Goal: Task Accomplishment & Management: Use online tool/utility

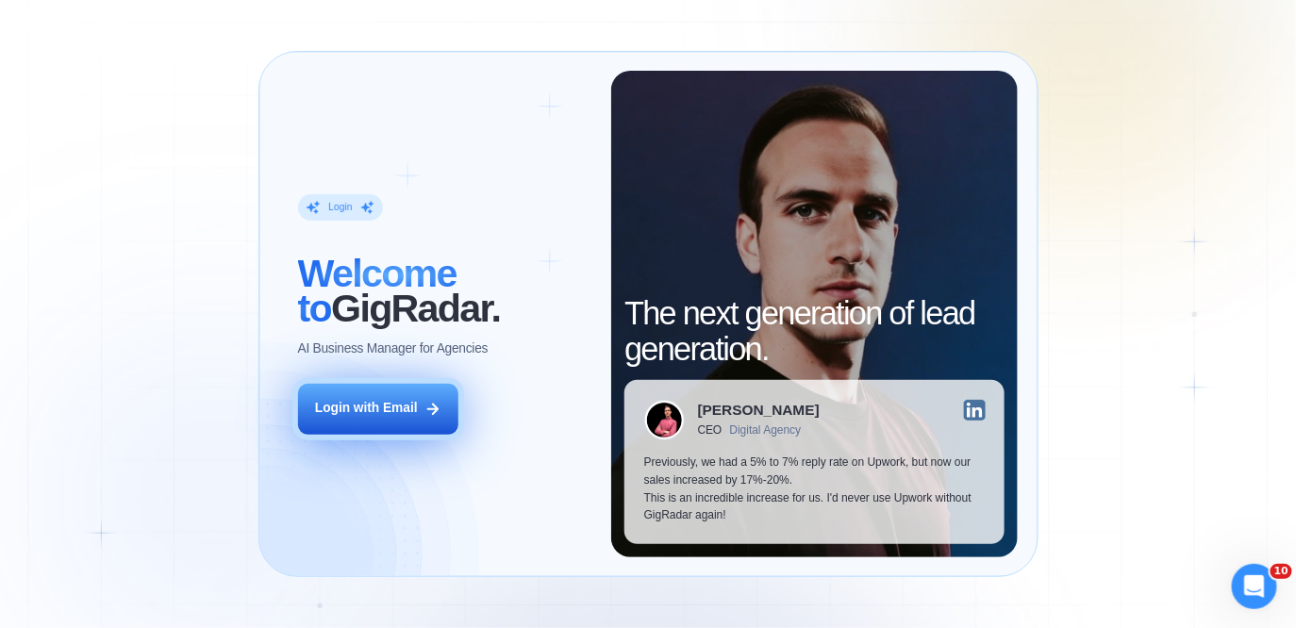
click at [410, 415] on div "Login with Email" at bounding box center [366, 409] width 103 height 18
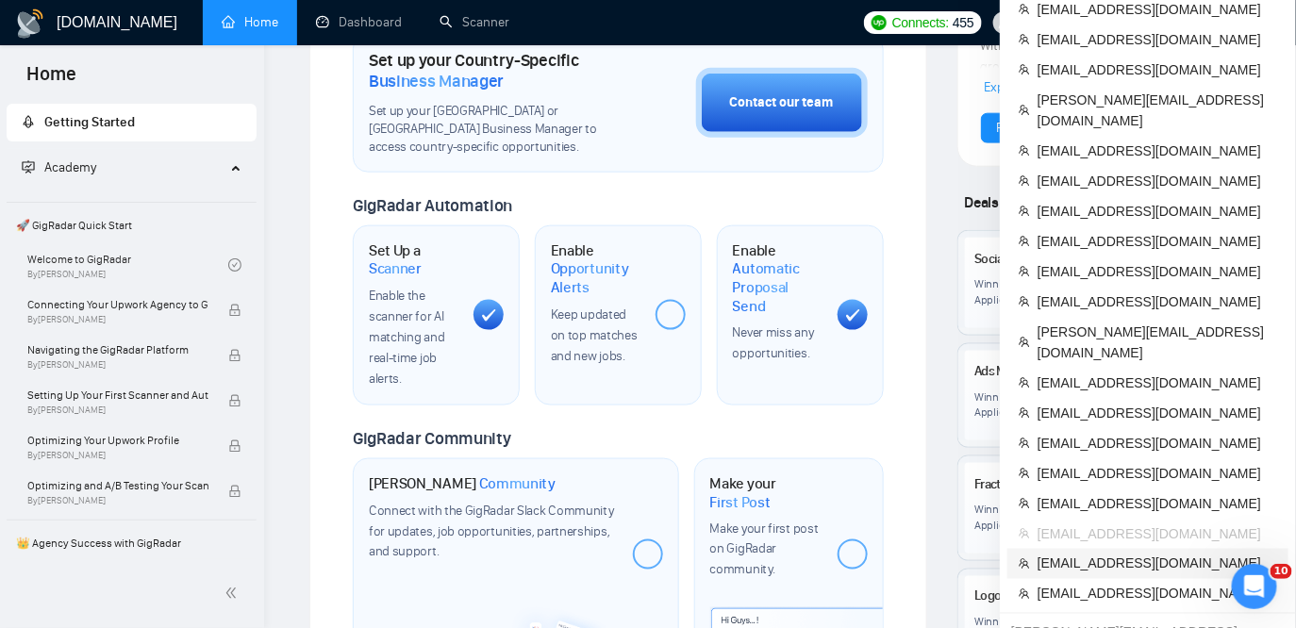
click at [1104, 554] on span "[EMAIL_ADDRESS][DOMAIN_NAME]" at bounding box center [1158, 564] width 240 height 21
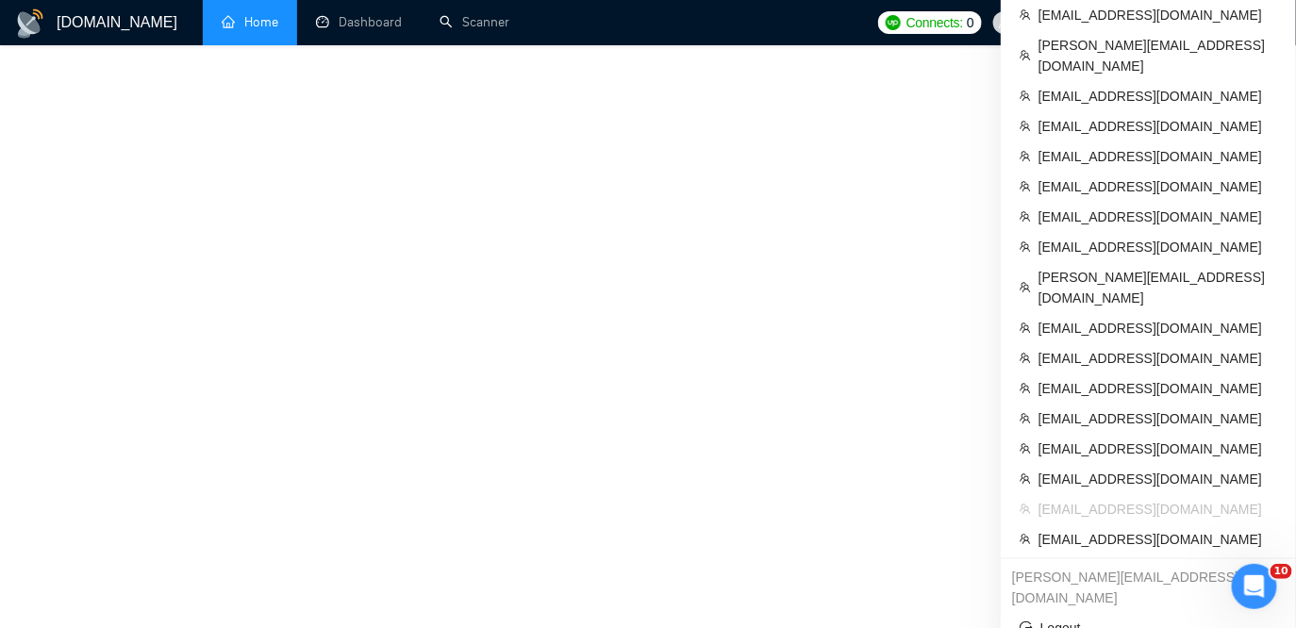
scroll to position [531, 0]
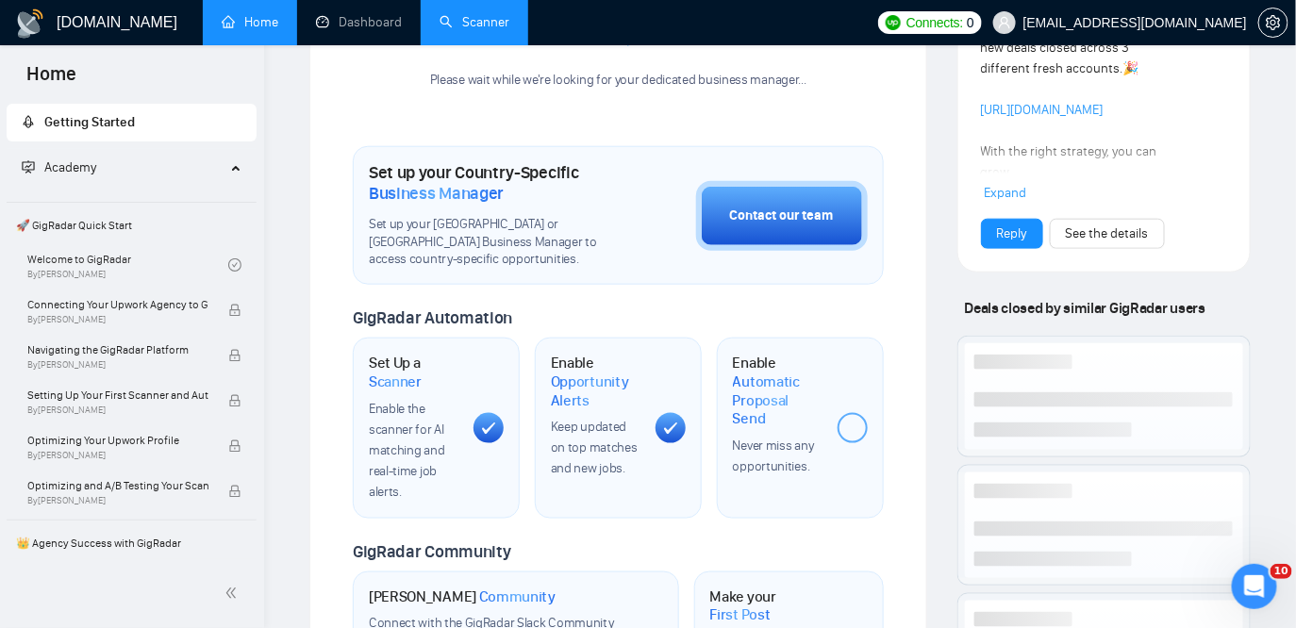
click at [509, 30] on link "Scanner" at bounding box center [475, 22] width 70 height 16
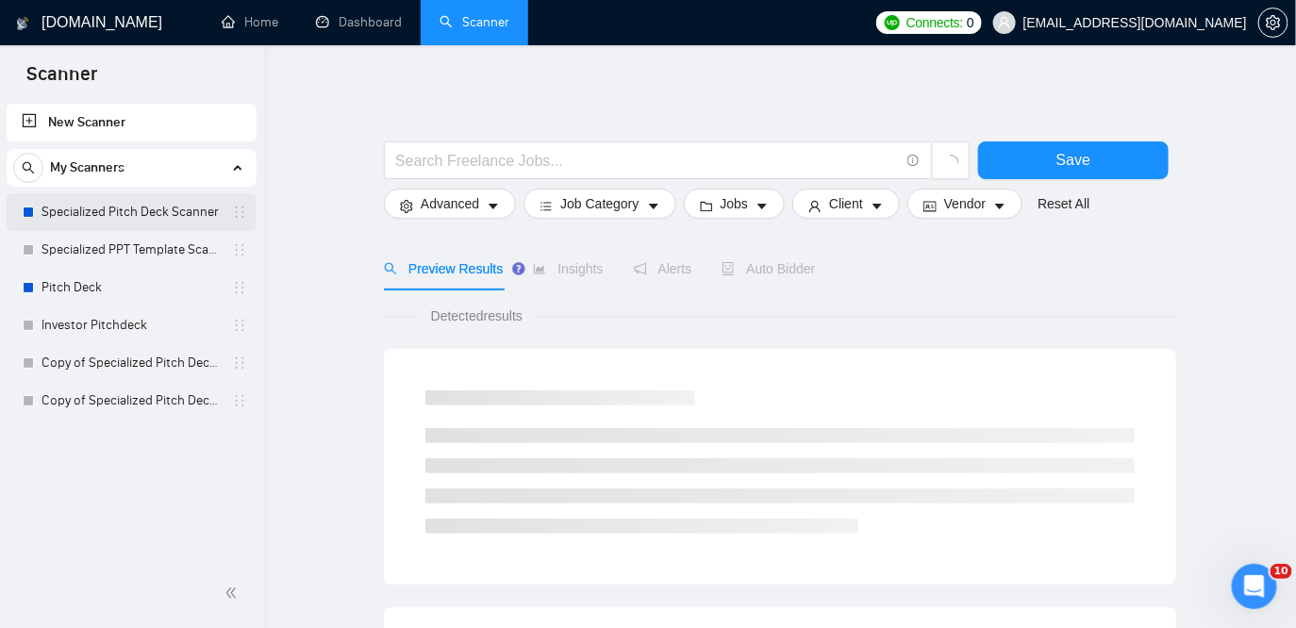
click at [101, 211] on link "Specialized Pitch Deck Scanner" at bounding box center [131, 212] width 179 height 38
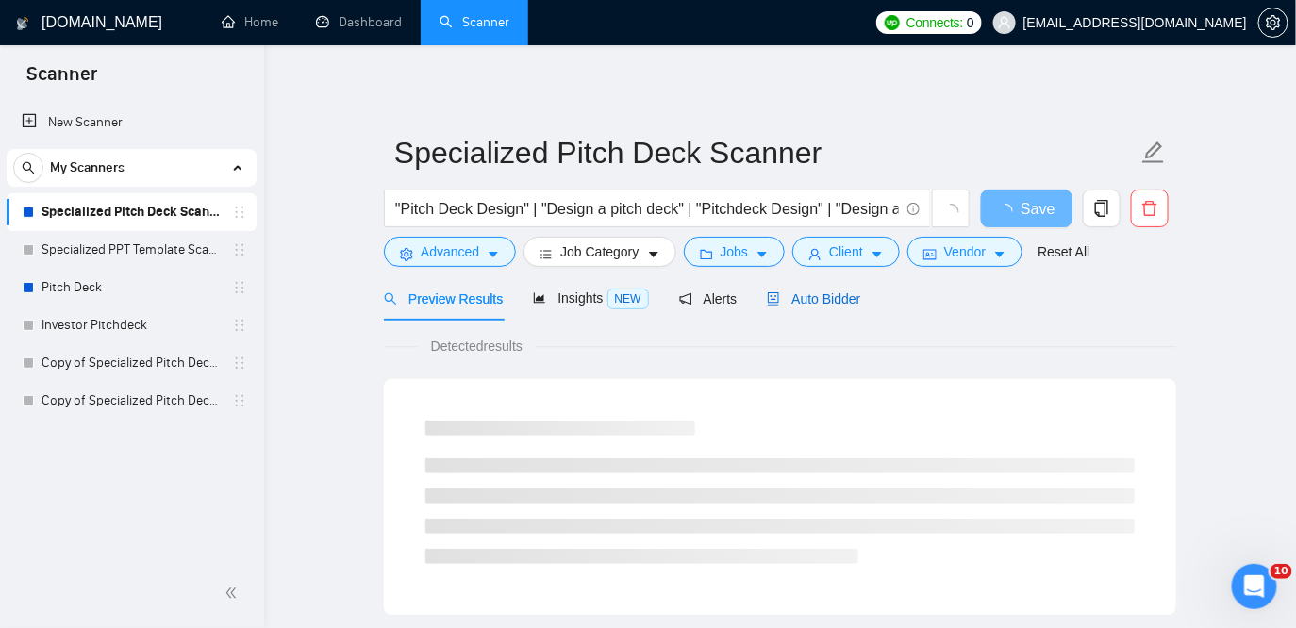
click at [805, 303] on span "Auto Bidder" at bounding box center [813, 299] width 93 height 15
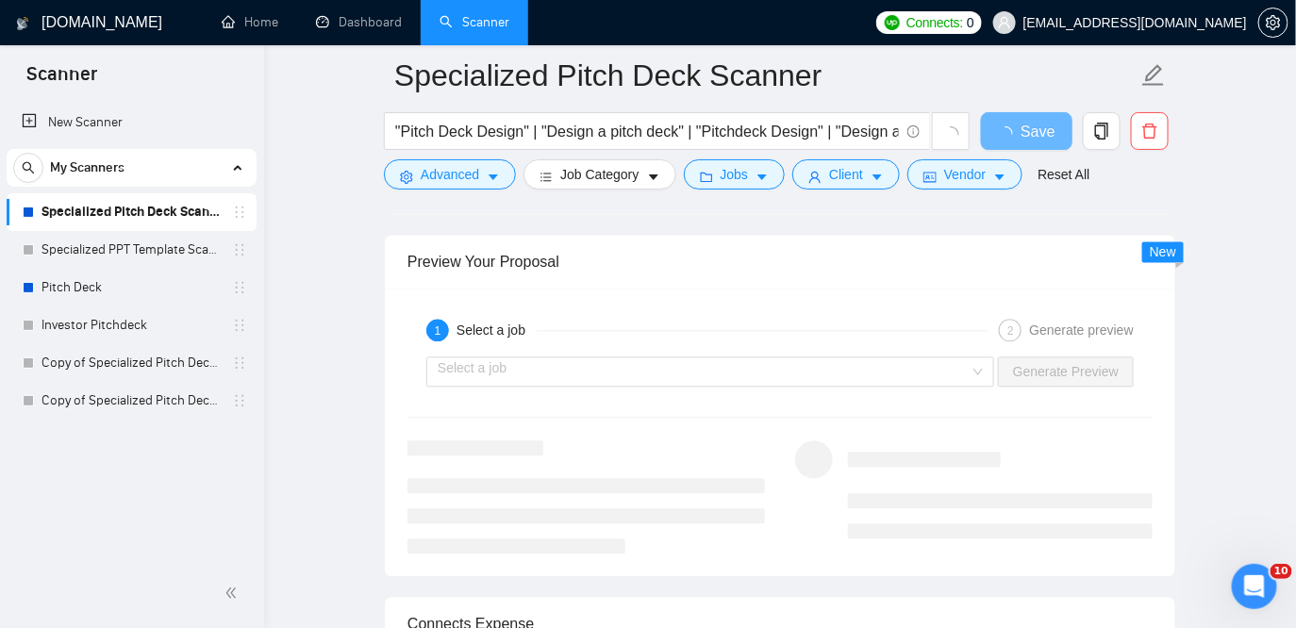
scroll to position [3574, 0]
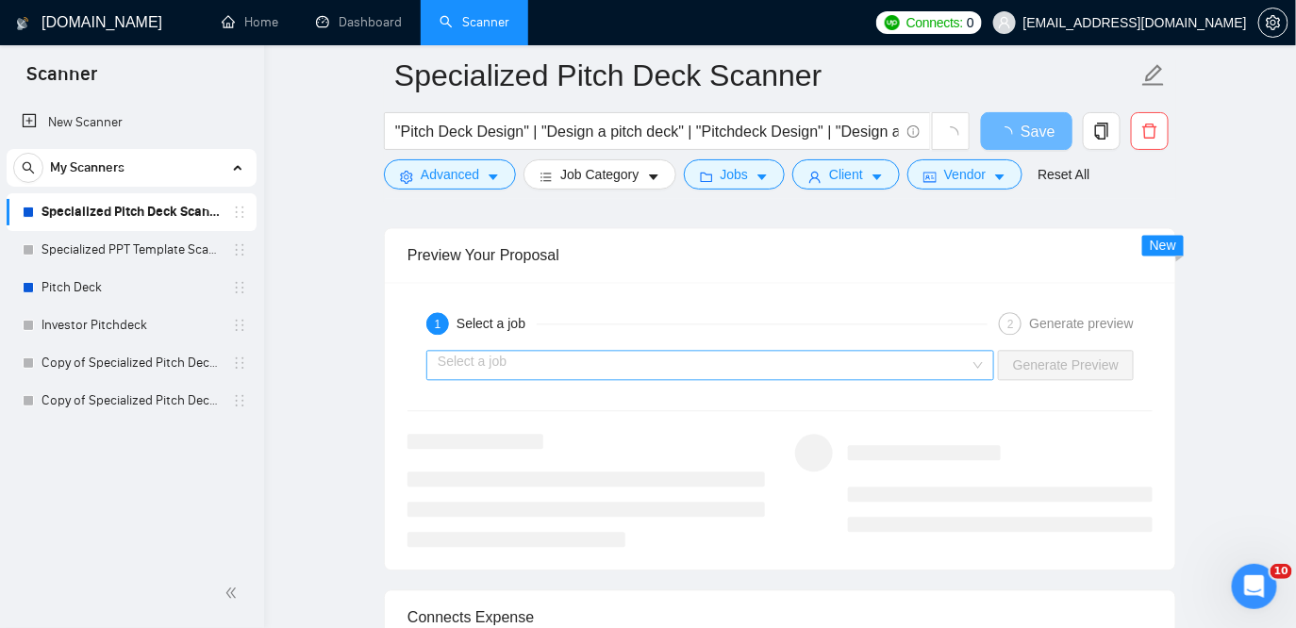
click at [771, 355] on input "search" at bounding box center [704, 365] width 532 height 28
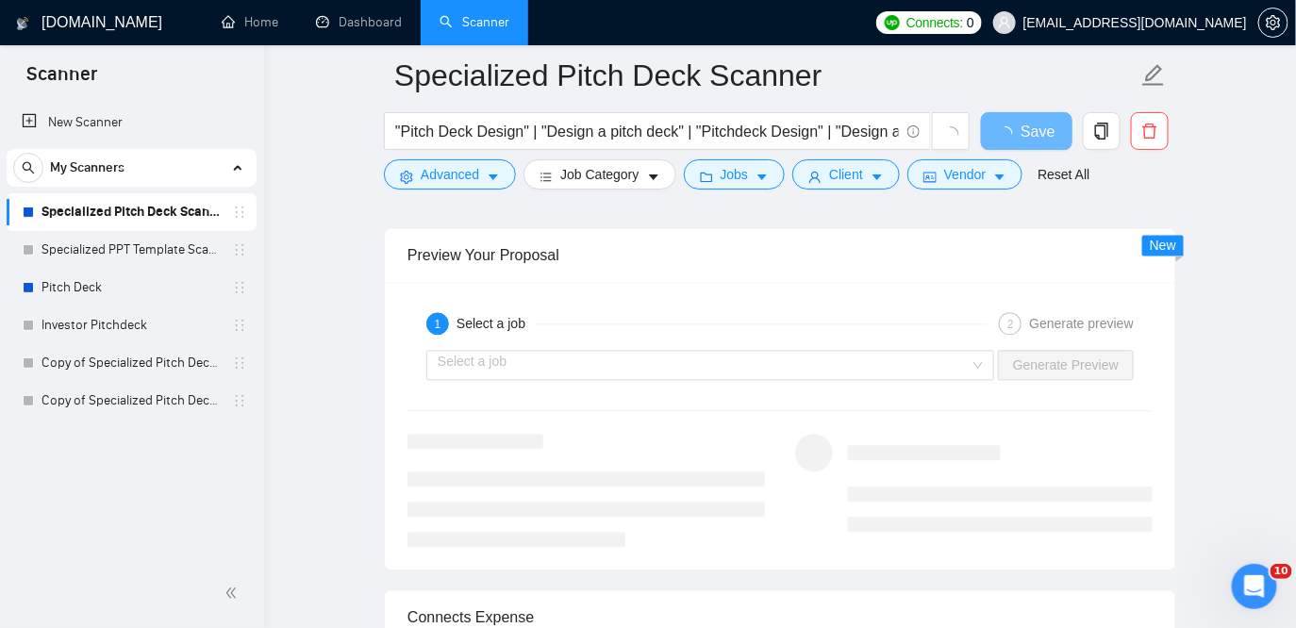
click at [815, 314] on div "1 Select a job" at bounding box center [706, 323] width 561 height 23
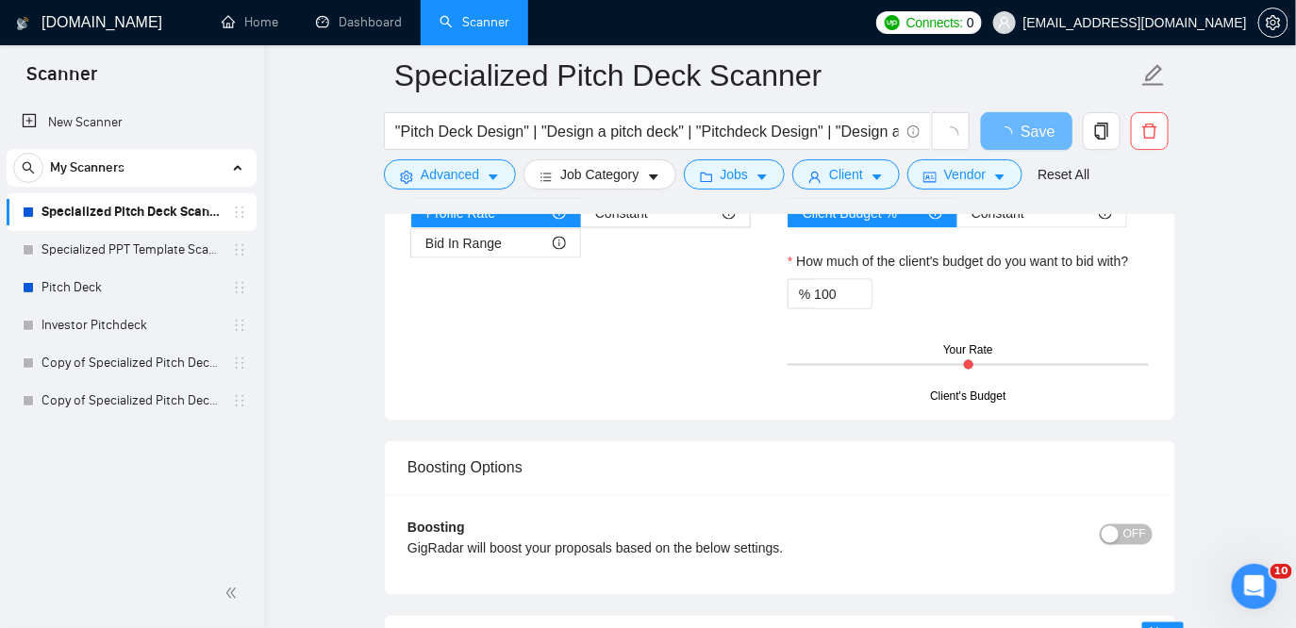
scroll to position [2807, 0]
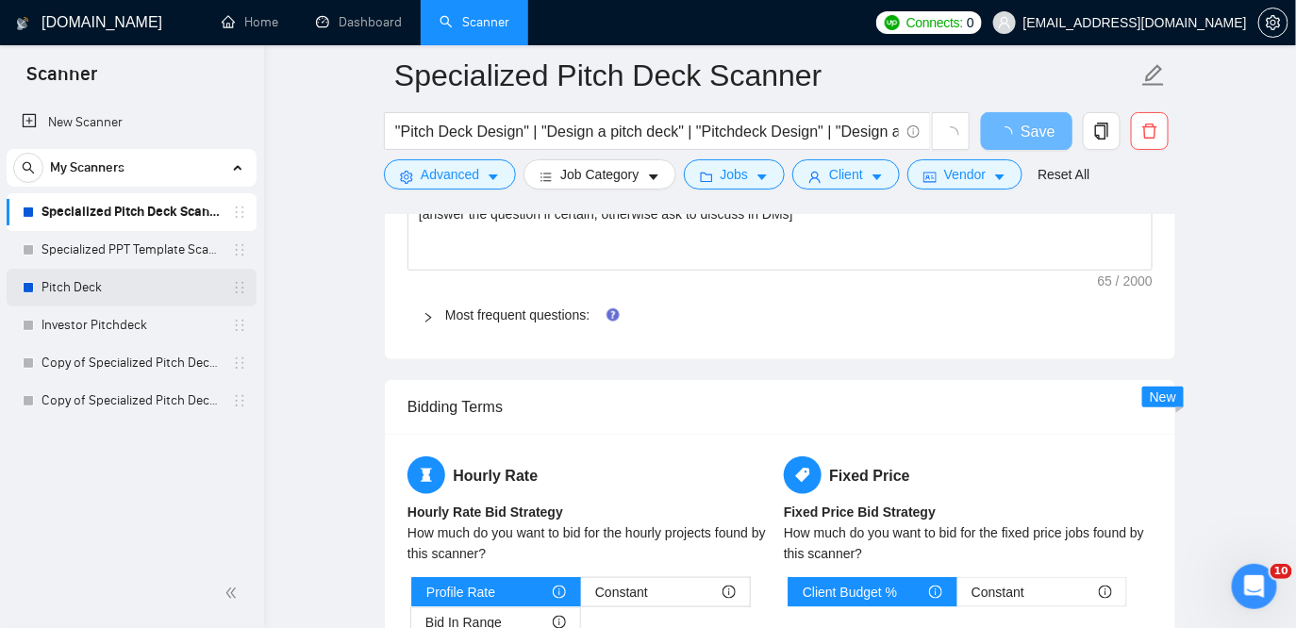
click at [112, 276] on link "Pitch Deck" at bounding box center [131, 288] width 179 height 38
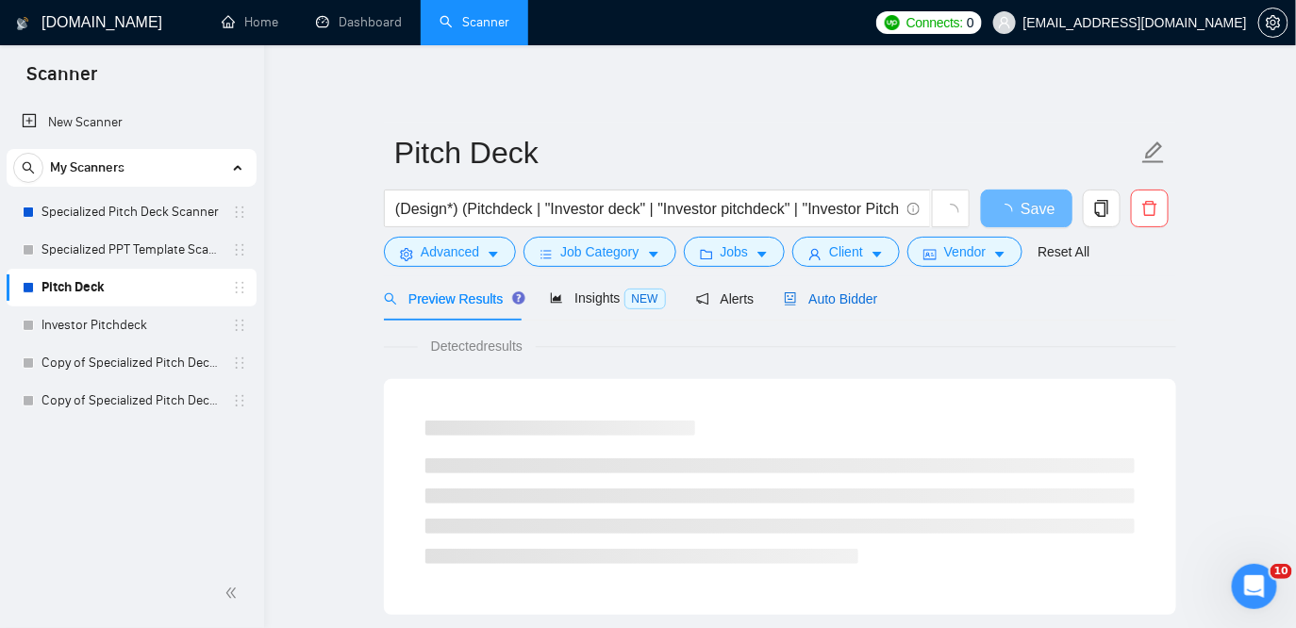
click at [822, 297] on span "Auto Bidder" at bounding box center [830, 299] width 93 height 15
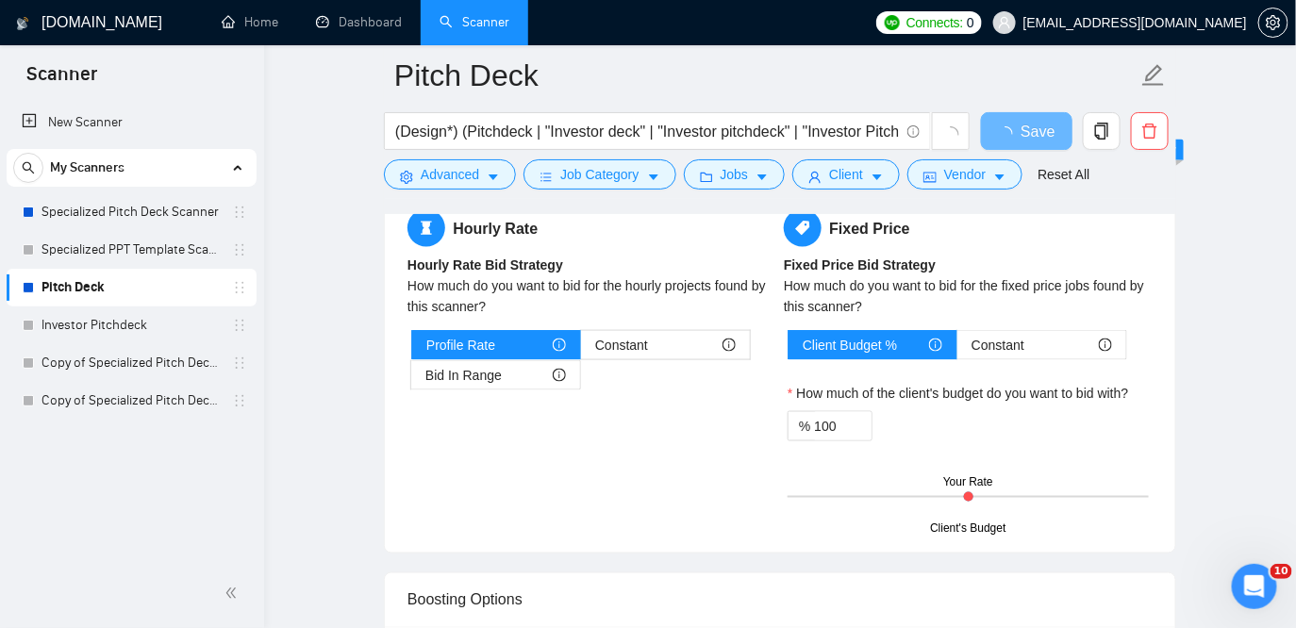
scroll to position [3079, 0]
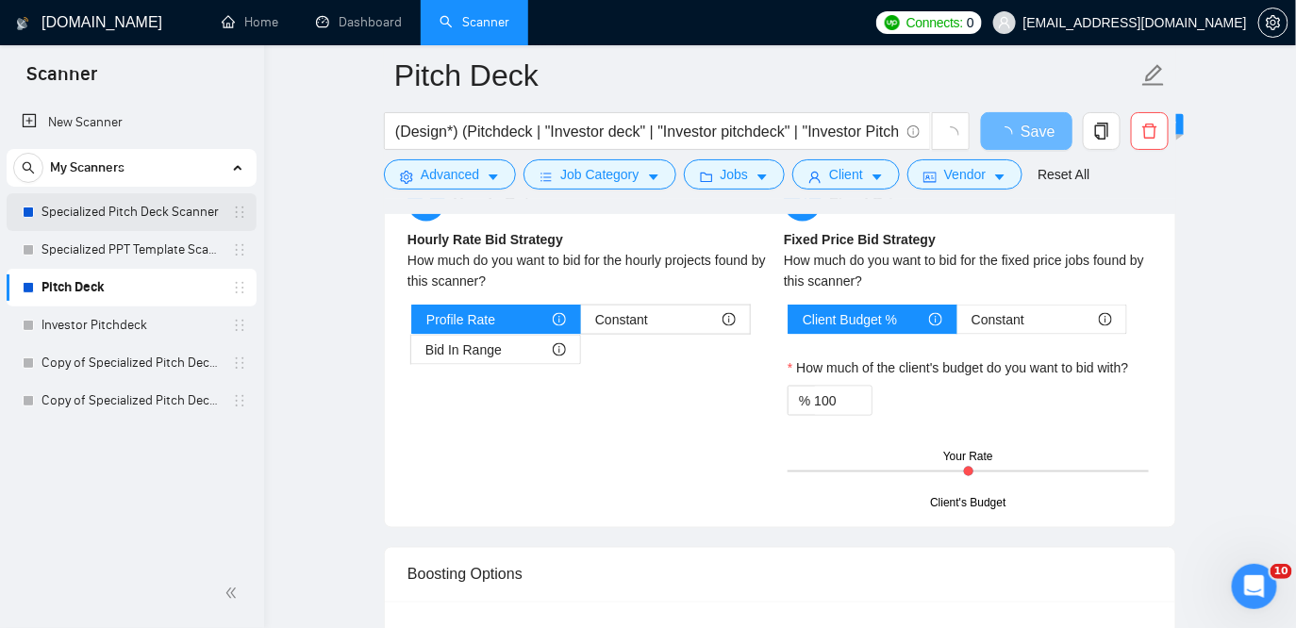
click at [151, 212] on link "Specialized Pitch Deck Scanner" at bounding box center [131, 212] width 179 height 38
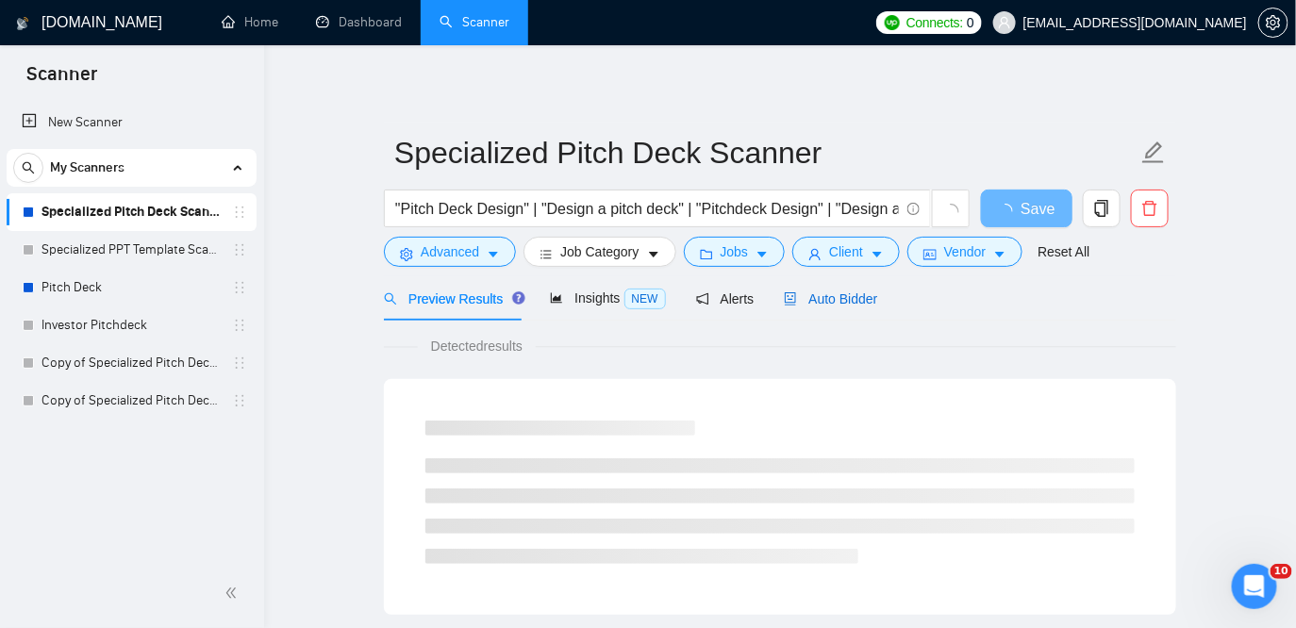
click at [848, 293] on span "Auto Bidder" at bounding box center [830, 299] width 93 height 15
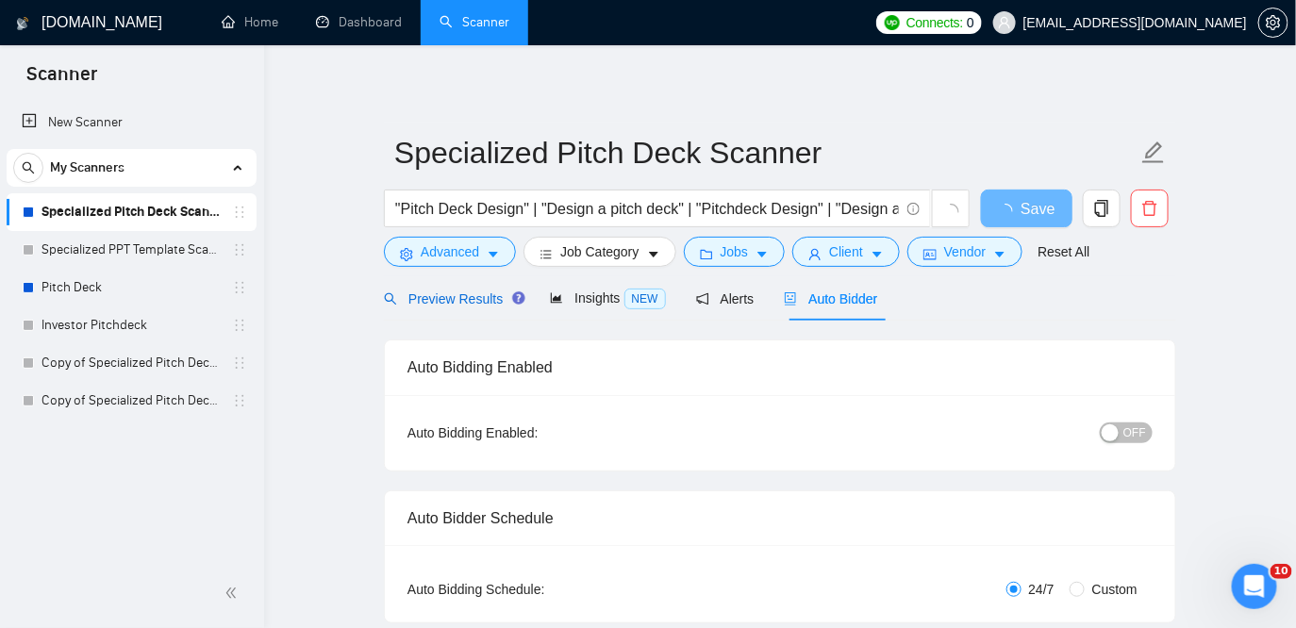
click at [440, 307] on div "Preview Results" at bounding box center [452, 299] width 136 height 21
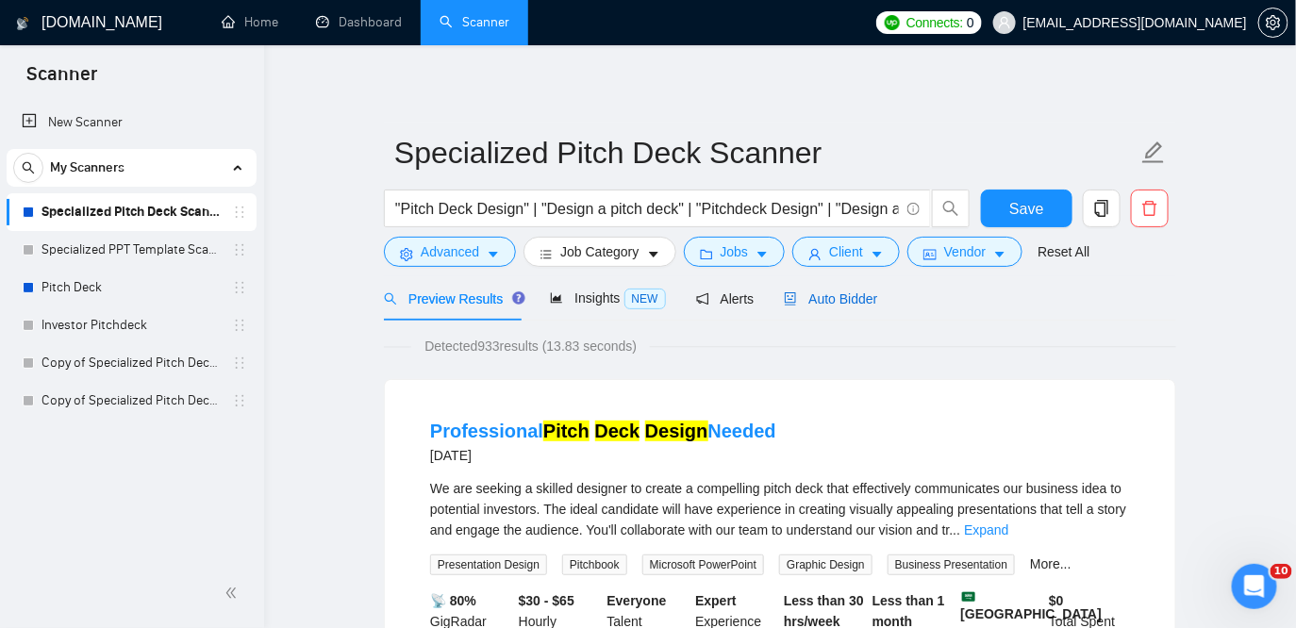
click at [870, 289] on div "Auto Bidder" at bounding box center [830, 299] width 93 height 21
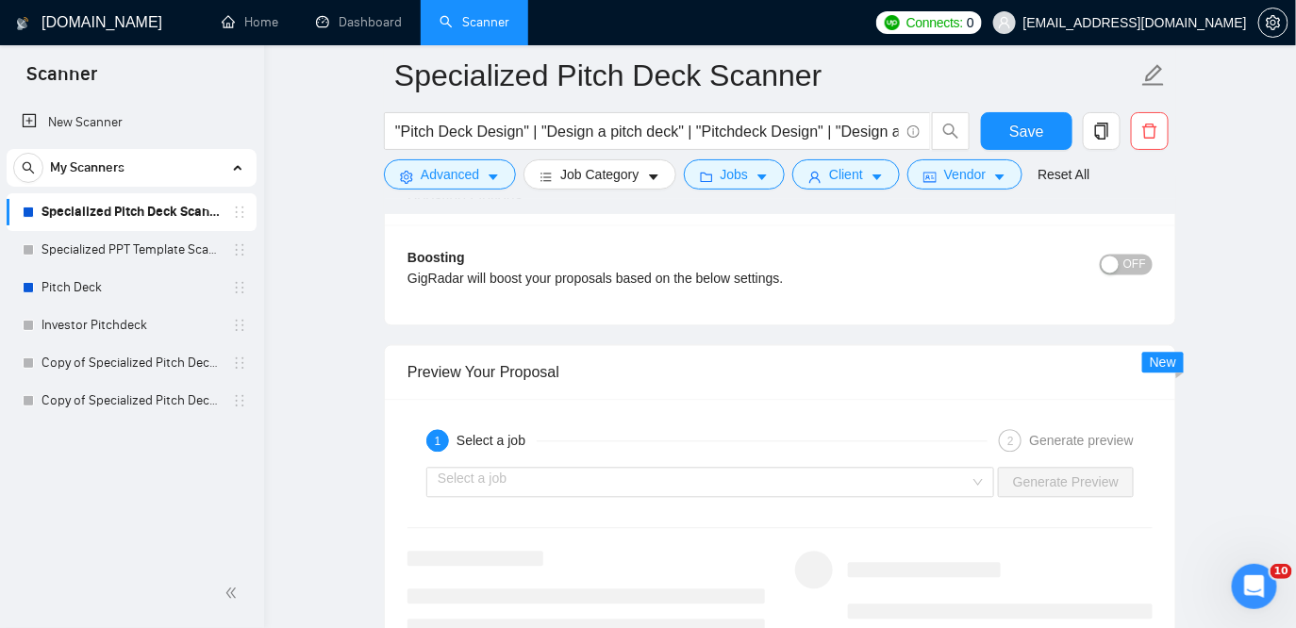
scroll to position [3544, 0]
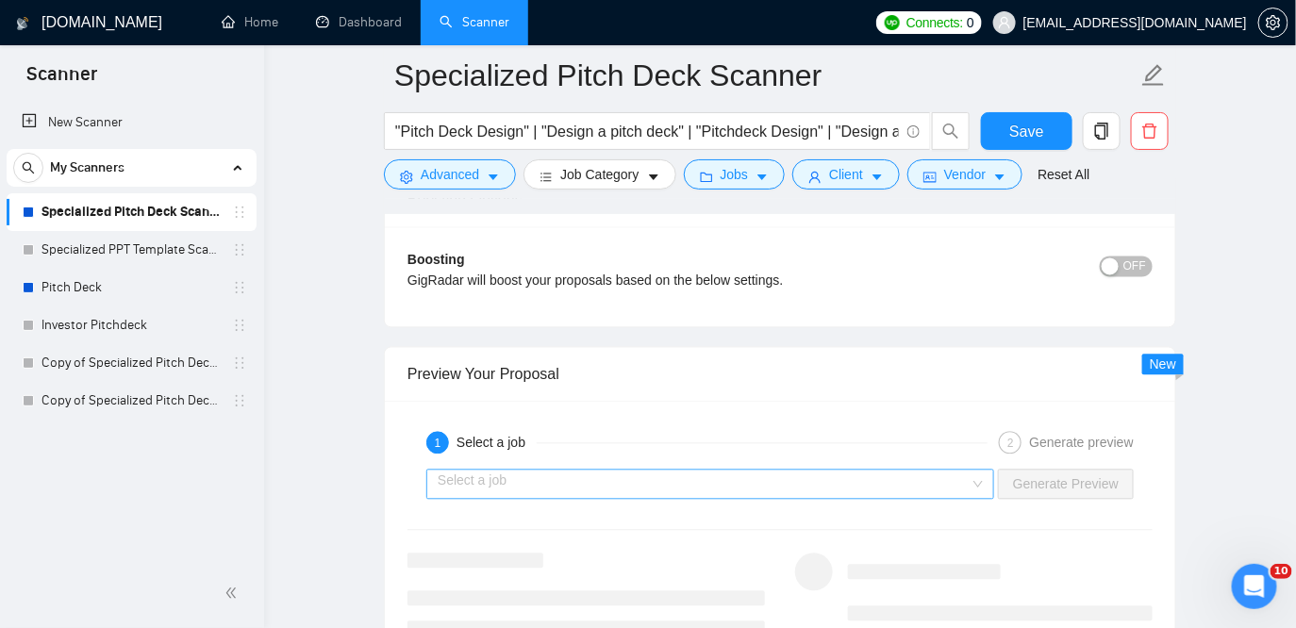
click at [739, 490] on input "search" at bounding box center [704, 485] width 532 height 28
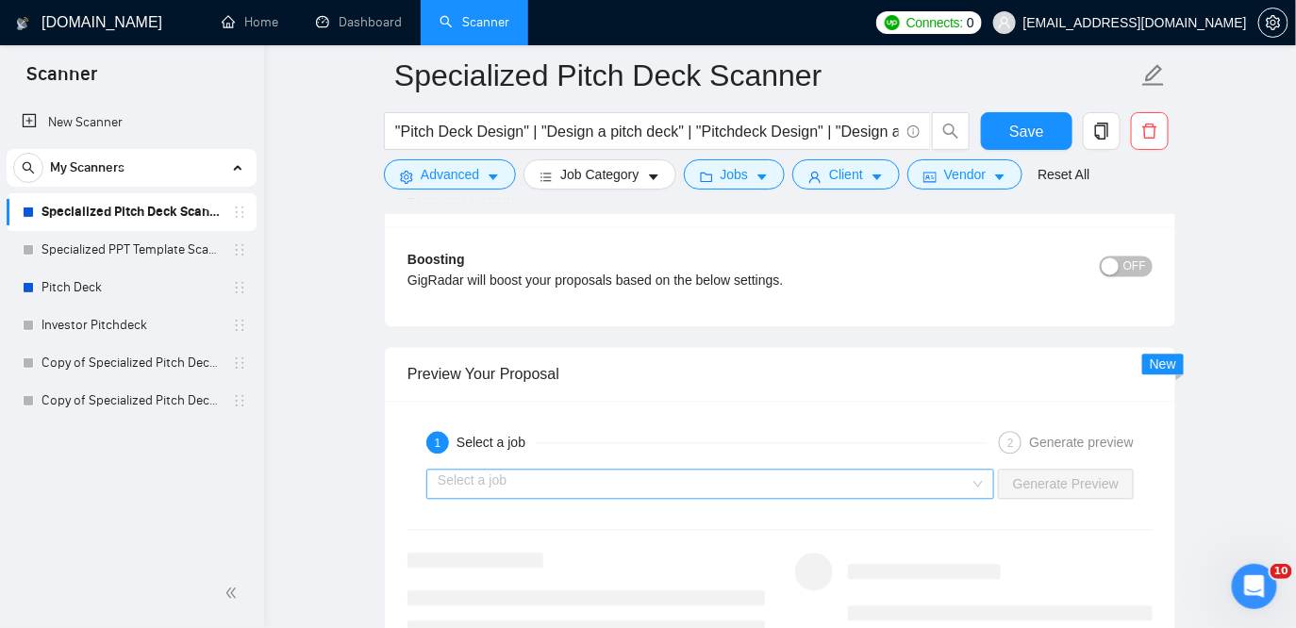
click at [728, 473] on input "search" at bounding box center [704, 485] width 532 height 28
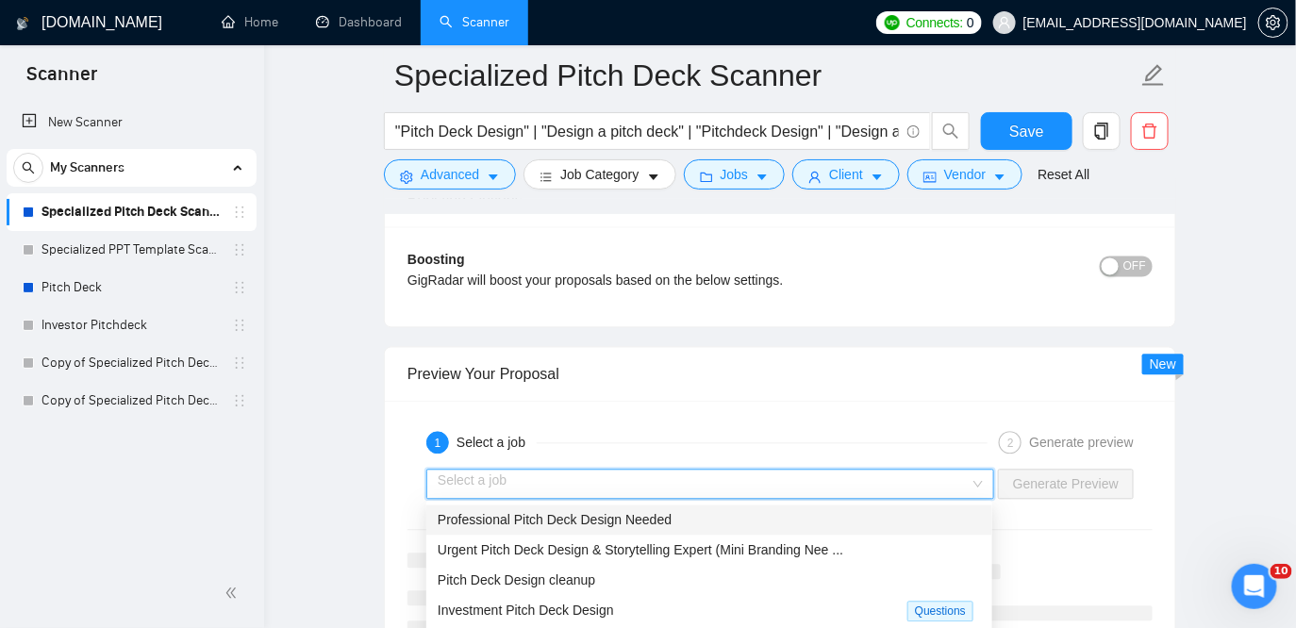
click at [727, 523] on div "Professional Pitch Deck Design Needed" at bounding box center [709, 520] width 543 height 21
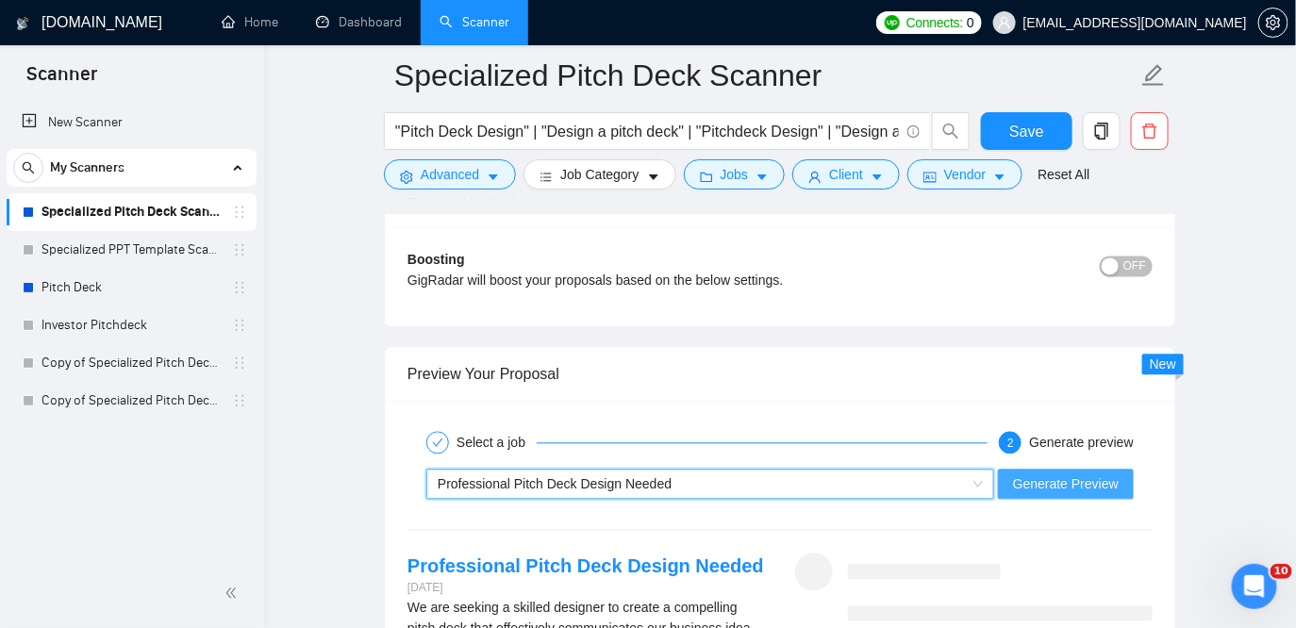
click at [1079, 485] on span "Generate Preview" at bounding box center [1066, 485] width 106 height 21
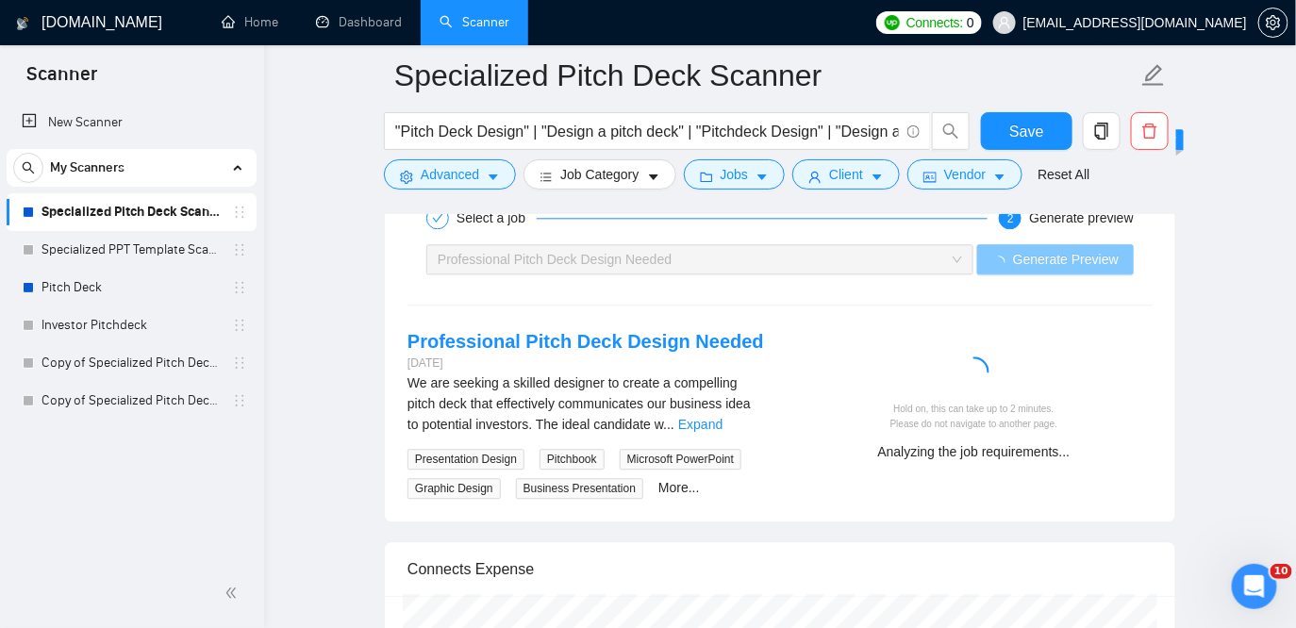
scroll to position [3781, 0]
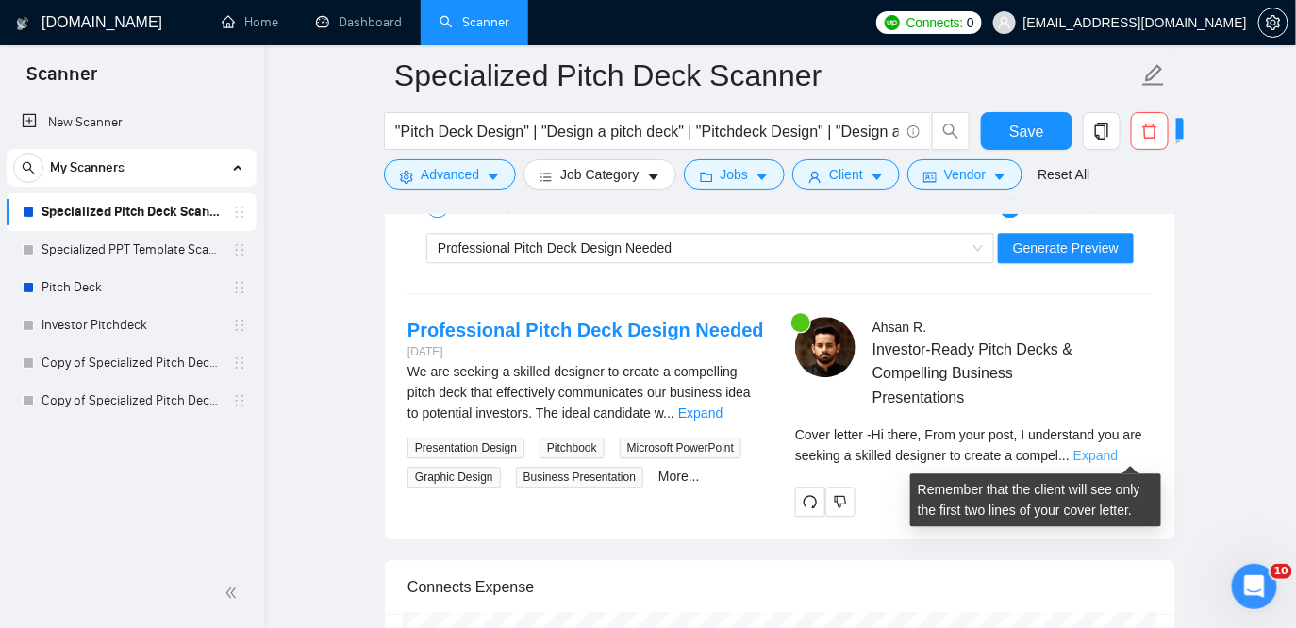
click at [1118, 459] on link "Expand" at bounding box center [1096, 455] width 44 height 15
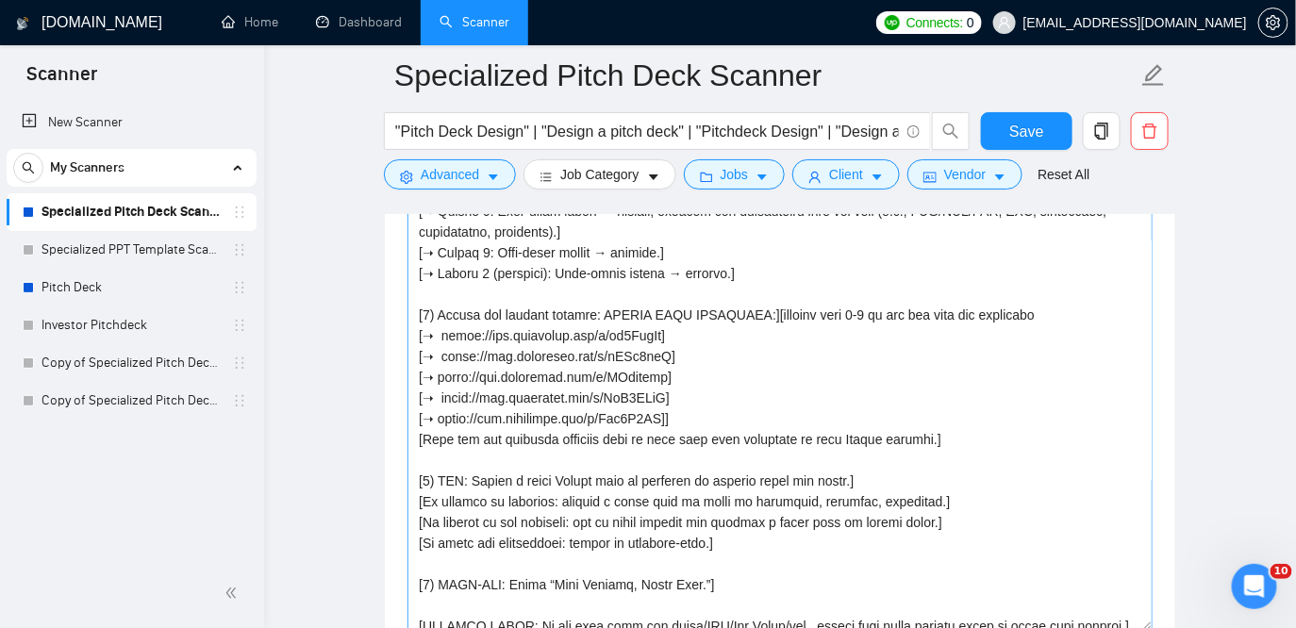
scroll to position [280, 0]
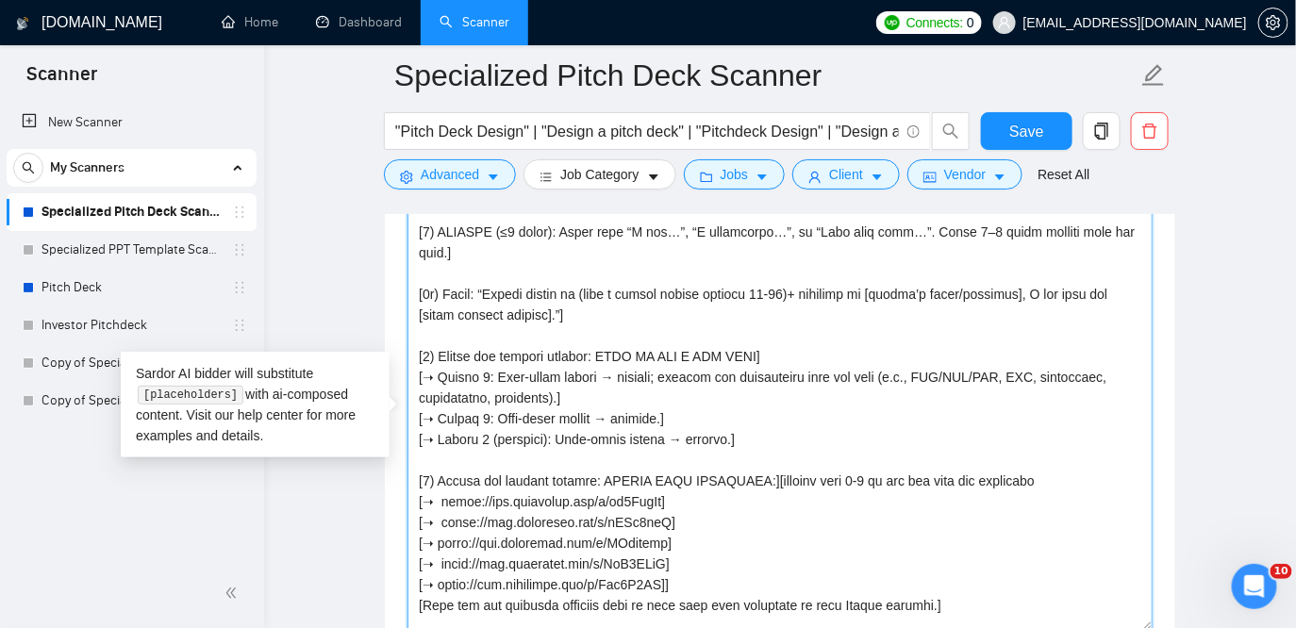
drag, startPoint x: 795, startPoint y: 483, endPoint x: 1075, endPoint y: 487, distance: 279.3
click at [1075, 487] on textarea "Cover letter template:" at bounding box center [780, 419] width 745 height 425
drag, startPoint x: 842, startPoint y: 479, endPoint x: 799, endPoint y: 479, distance: 42.5
click at [799, 479] on textarea "Cover letter template:" at bounding box center [780, 419] width 745 height 425
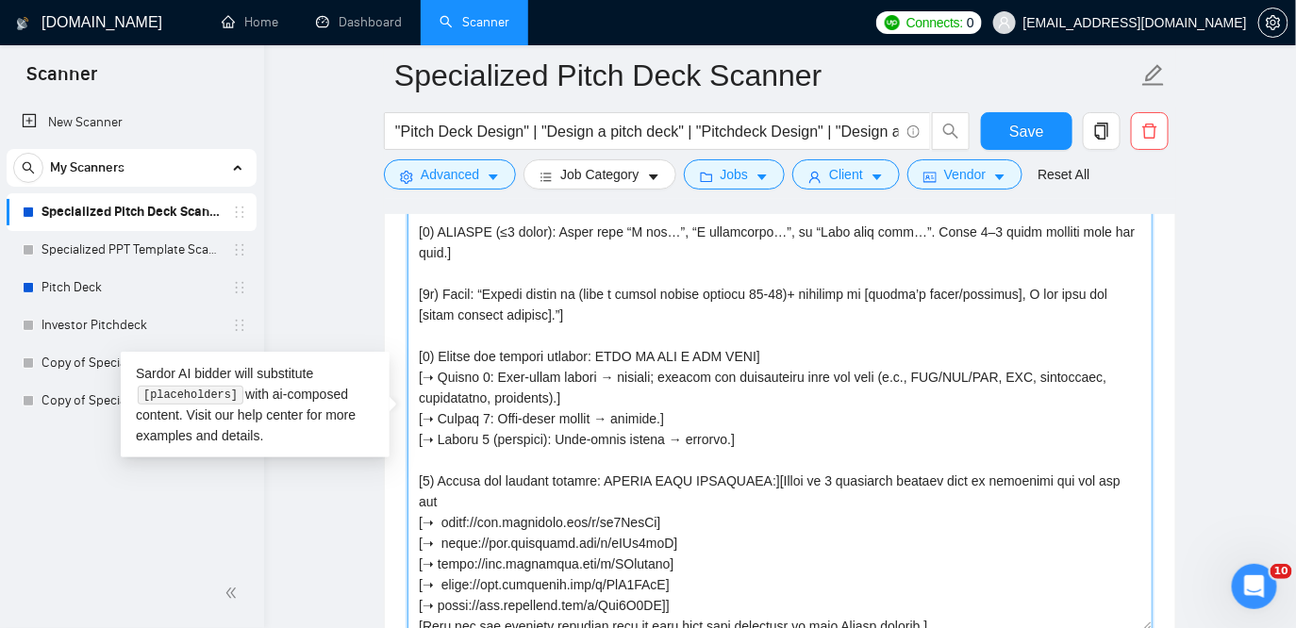
click at [870, 475] on textarea "Cover letter template:" at bounding box center [780, 419] width 745 height 425
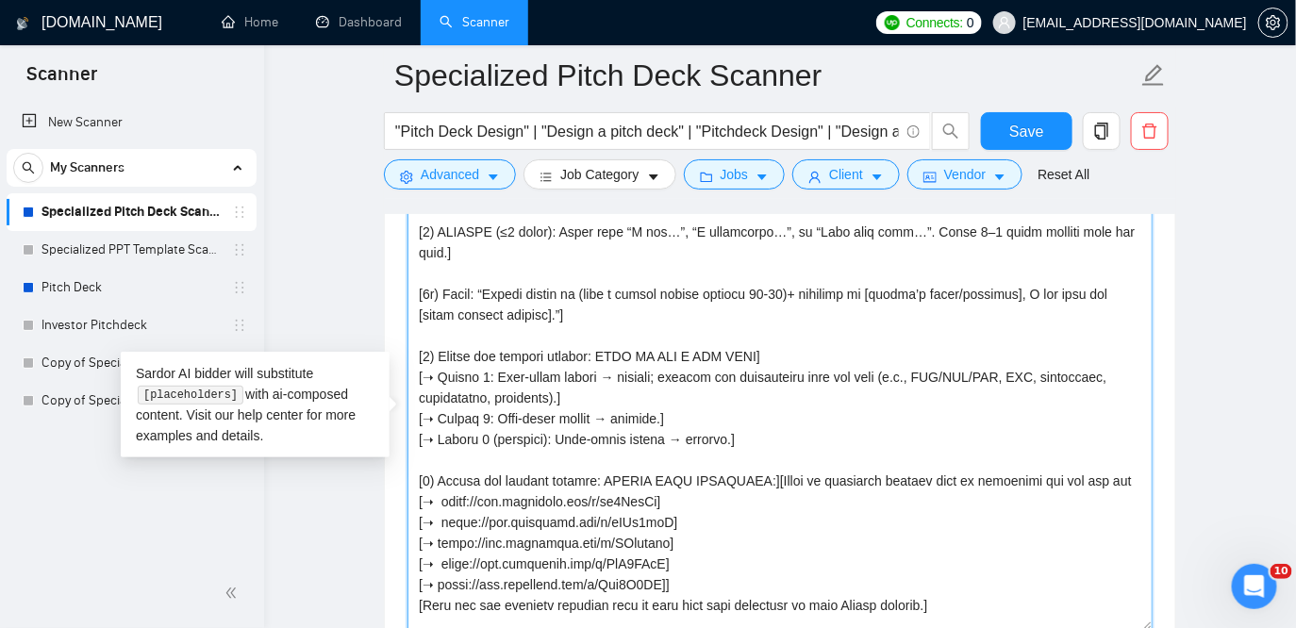
drag, startPoint x: 971, startPoint y: 475, endPoint x: 1081, endPoint y: 479, distance: 110.4
click at [1081, 479] on textarea "Cover letter template:" at bounding box center [780, 419] width 745 height 425
click at [1077, 478] on textarea "Cover letter template:" at bounding box center [780, 419] width 745 height 425
click at [1081, 483] on textarea "Cover letter template:" at bounding box center [780, 419] width 745 height 425
click at [1134, 490] on textarea "Cover letter template:" at bounding box center [780, 419] width 745 height 425
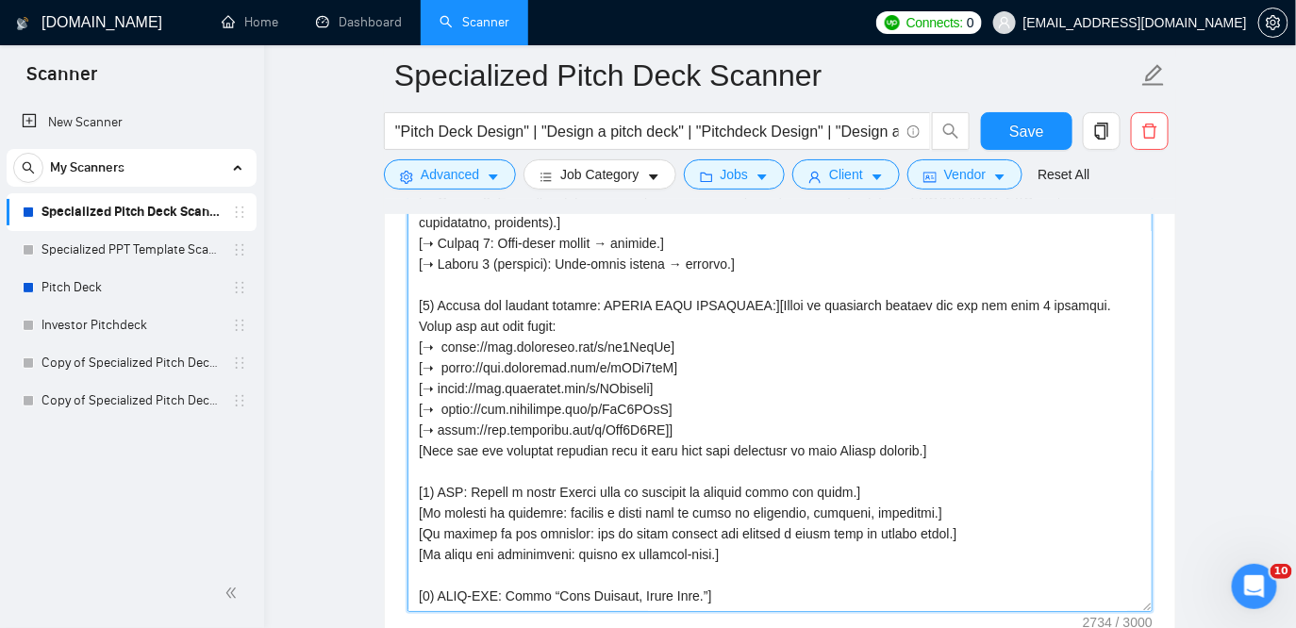
scroll to position [431, 0]
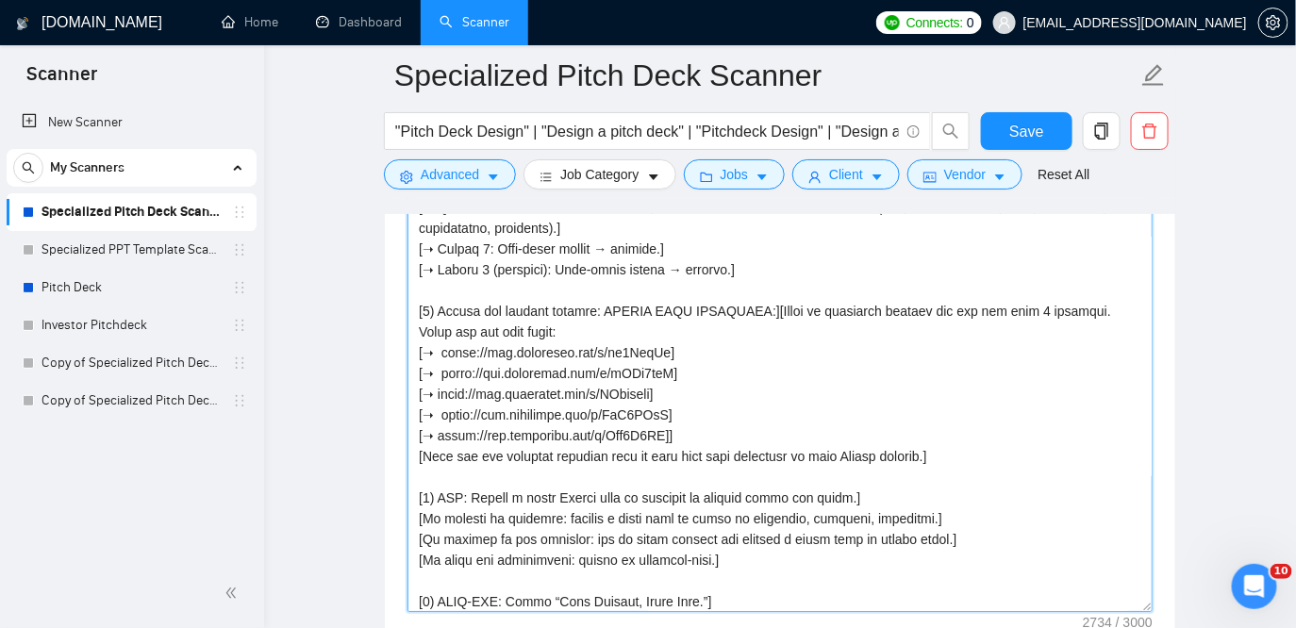
click at [444, 356] on textarea "Cover letter template:" at bounding box center [780, 400] width 745 height 425
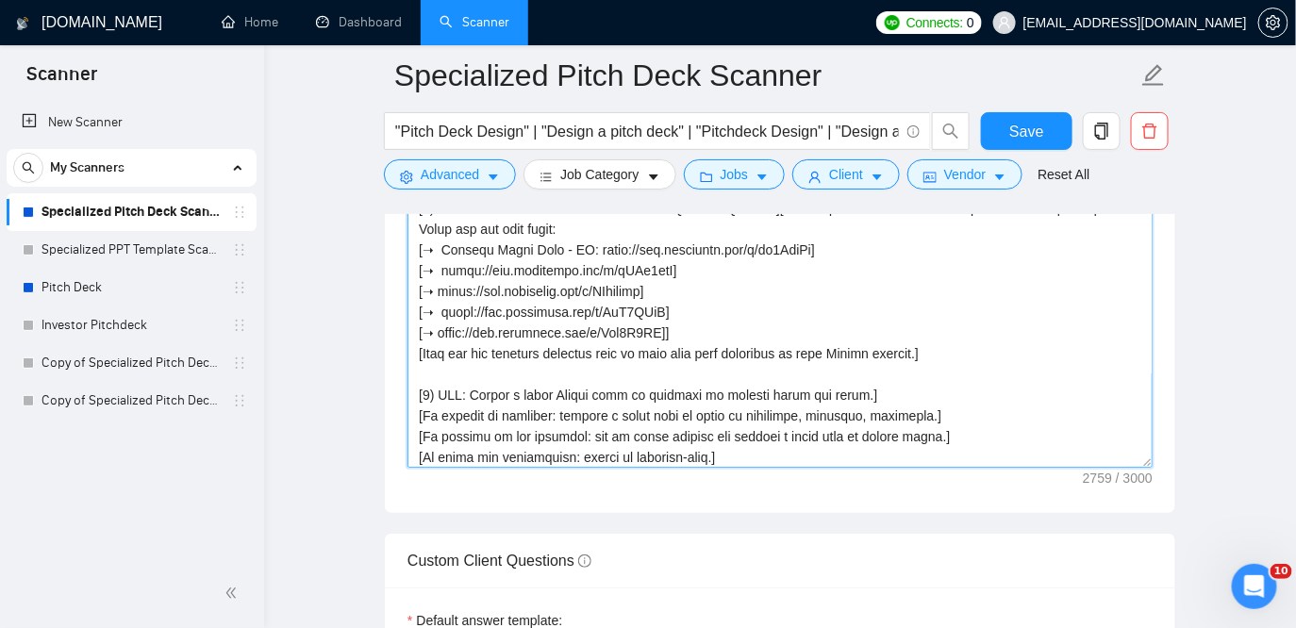
scroll to position [270, 0]
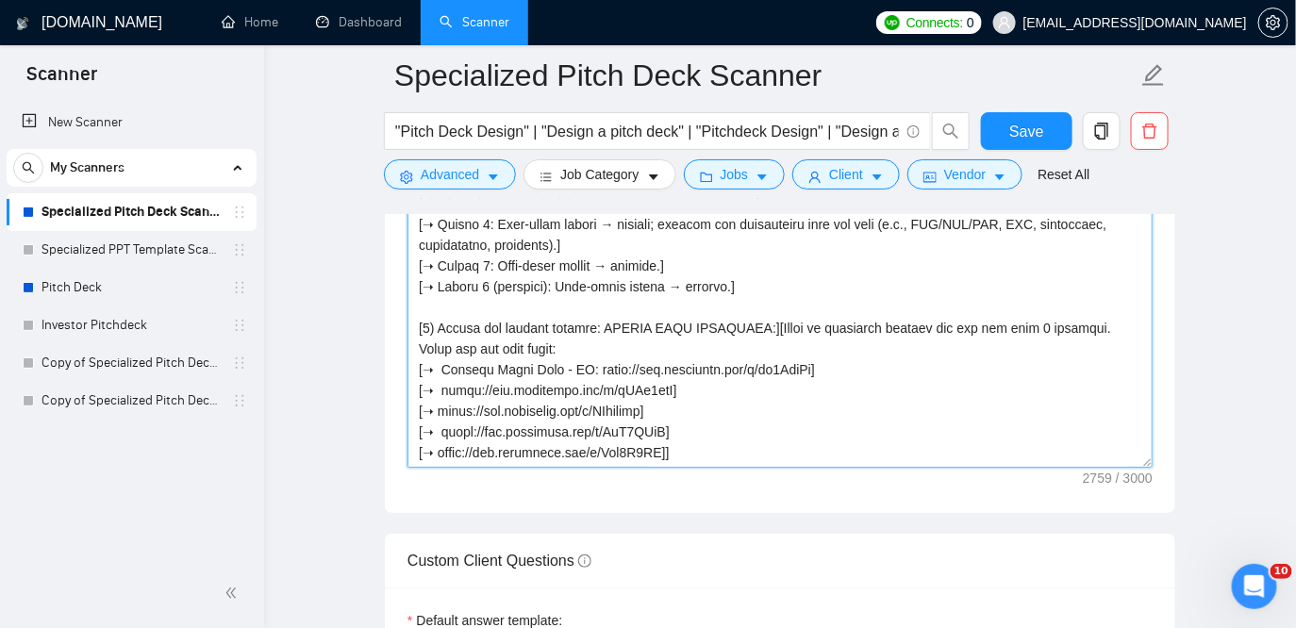
click at [467, 354] on textarea "Cover letter template:" at bounding box center [780, 255] width 745 height 425
click at [553, 354] on textarea "Cover letter template:" at bounding box center [780, 255] width 745 height 425
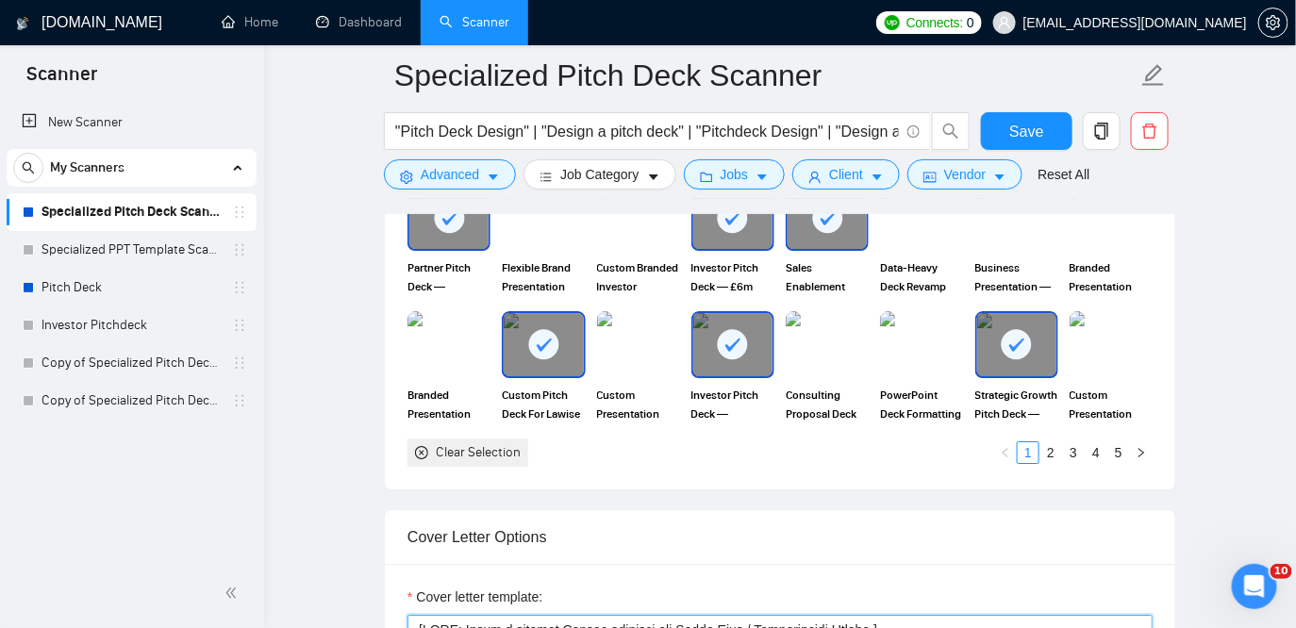
scroll to position [1799, 0]
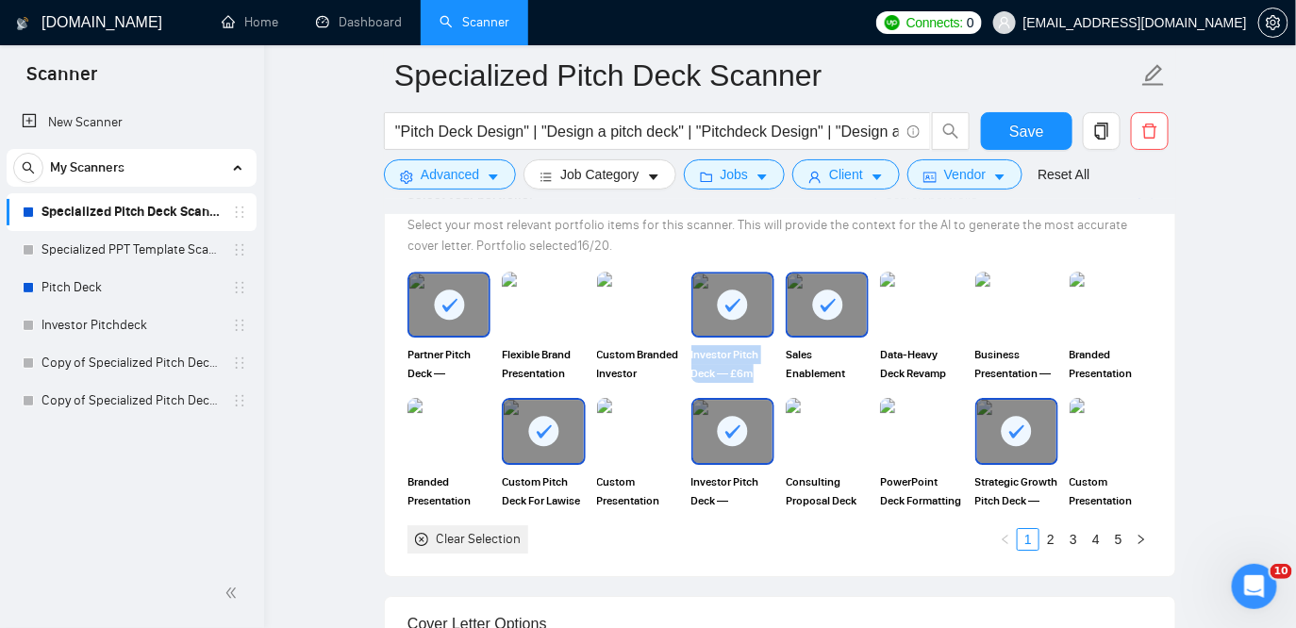
drag, startPoint x: 689, startPoint y: 355, endPoint x: 771, endPoint y: 375, distance: 84.7
click at [771, 375] on div "Investor Pitch Deck — £6m Equity Raise" at bounding box center [733, 327] width 94 height 111
copy span "Investor Pitch Deck — £6m"
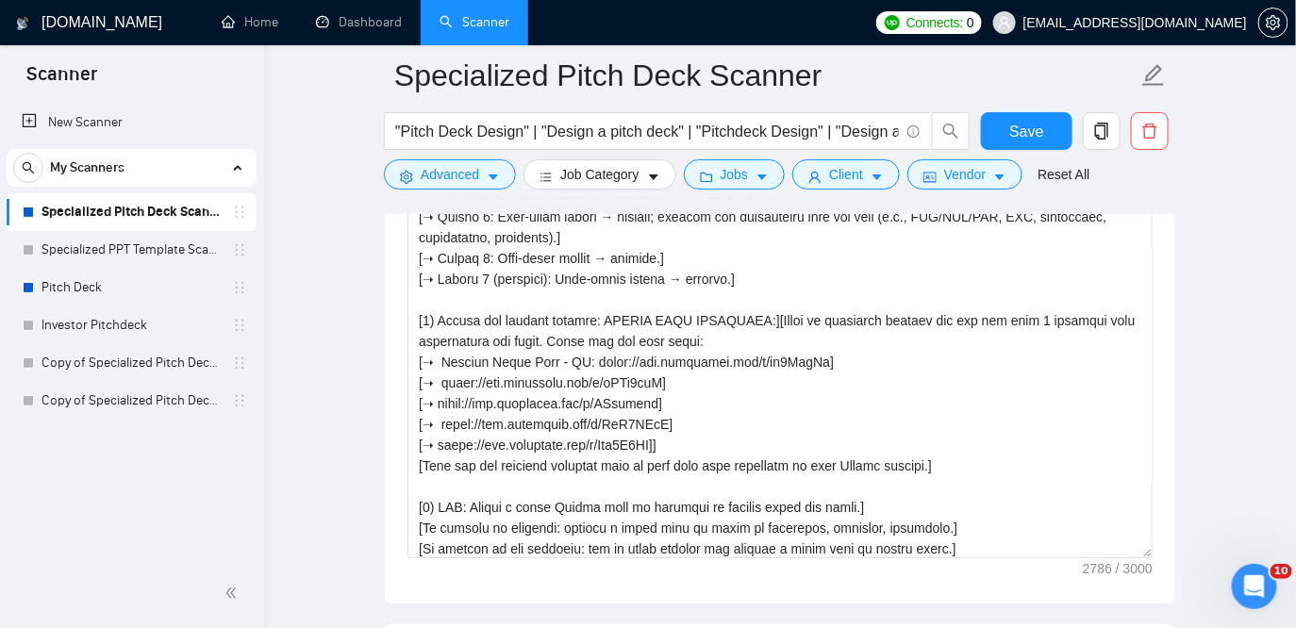
scroll to position [443, 0]
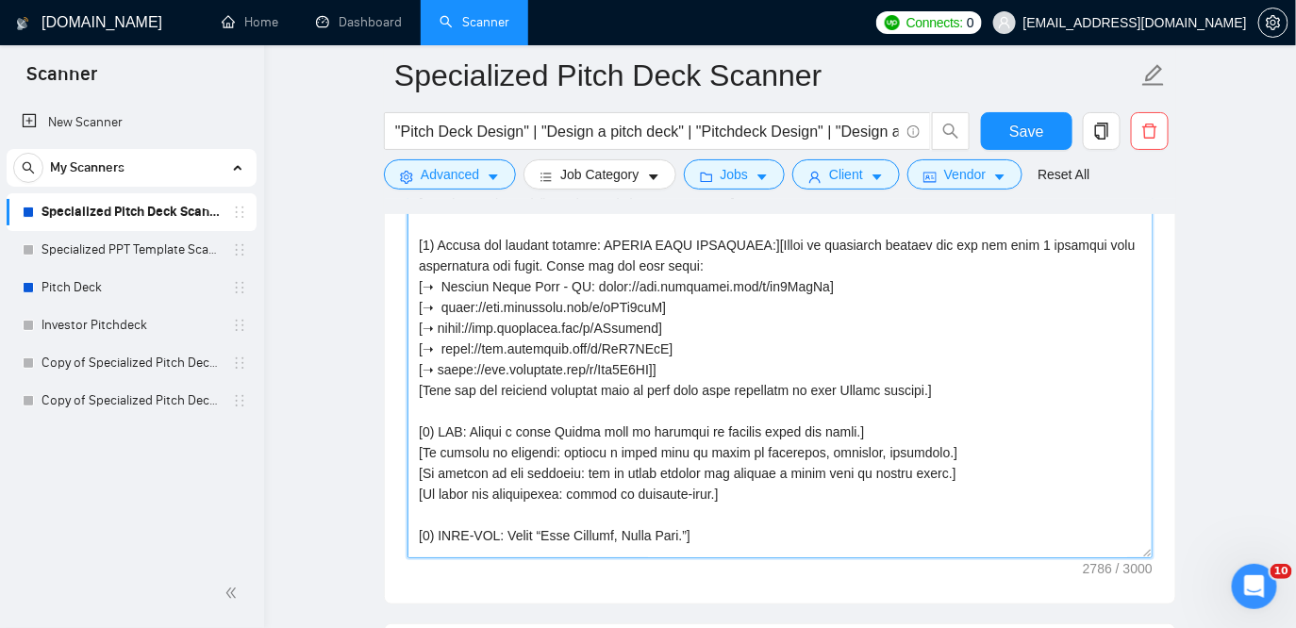
click at [447, 308] on textarea "Cover letter template:" at bounding box center [780, 346] width 745 height 425
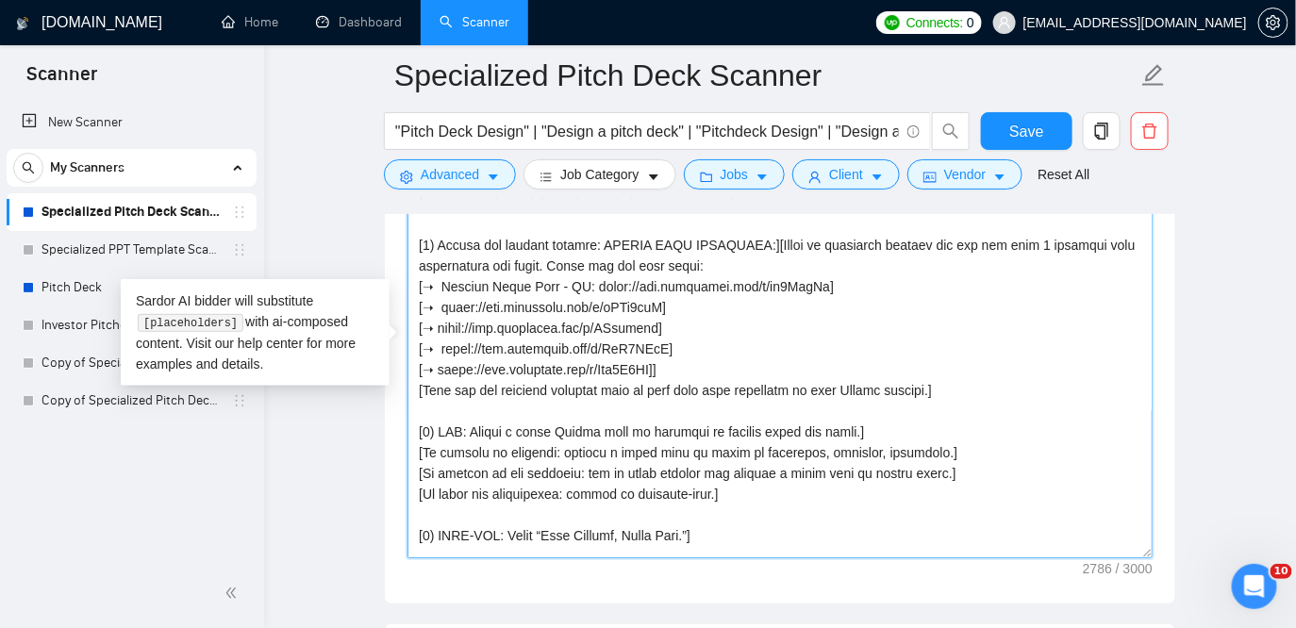
paste textarea "Investor Pitch Deck — £6m"
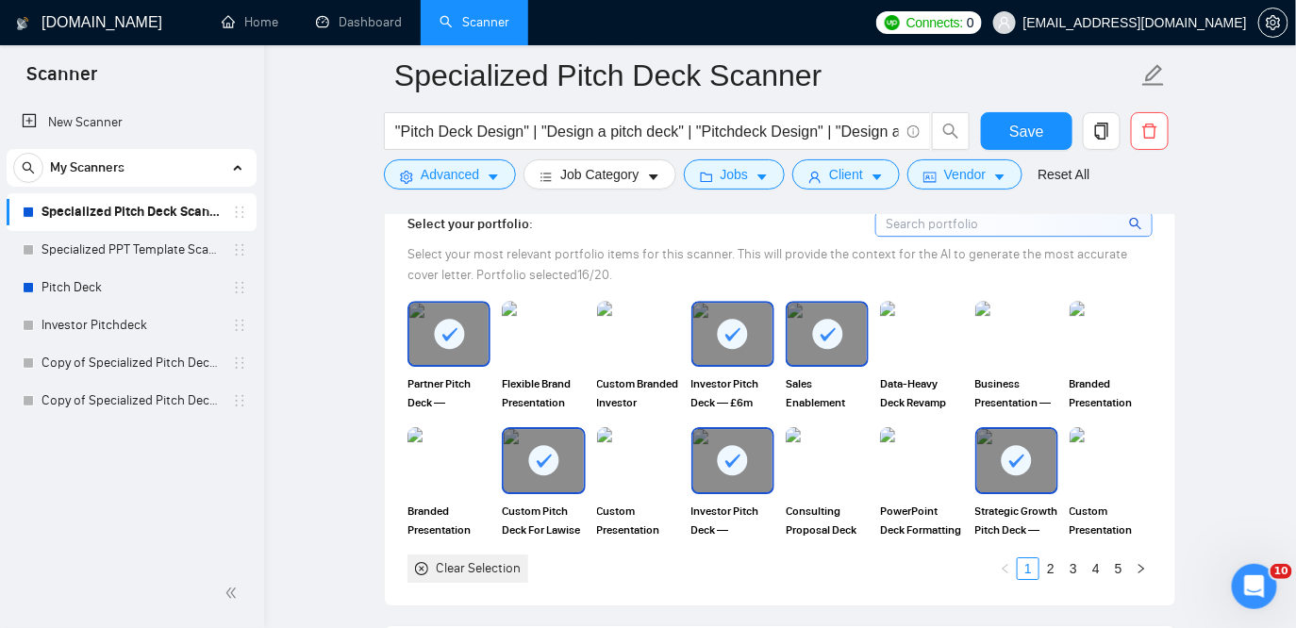
scroll to position [1762, 0]
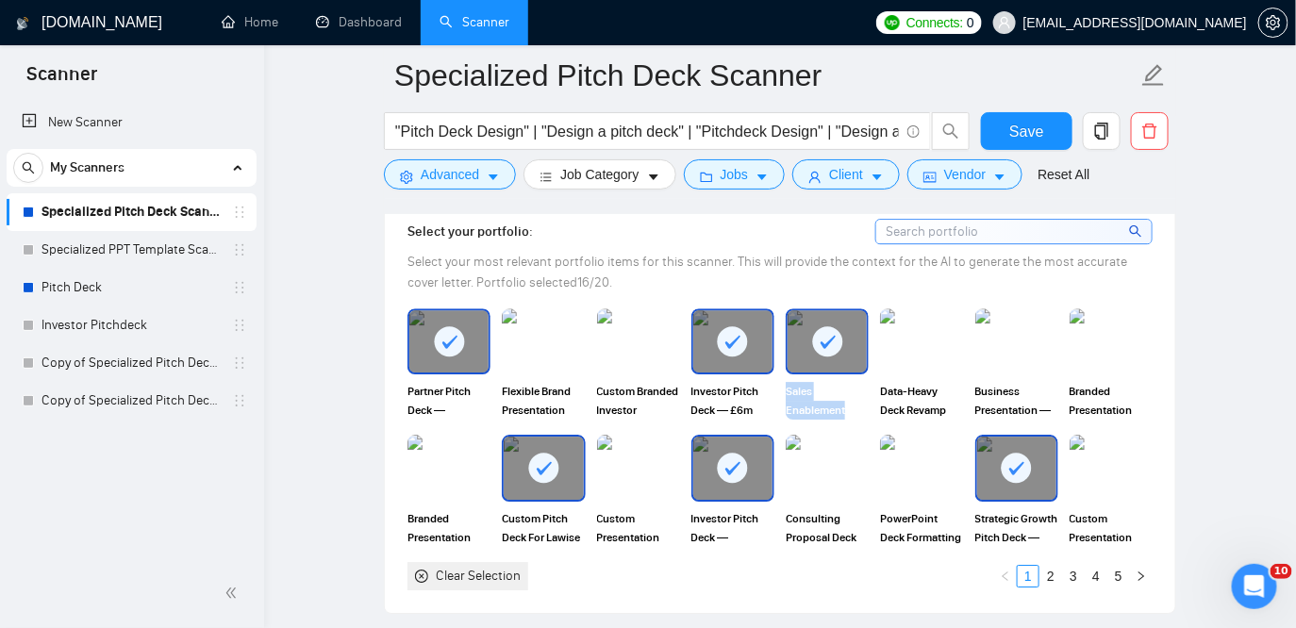
drag, startPoint x: 785, startPoint y: 392, endPoint x: 854, endPoint y: 411, distance: 71.7
click at [854, 411] on div "Sales Enablement Deck Revamp — Account-Based vs Traditional Selling" at bounding box center [827, 363] width 94 height 111
copy span "Sales Enablement"
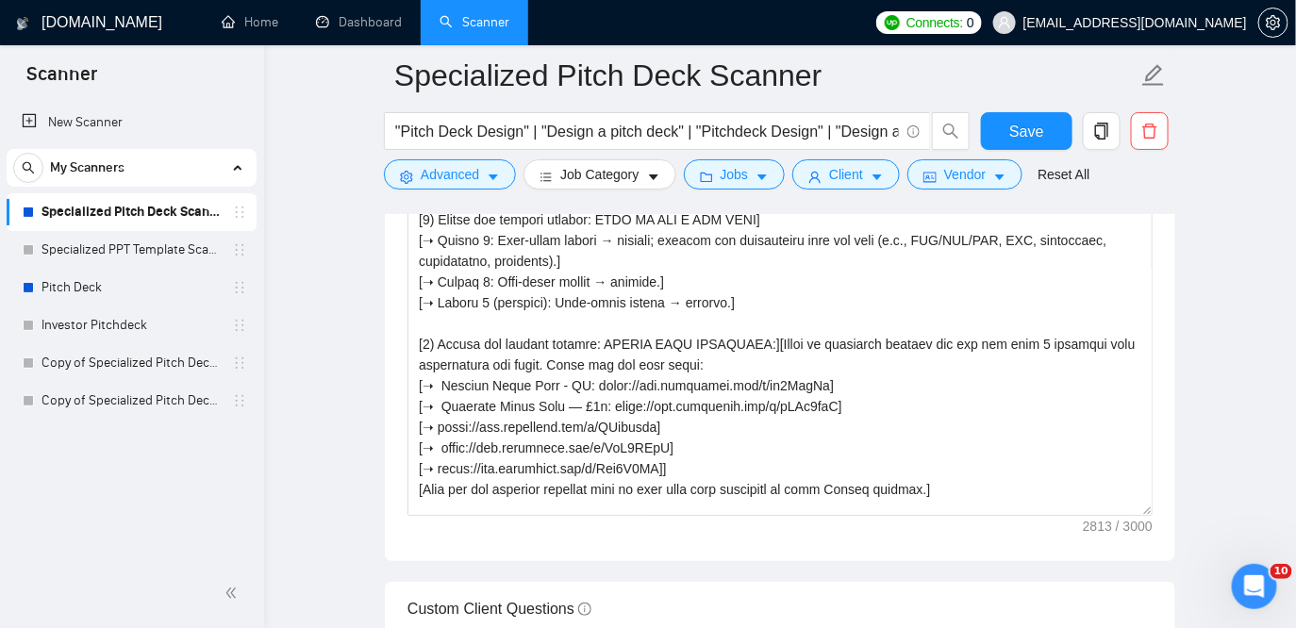
scroll to position [311, 0]
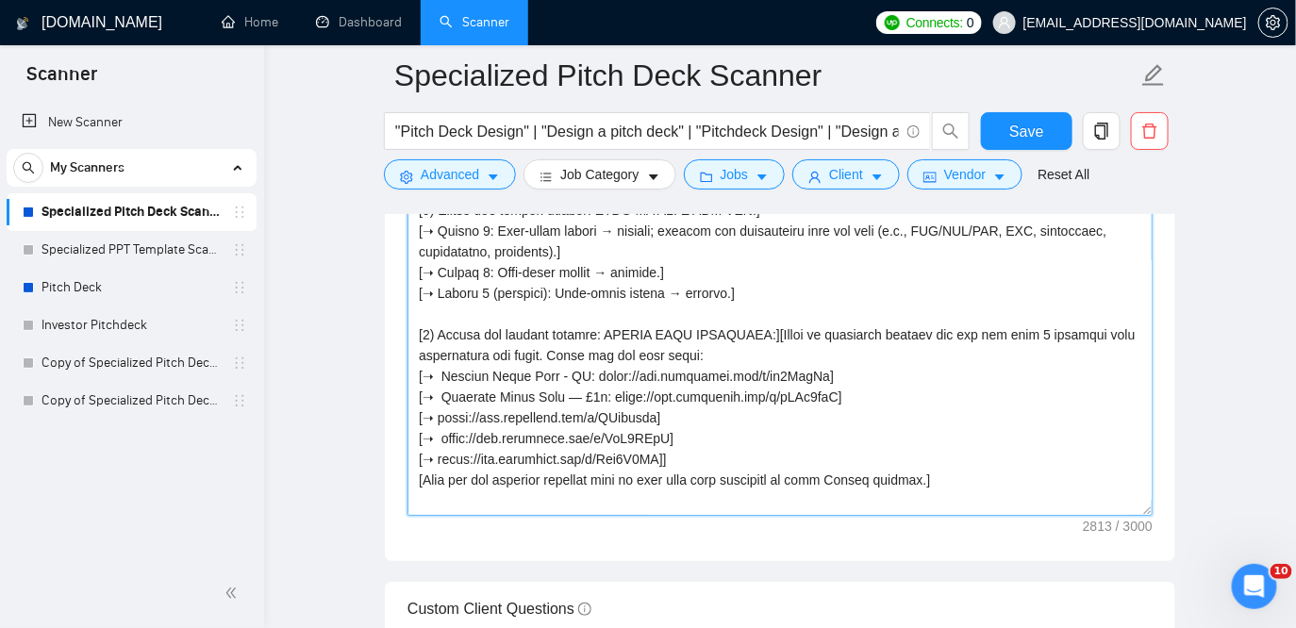
click at [442, 416] on textarea "Cover letter template:" at bounding box center [780, 304] width 745 height 425
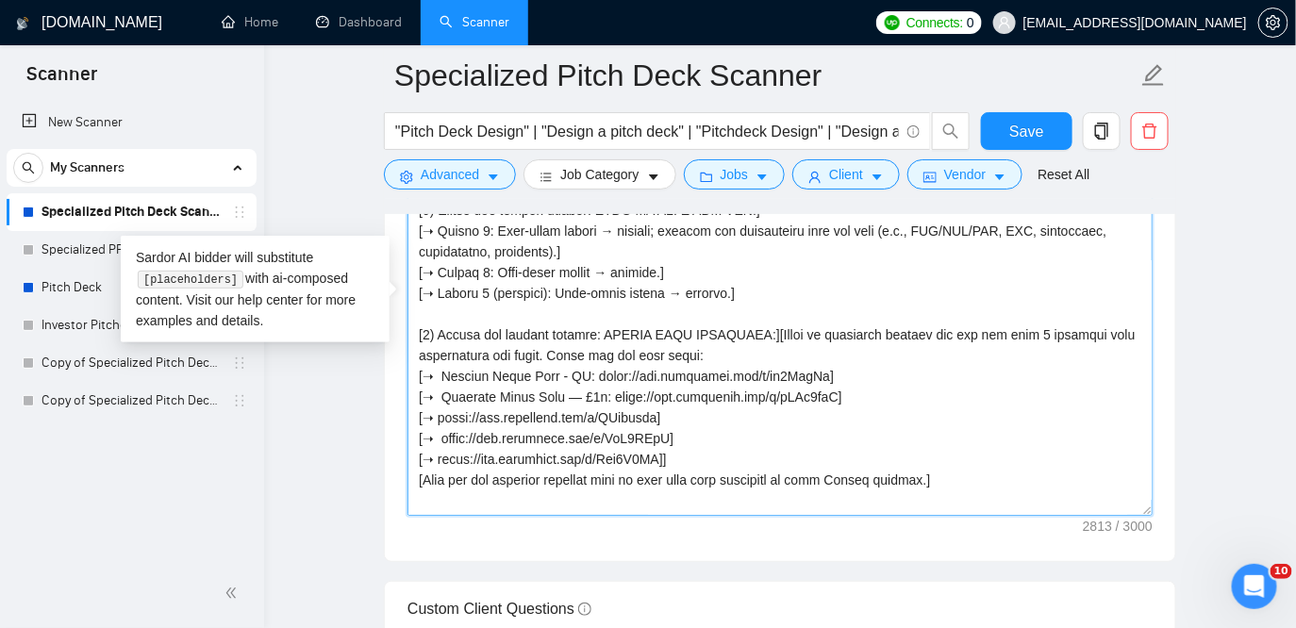
paste textarea "Sales Enablement"
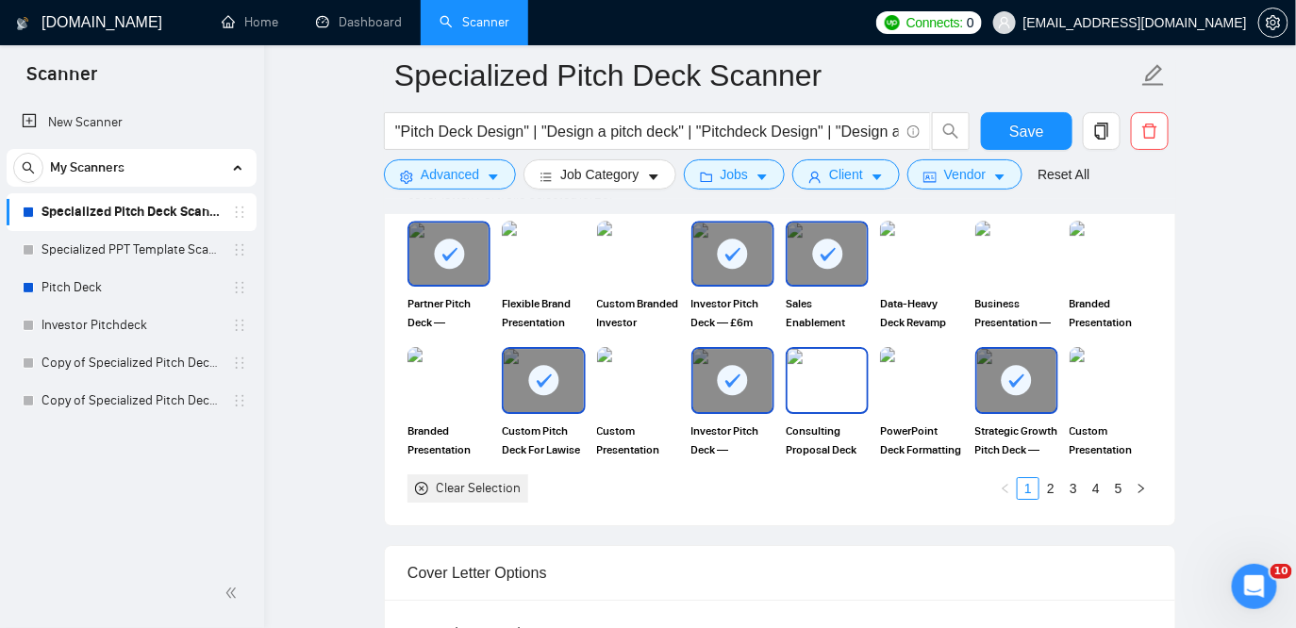
scroll to position [1834, 0]
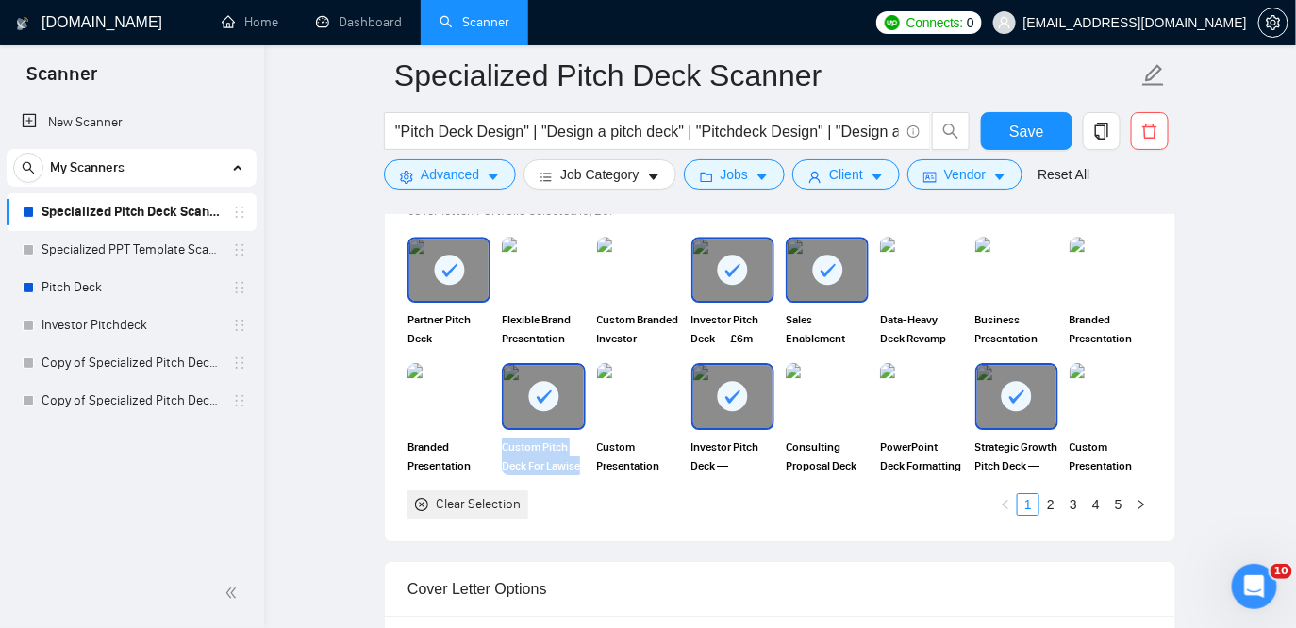
drag, startPoint x: 501, startPoint y: 445, endPoint x: 585, endPoint y: 467, distance: 86.7
click at [585, 467] on div "Custom Pitch Deck For Lawise — AI Legal Support for SMEs" at bounding box center [543, 418] width 94 height 111
copy span "Custom Pitch Deck For Lawise"
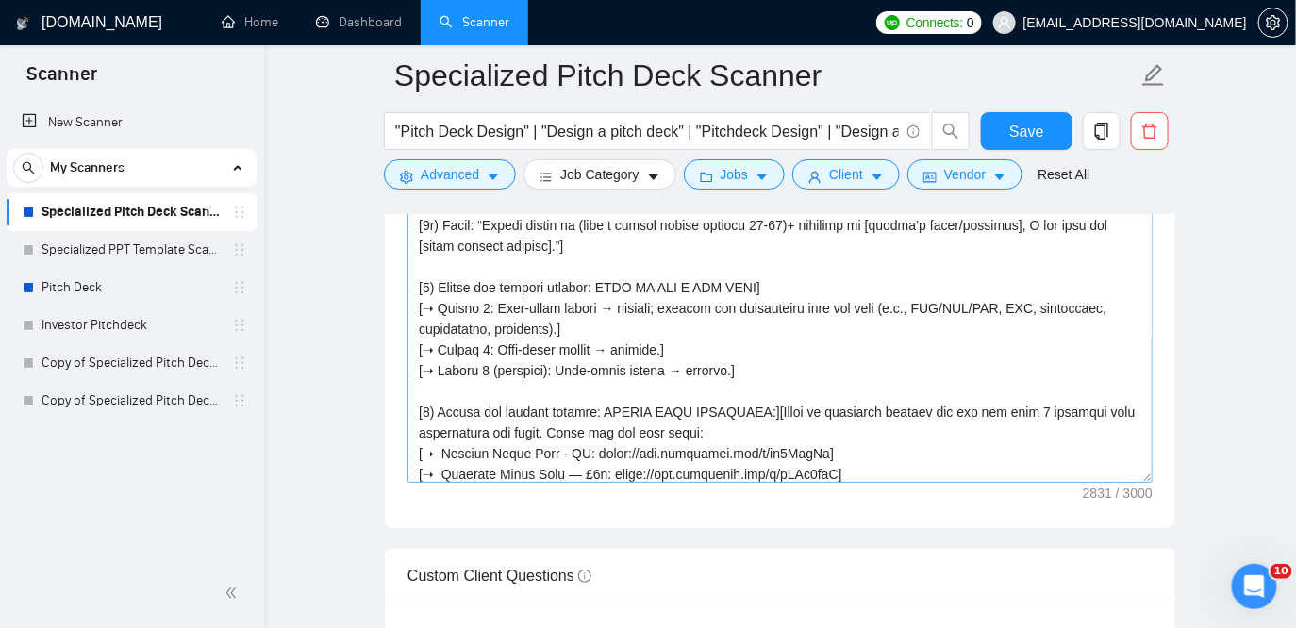
scroll to position [316, 0]
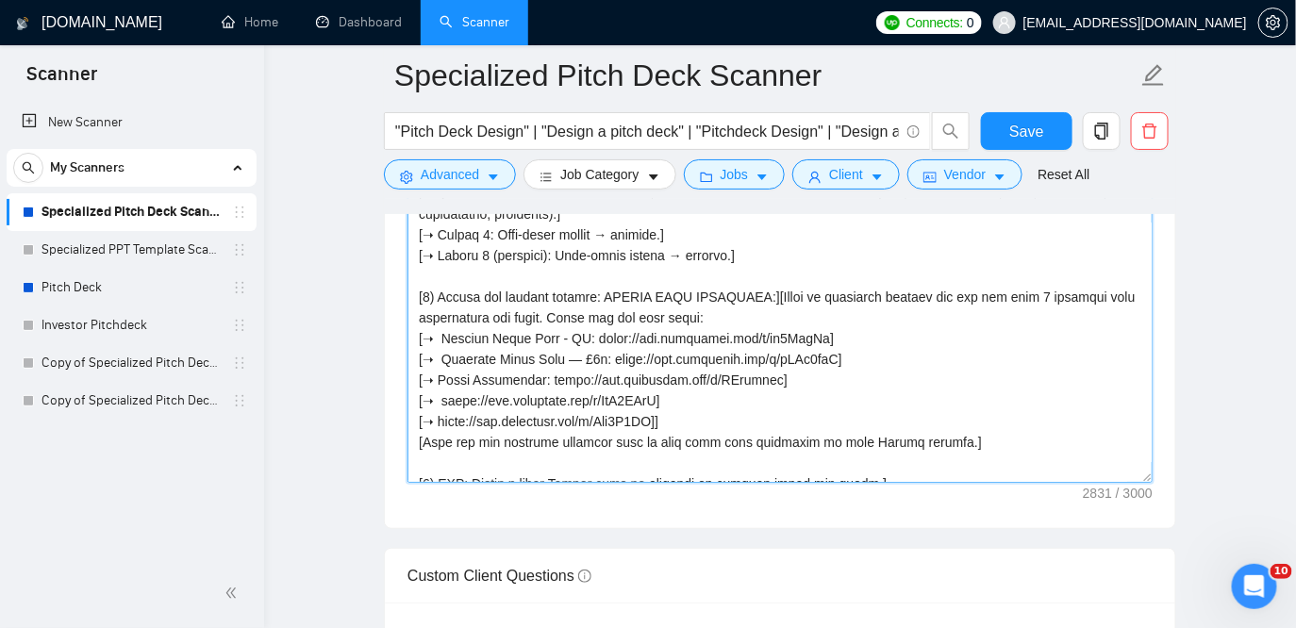
click at [442, 401] on textarea "Cover letter template:" at bounding box center [780, 270] width 745 height 425
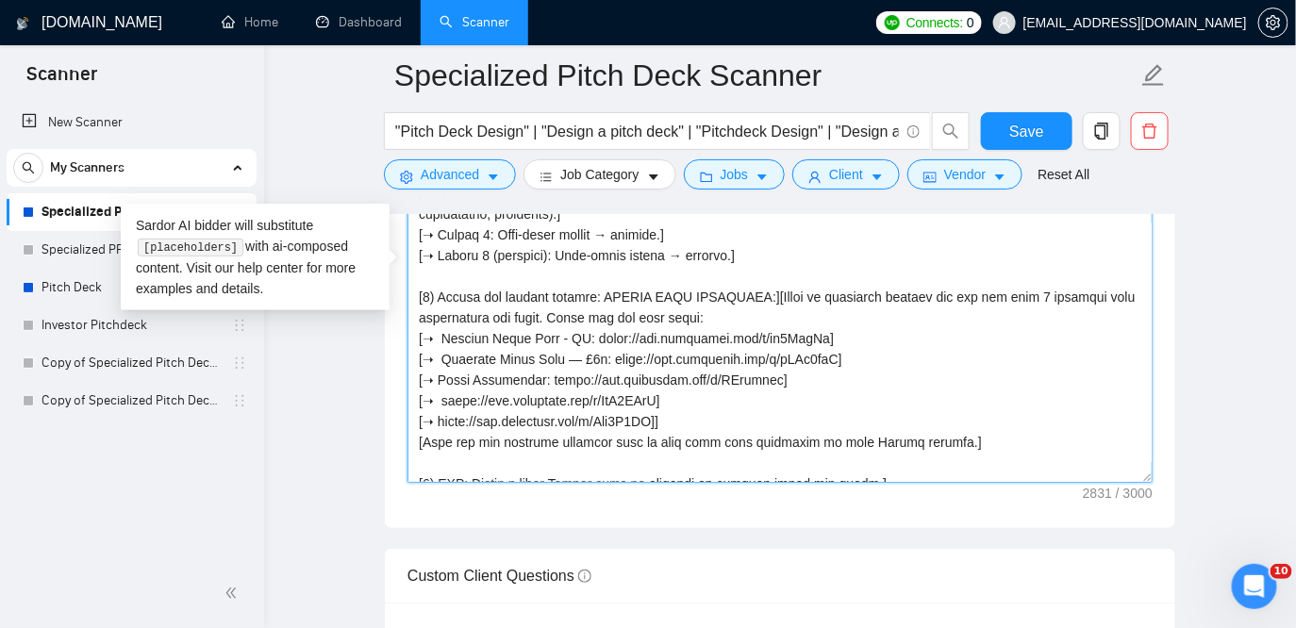
paste textarea "Custom Pitch Deck For Lawise"
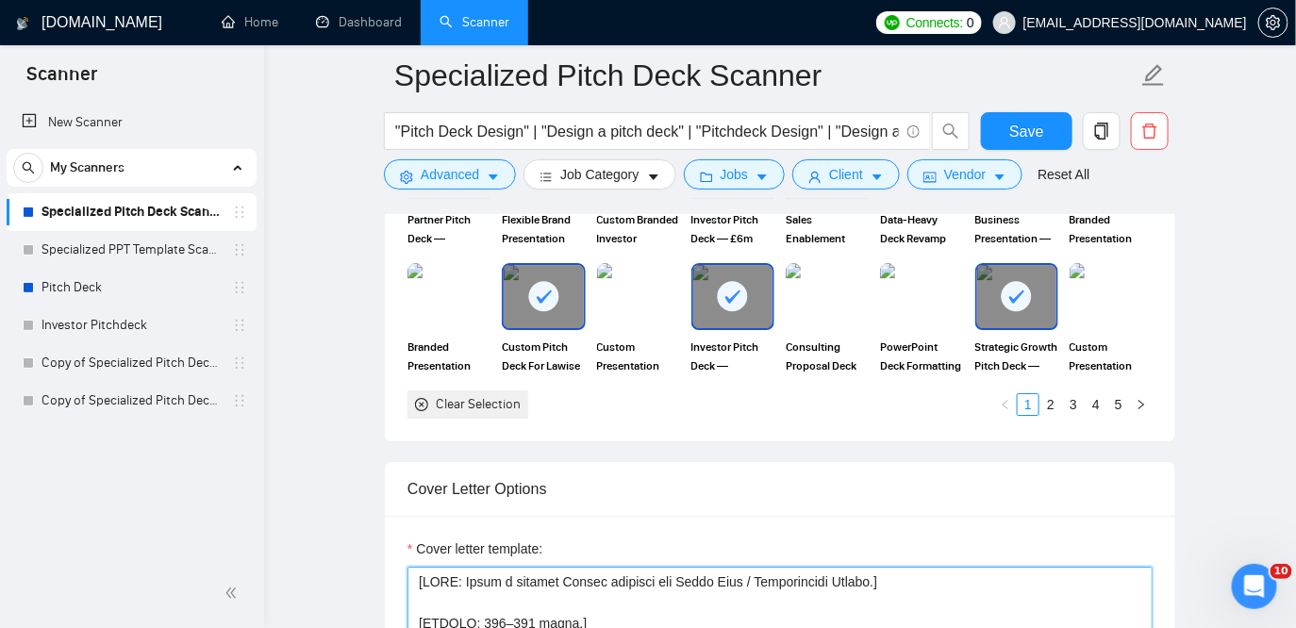
scroll to position [1926, 0]
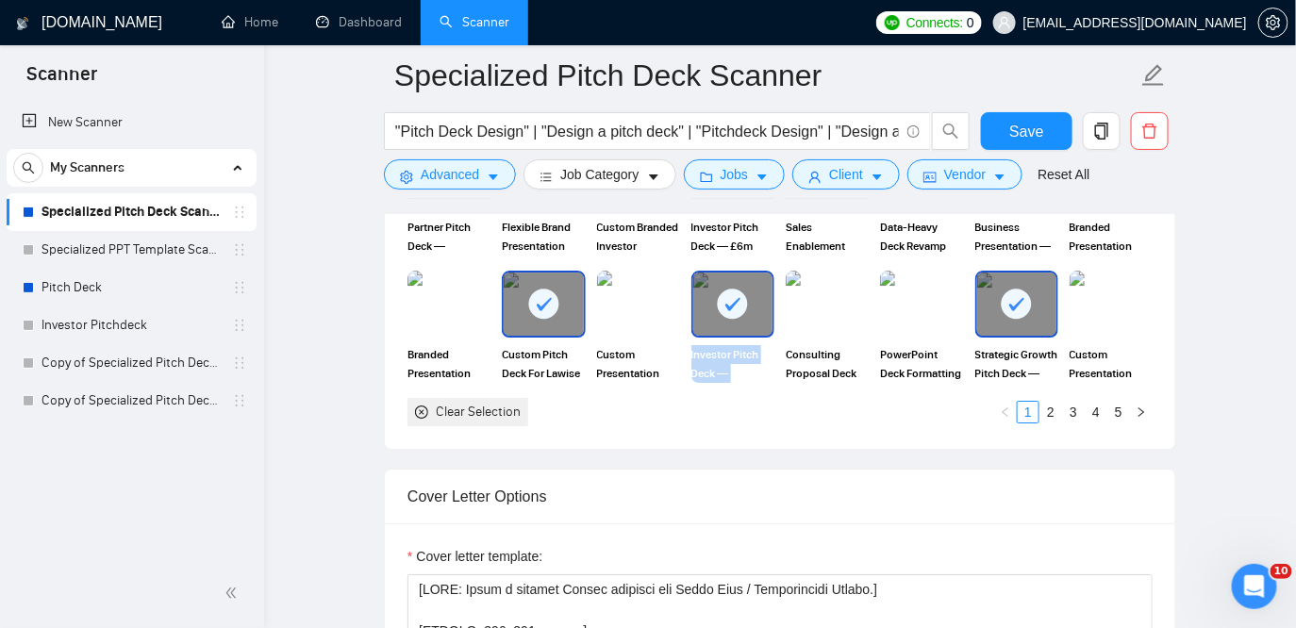
drag, startPoint x: 690, startPoint y: 352, endPoint x: 751, endPoint y: 385, distance: 69.6
click at [751, 385] on div "Partner Pitch Deck — [GEOGRAPHIC_DATA] Padel Directory (PowerPoint) Flexible Br…" at bounding box center [780, 285] width 757 height 282
copy span "Investor Pitch Deck — Conversatio"
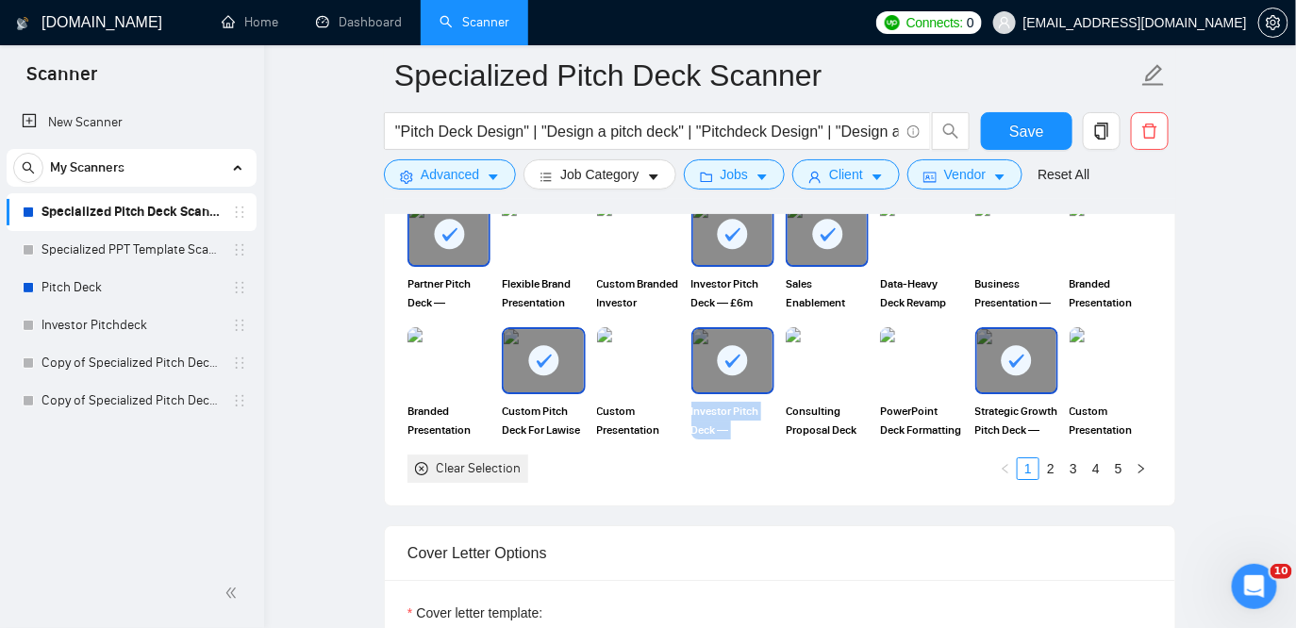
scroll to position [1857, 0]
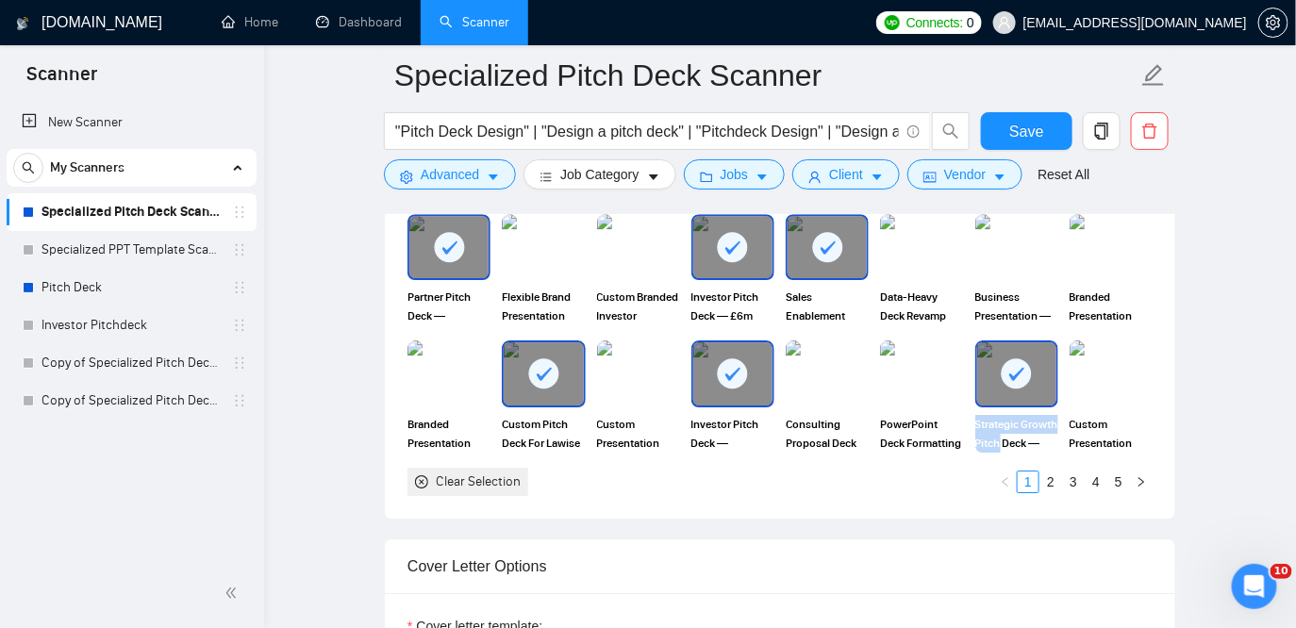
drag, startPoint x: 973, startPoint y: 425, endPoint x: 1039, endPoint y: 444, distance: 68.9
click at [1039, 444] on div "Strategic Growth Pitch Deck — Motoring Heritage Brand" at bounding box center [1017, 396] width 94 height 111
copy span "Strategic Growth Pitch"
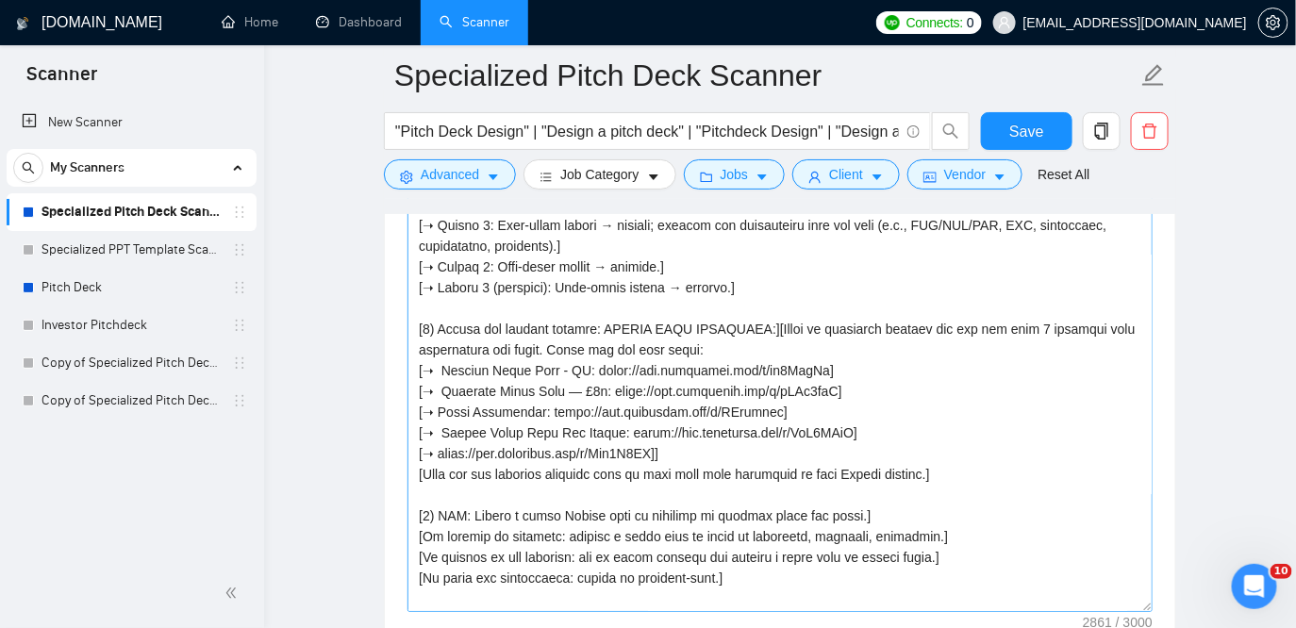
scroll to position [510, 0]
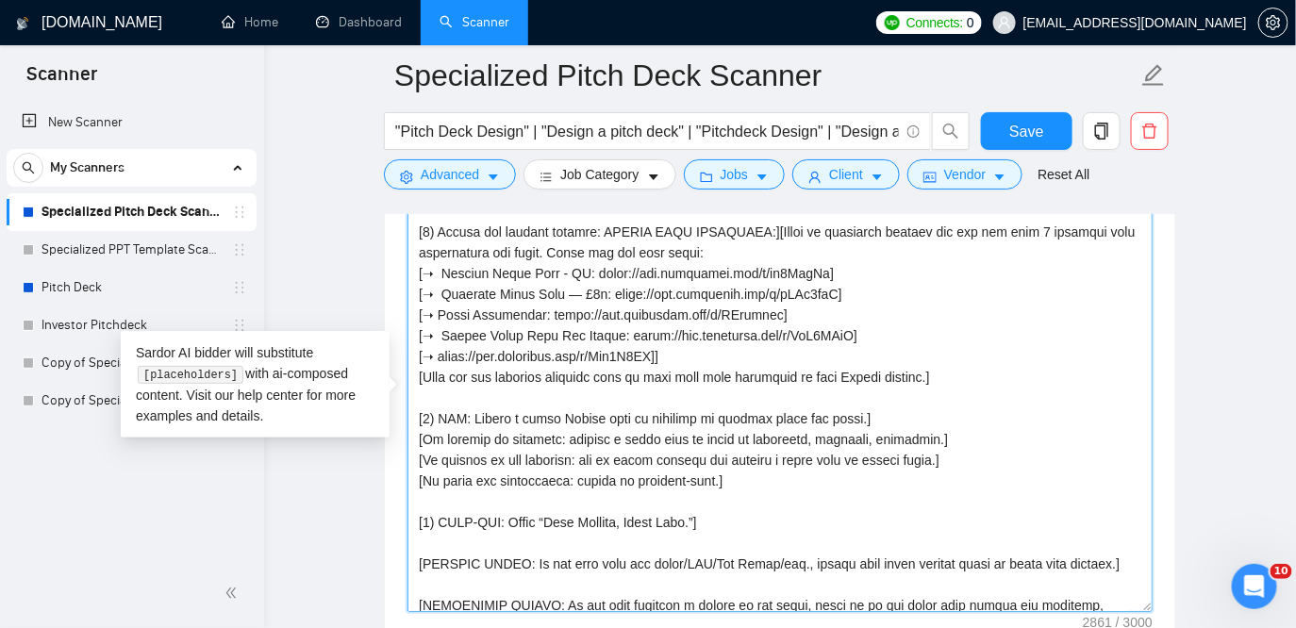
click at [442, 352] on textarea "Cover letter template:" at bounding box center [780, 400] width 745 height 425
paste textarea "Strategic Growth Pitch"
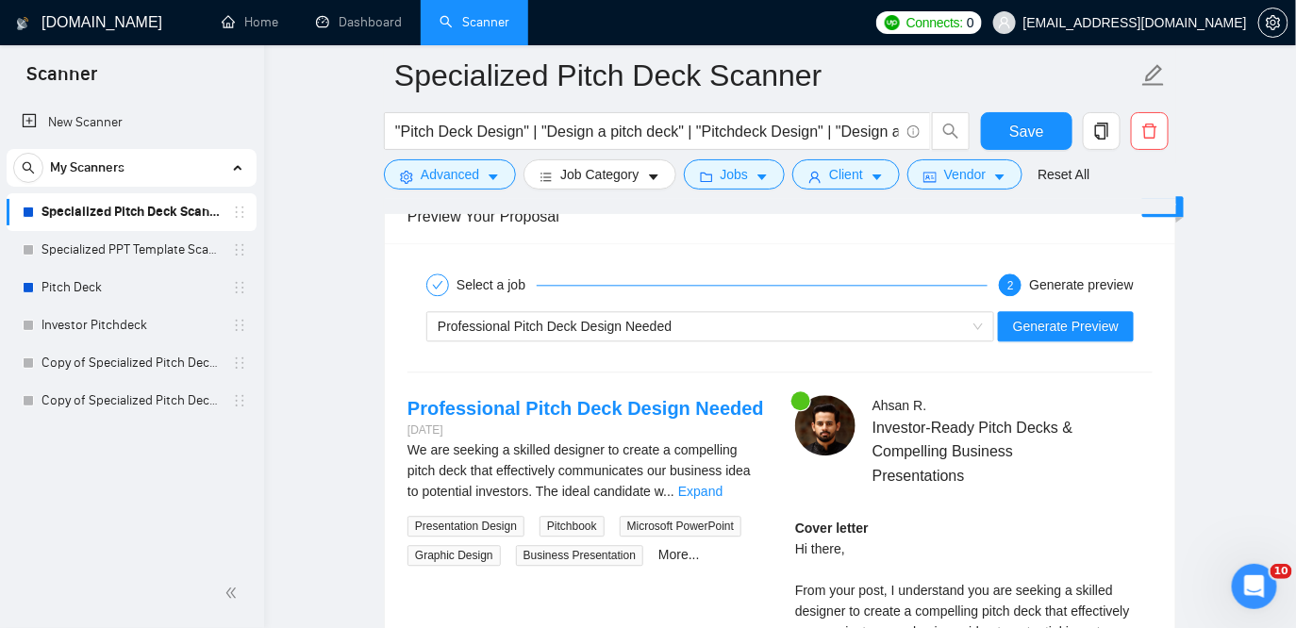
scroll to position [3679, 0]
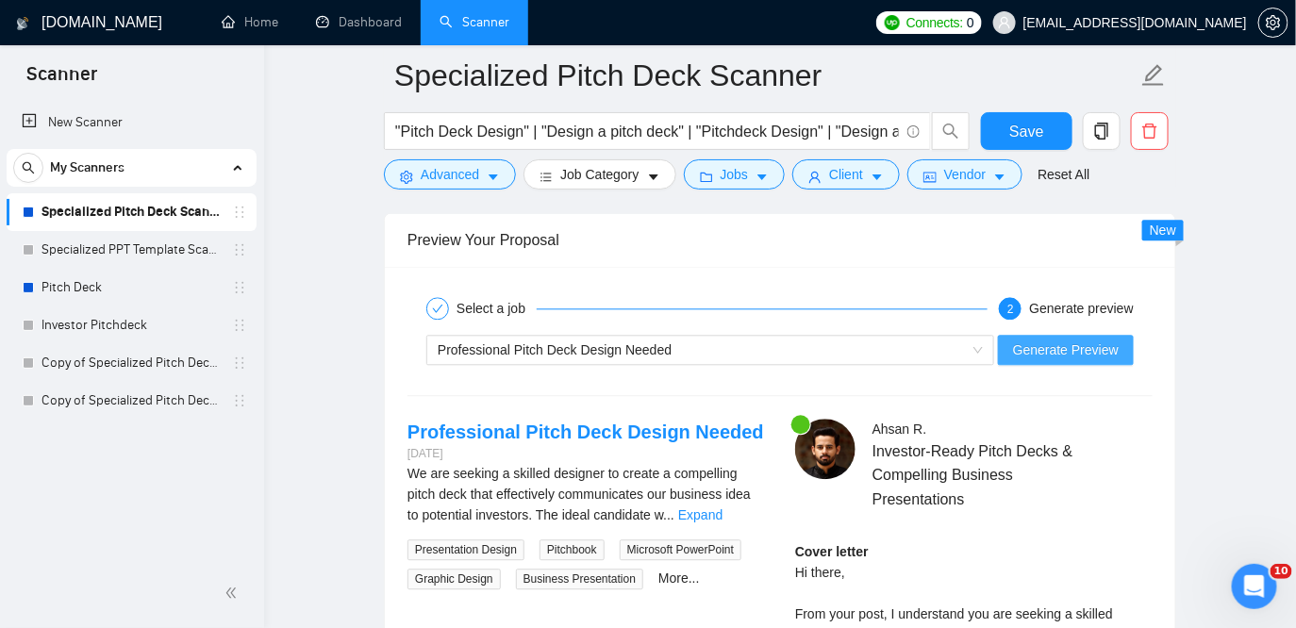
click at [1078, 340] on span "Generate Preview" at bounding box center [1066, 350] width 106 height 21
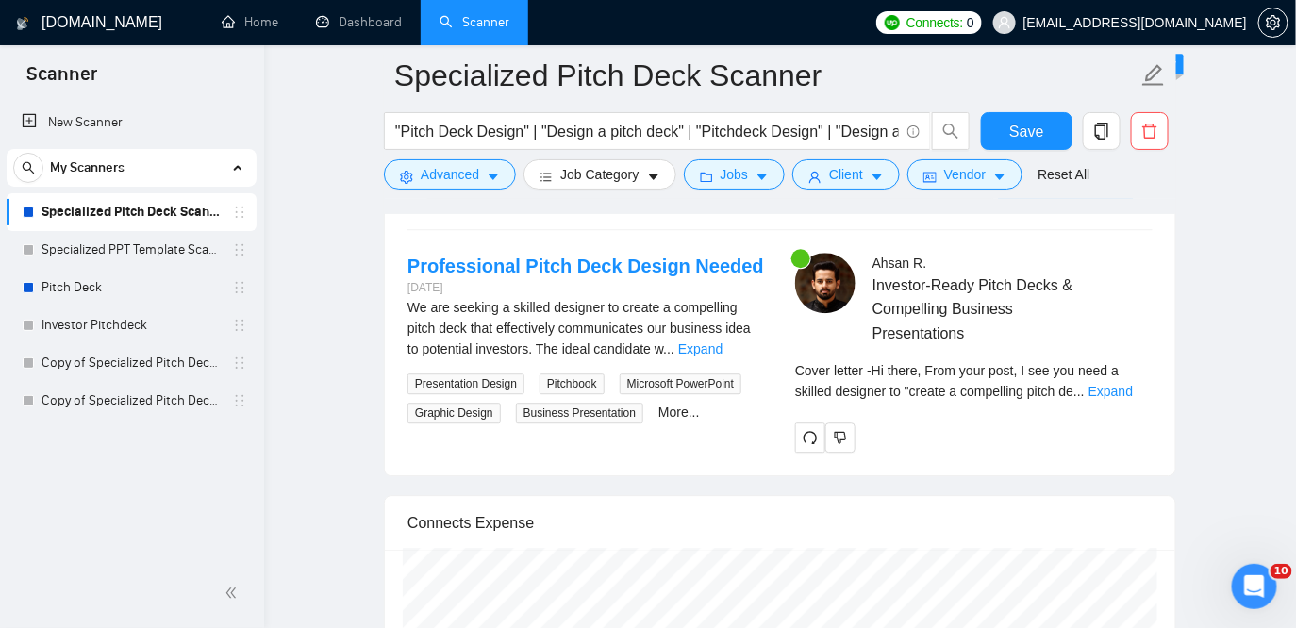
scroll to position [3844, 0]
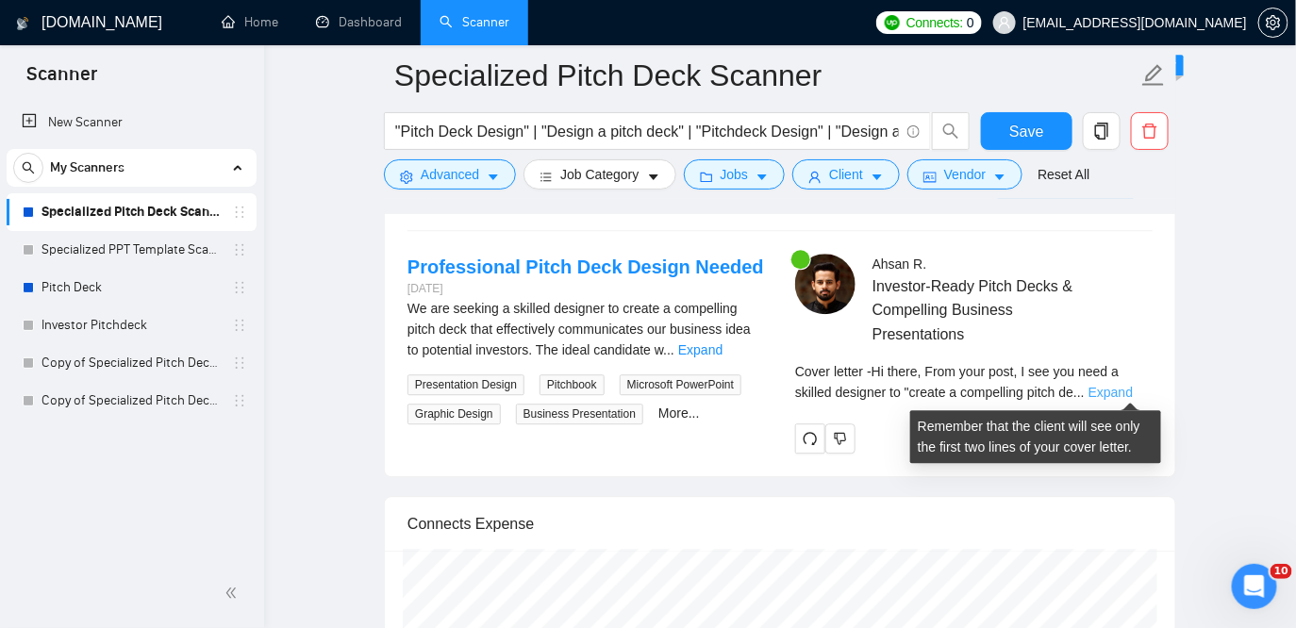
click at [1121, 390] on link "Expand" at bounding box center [1111, 392] width 44 height 15
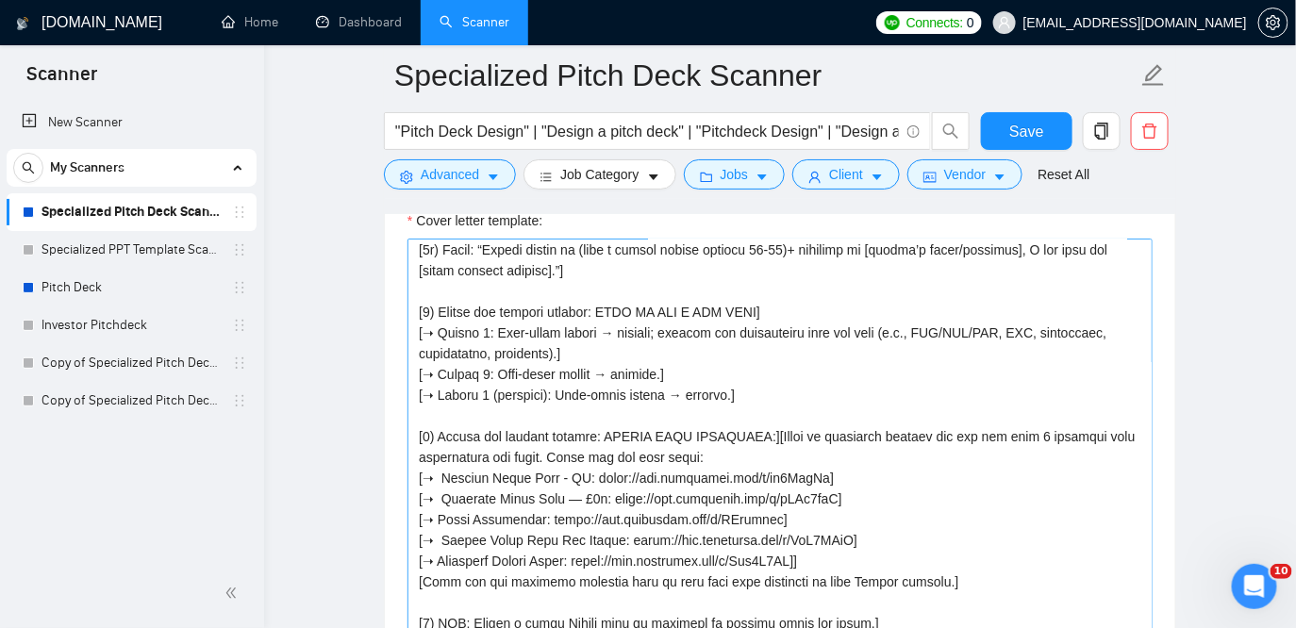
scroll to position [355, 0]
click at [970, 445] on textarea "Cover letter template:" at bounding box center [780, 451] width 745 height 425
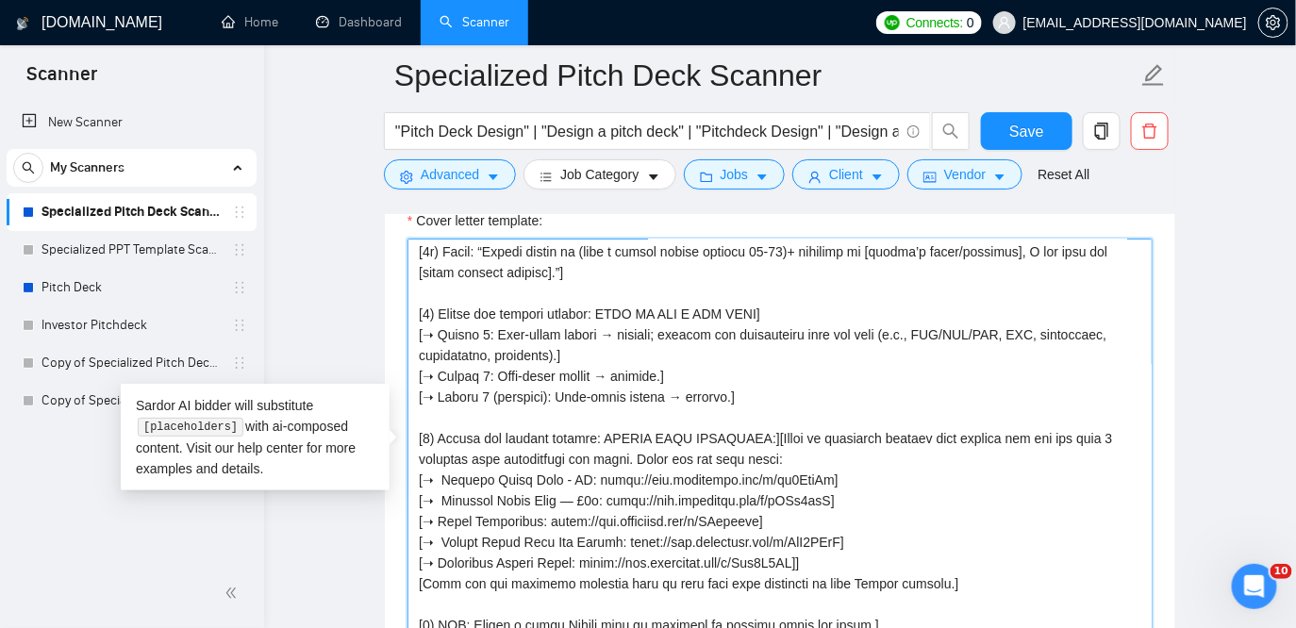
click at [613, 459] on textarea "Cover letter template:" at bounding box center [780, 451] width 745 height 425
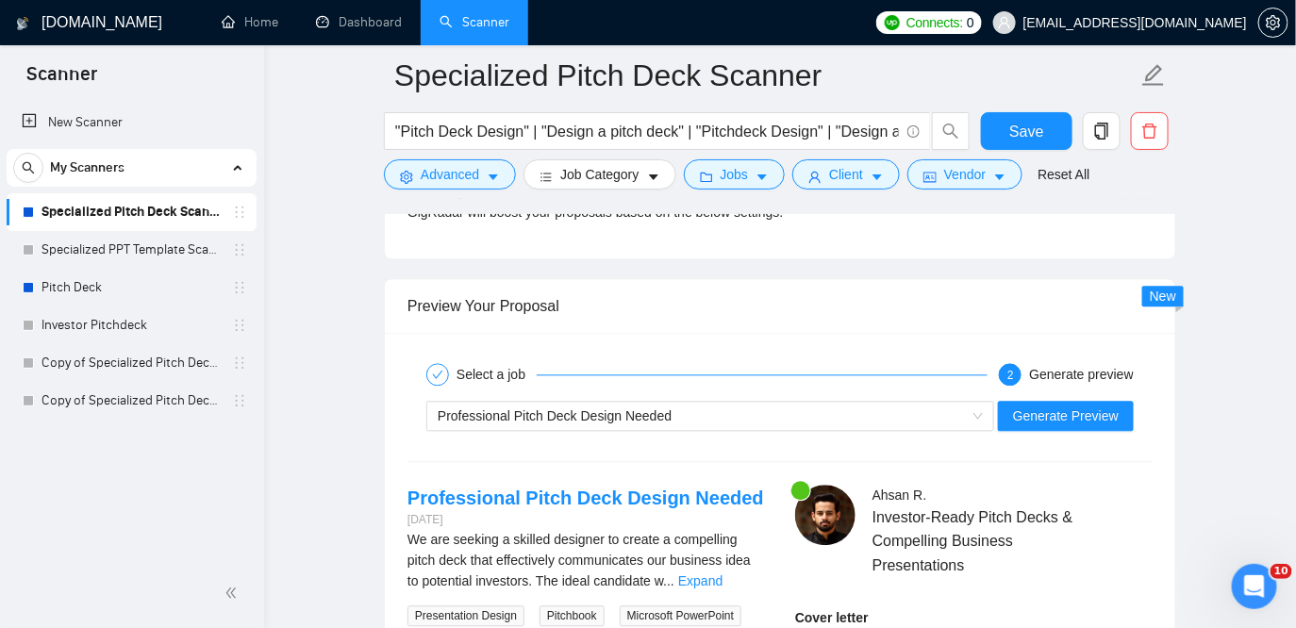
scroll to position [3618, 0]
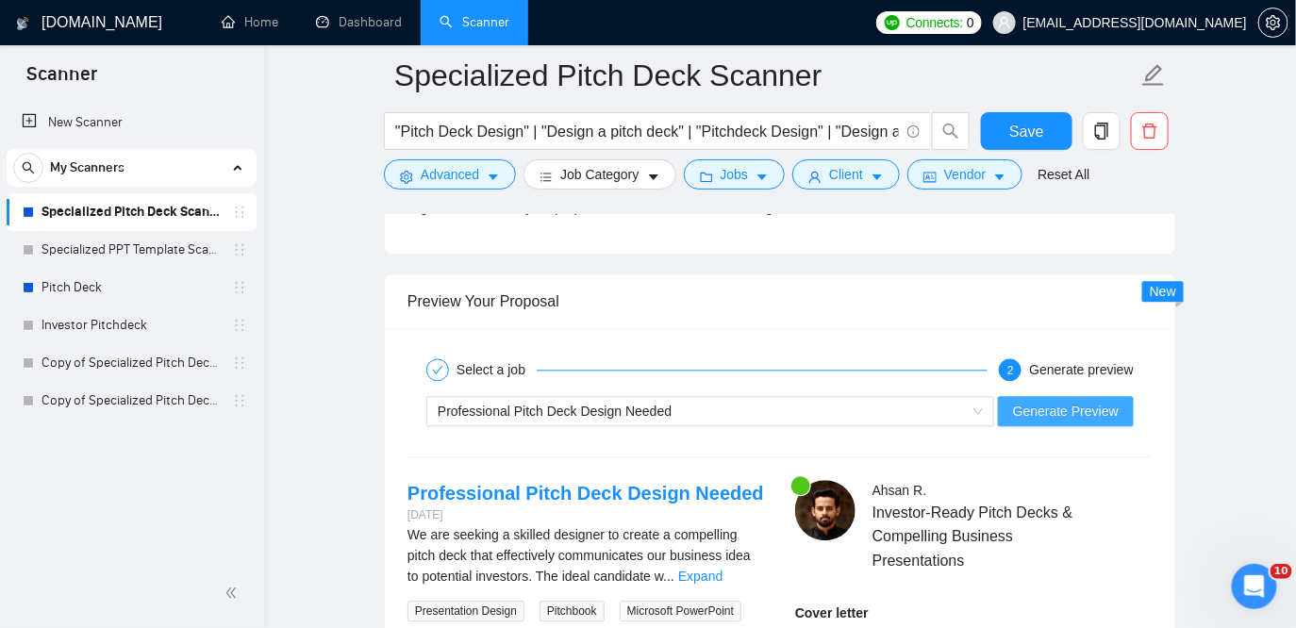
click at [1069, 409] on span "Generate Preview" at bounding box center [1066, 411] width 106 height 21
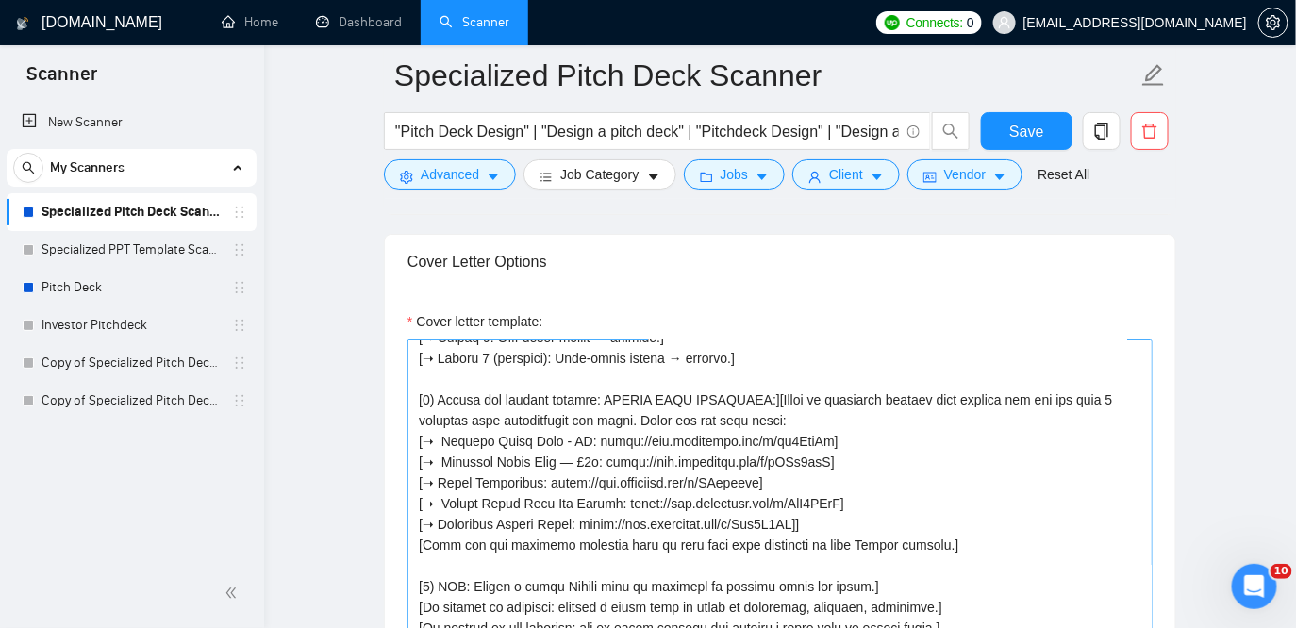
scroll to position [490, 0]
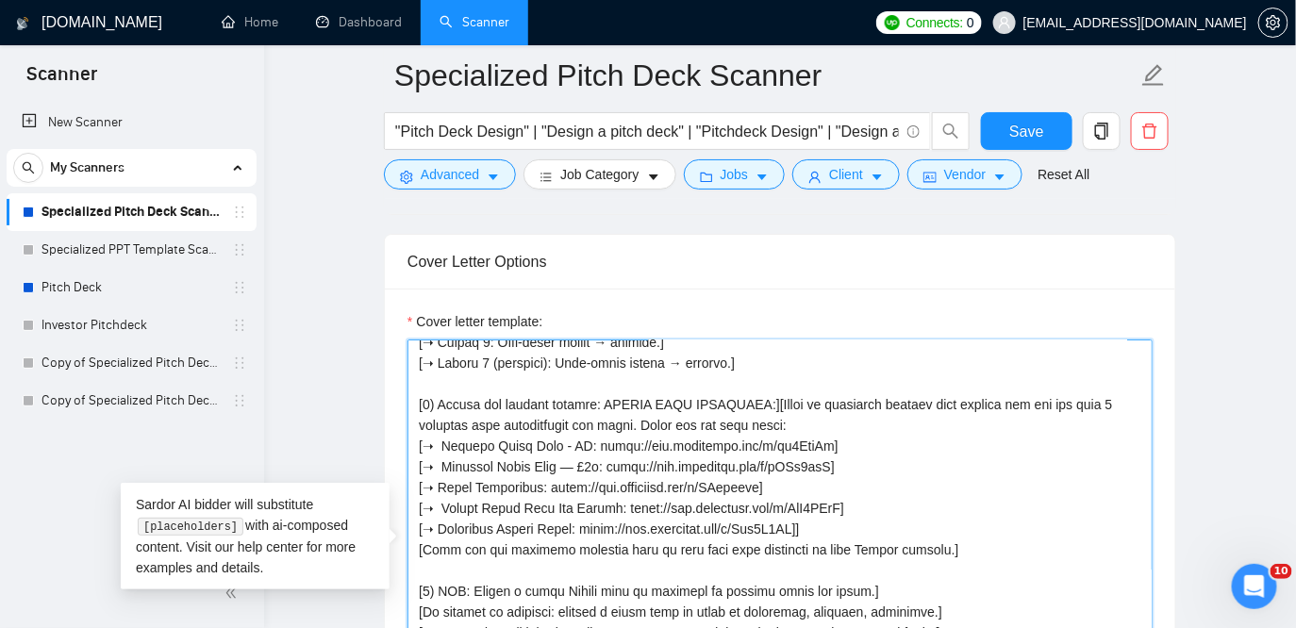
drag, startPoint x: 444, startPoint y: 441, endPoint x: 410, endPoint y: 442, distance: 34.0
click at [410, 442] on textarea "Cover letter template:" at bounding box center [780, 552] width 745 height 425
click at [817, 431] on textarea "Cover letter template:" at bounding box center [780, 552] width 745 height 425
click at [835, 444] on textarea "Cover letter template:" at bounding box center [780, 552] width 745 height 425
drag, startPoint x: 442, startPoint y: 463, endPoint x: 367, endPoint y: 463, distance: 75.5
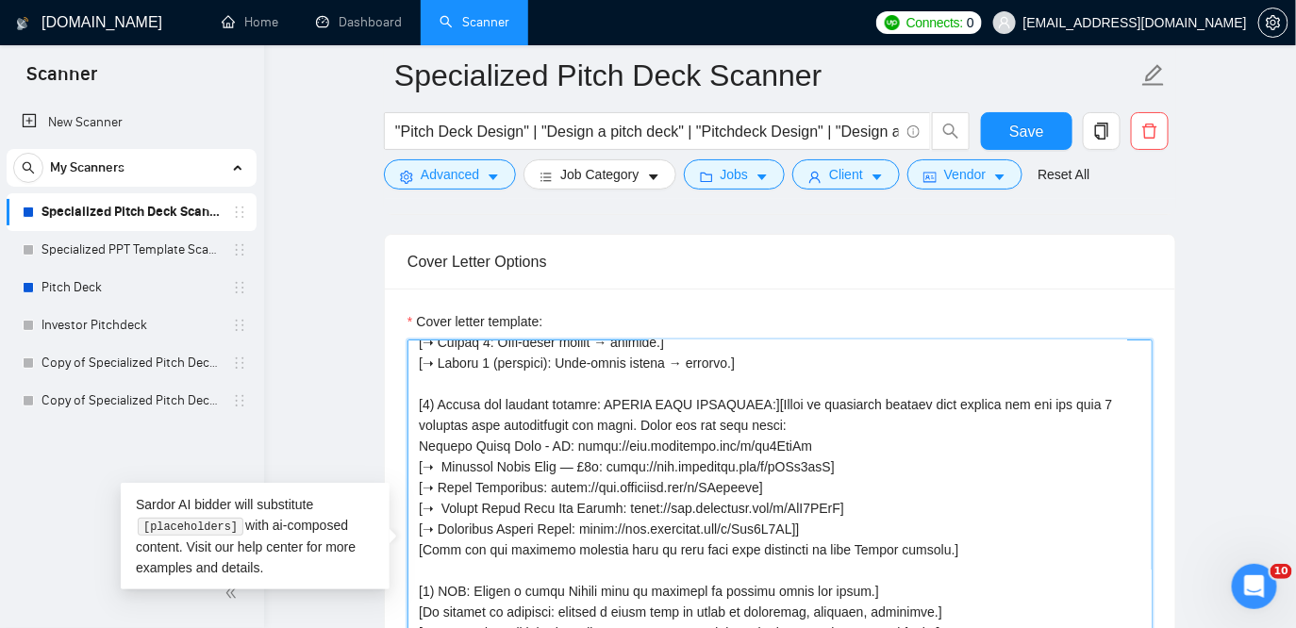
click at [367, 463] on main "Specialized Pitch Deck Scanner "Pitch Deck Design" | "Design a pitch deck" | "P…" at bounding box center [780, 636] width 972 height 5445
click at [857, 464] on textarea "Cover letter template:" at bounding box center [780, 552] width 745 height 425
drag, startPoint x: 439, startPoint y: 491, endPoint x: 385, endPoint y: 491, distance: 53.8
click at [839, 482] on textarea "Cover letter template:" at bounding box center [780, 552] width 745 height 425
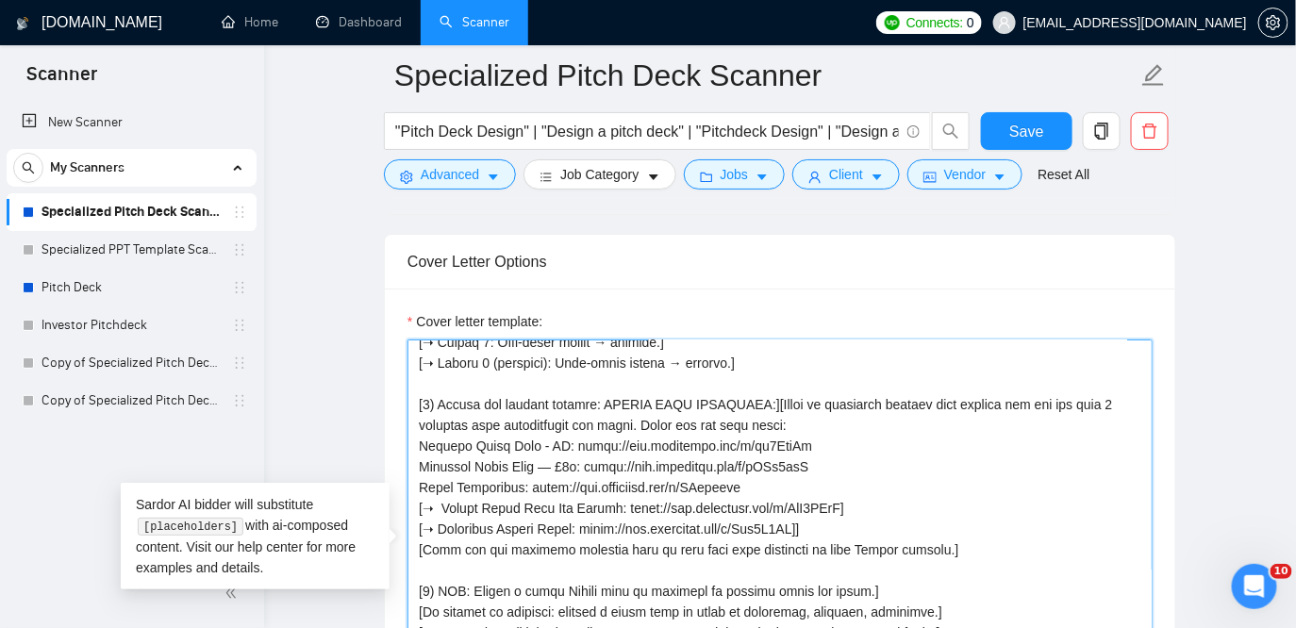
drag, startPoint x: 445, startPoint y: 508, endPoint x: 351, endPoint y: 507, distance: 94.3
click at [881, 518] on textarea "Cover letter template:" at bounding box center [780, 552] width 745 height 425
click at [876, 509] on textarea "Cover letter template:" at bounding box center [780, 552] width 745 height 425
drag, startPoint x: 970, startPoint y: 549, endPoint x: 428, endPoint y: 560, distance: 541.6
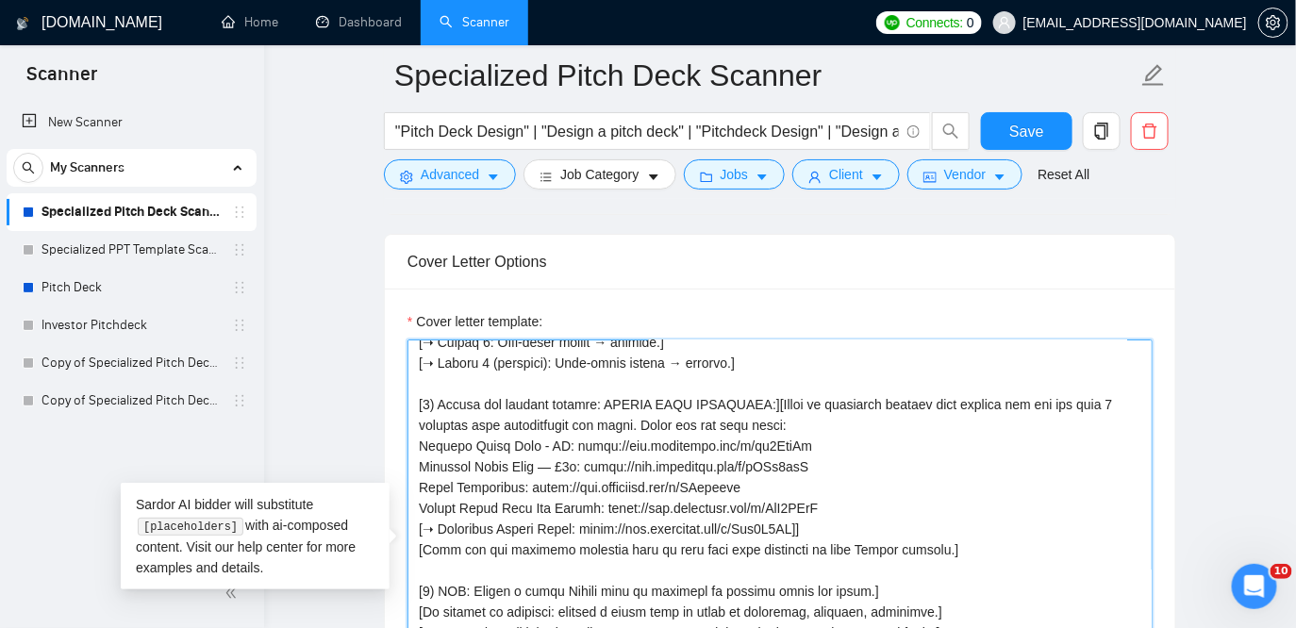
click at [431, 562] on textarea "Cover letter template:" at bounding box center [780, 552] width 745 height 425
drag, startPoint x: 441, startPoint y: 532, endPoint x: 400, endPoint y: 531, distance: 40.6
click at [814, 525] on textarea "Cover letter template:" at bounding box center [780, 552] width 745 height 425
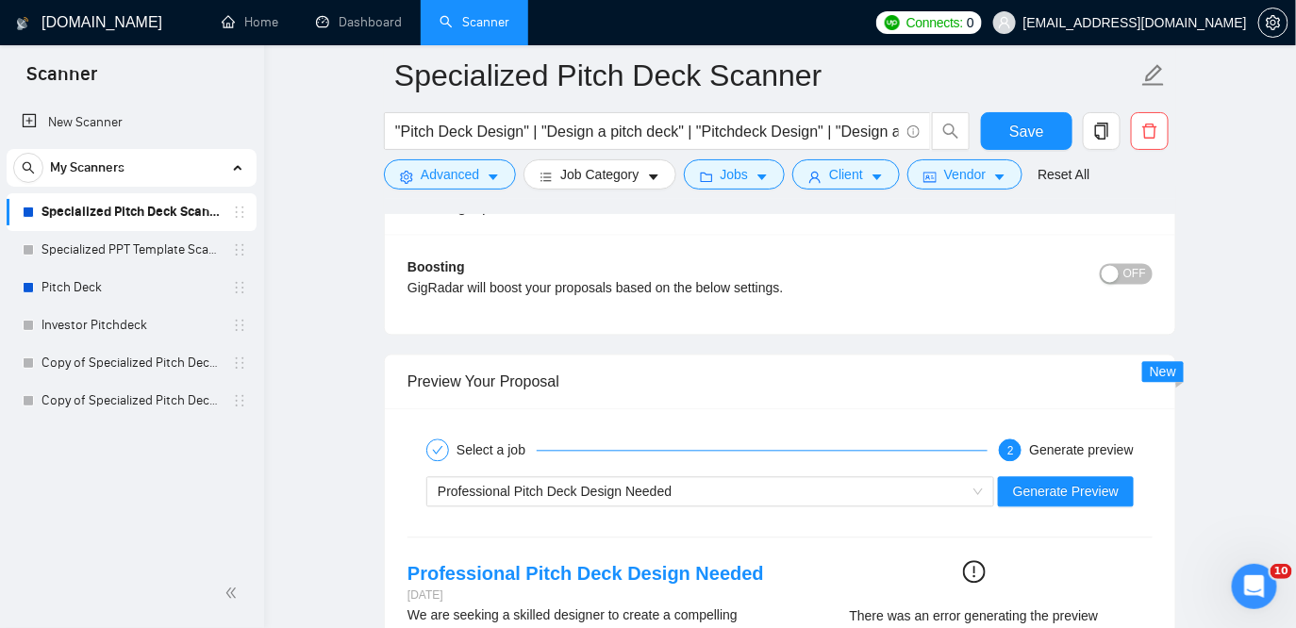
scroll to position [3539, 0]
click at [1025, 493] on span "Generate Preview" at bounding box center [1066, 490] width 106 height 21
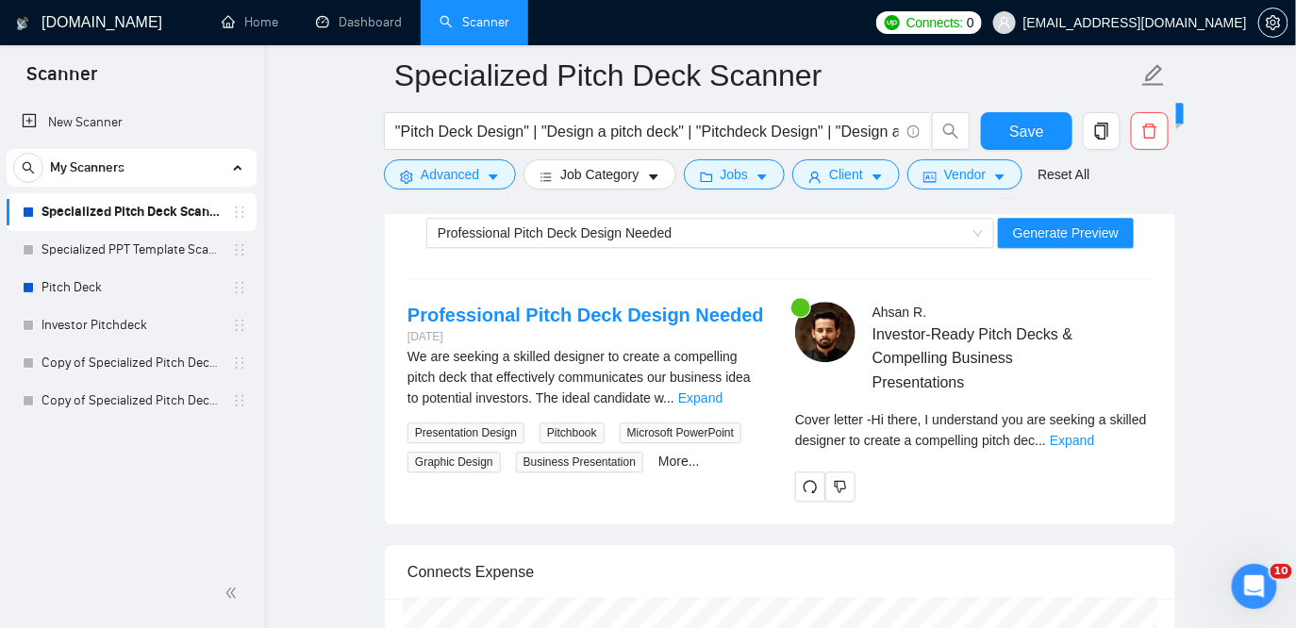
scroll to position [3794, 0]
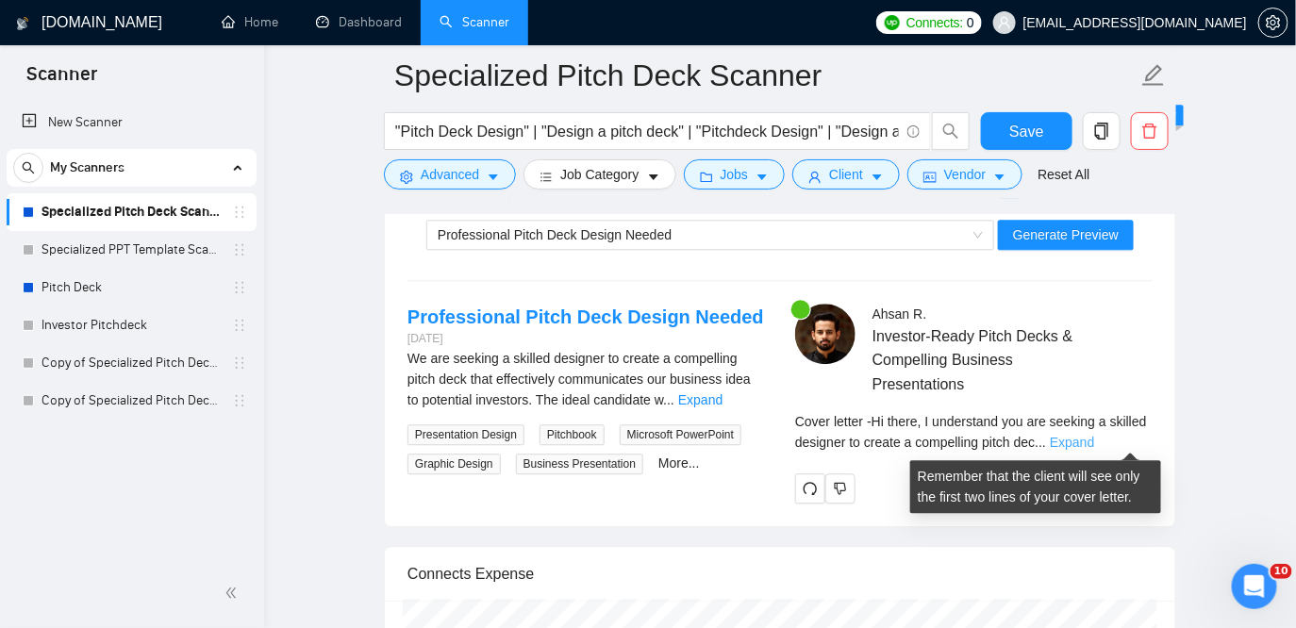
click at [1094, 443] on link "Expand" at bounding box center [1072, 442] width 44 height 15
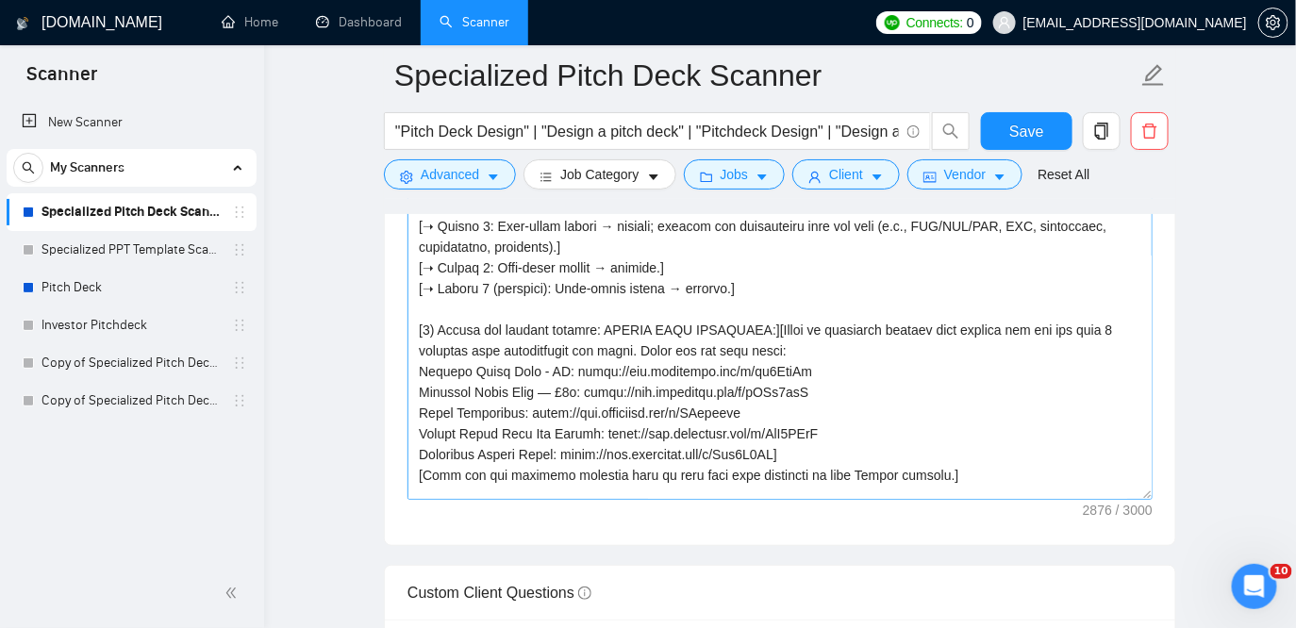
scroll to position [302, 0]
click at [791, 326] on textarea "Cover letter template:" at bounding box center [780, 287] width 745 height 425
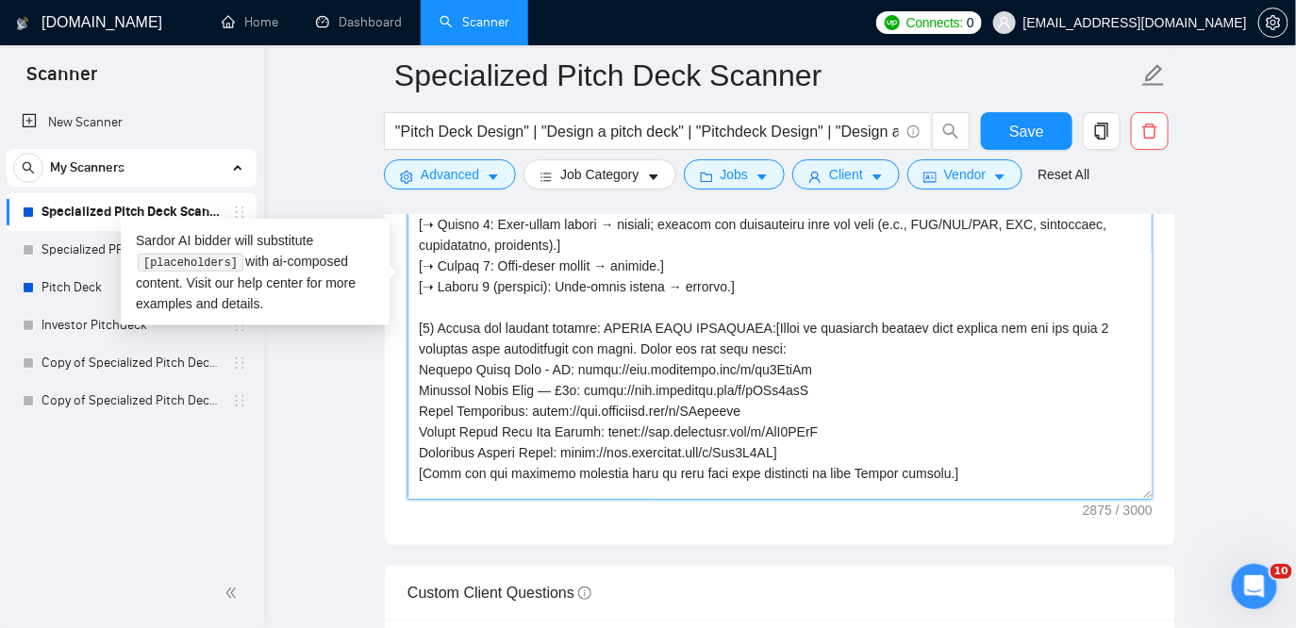
click at [849, 350] on textarea "Cover letter template:" at bounding box center [780, 287] width 745 height 425
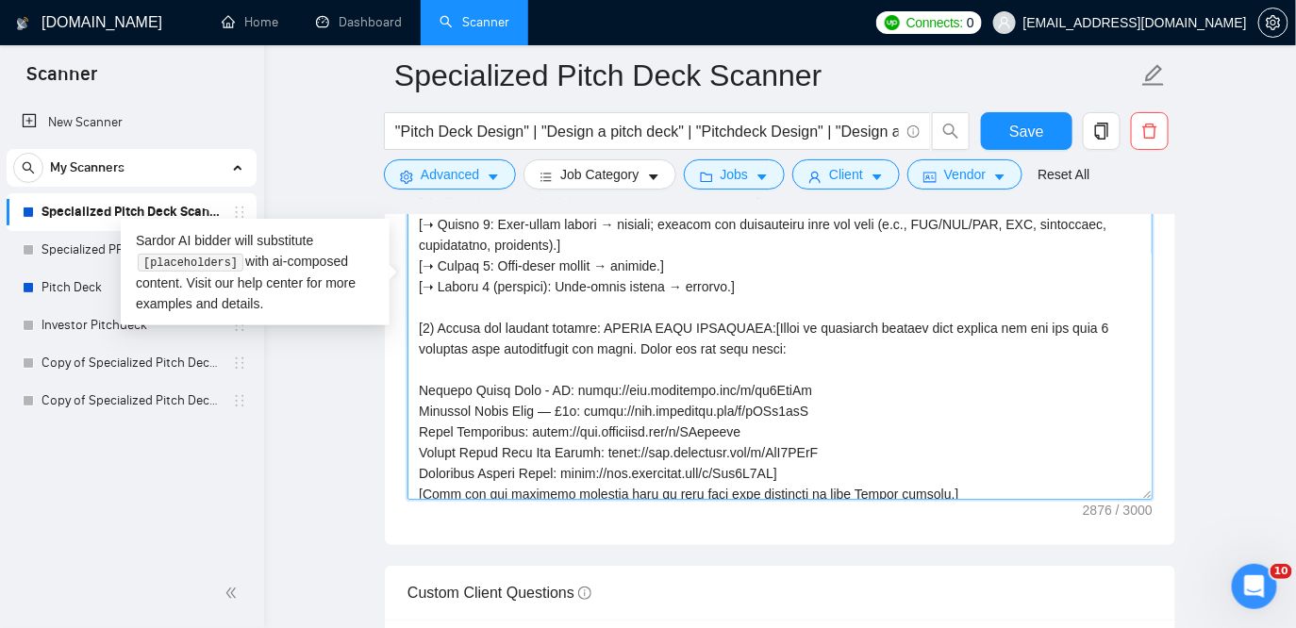
click at [1092, 321] on textarea "Cover letter template:" at bounding box center [780, 287] width 745 height 425
click at [462, 349] on textarea "Cover letter template:" at bounding box center [780, 287] width 745 height 425
click at [508, 350] on textarea "Cover letter template:" at bounding box center [780, 287] width 745 height 425
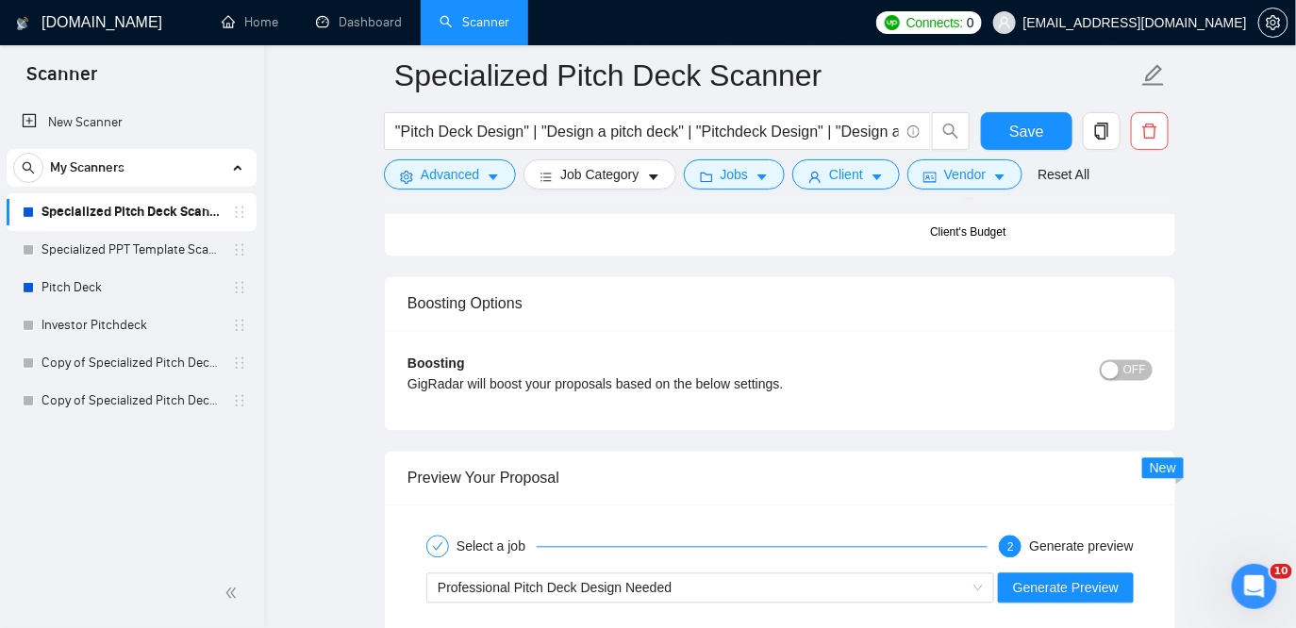
scroll to position [3560, 0]
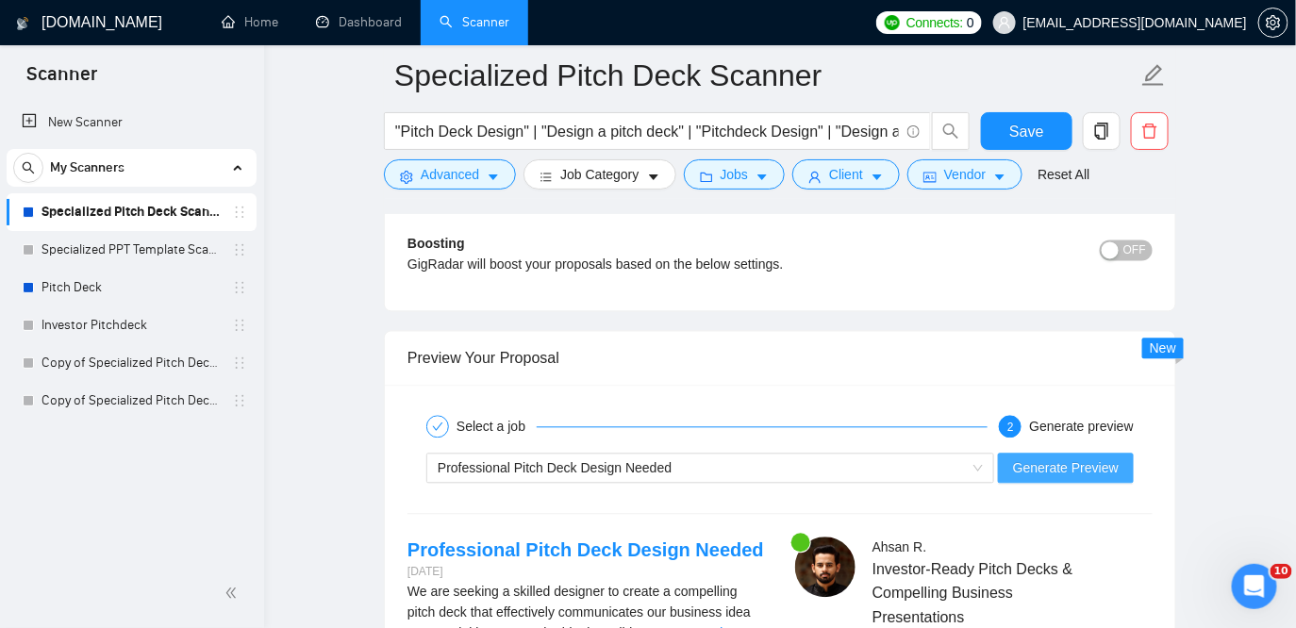
type textarea "[LORE: Ipsum d sitamet Consec adipisci eli Seddo Eius / Temporincidi Utlabo.] […"
click at [1025, 465] on span "Generate Preview" at bounding box center [1066, 469] width 106 height 21
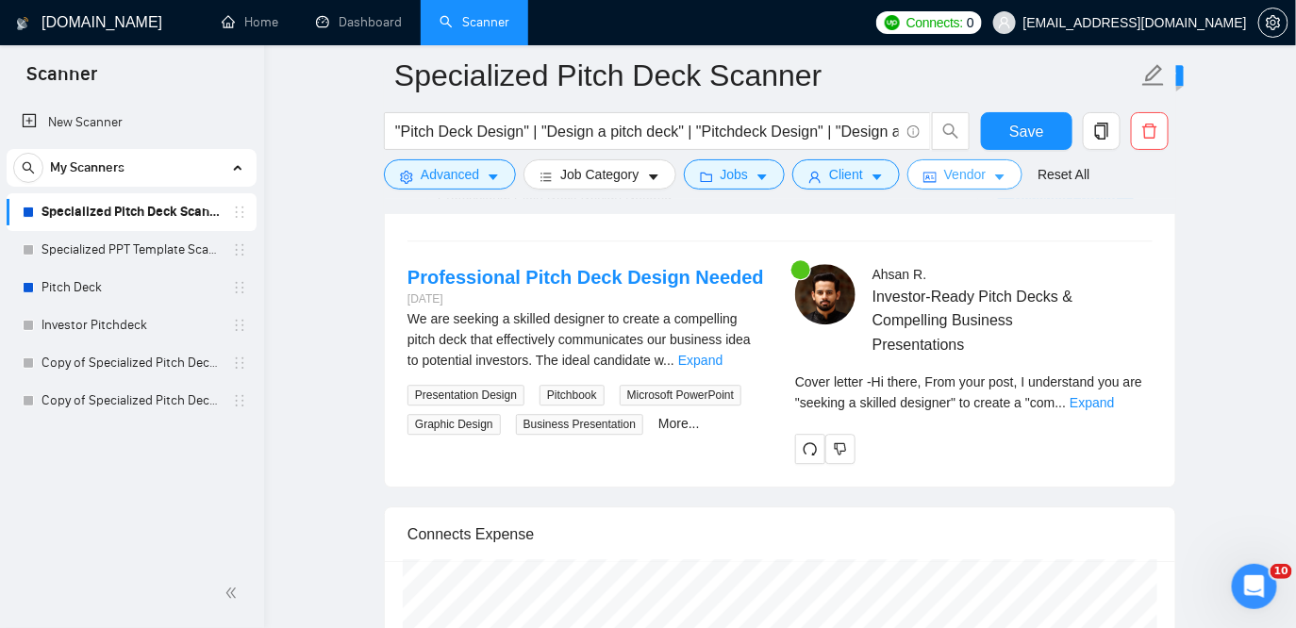
scroll to position [3846, 0]
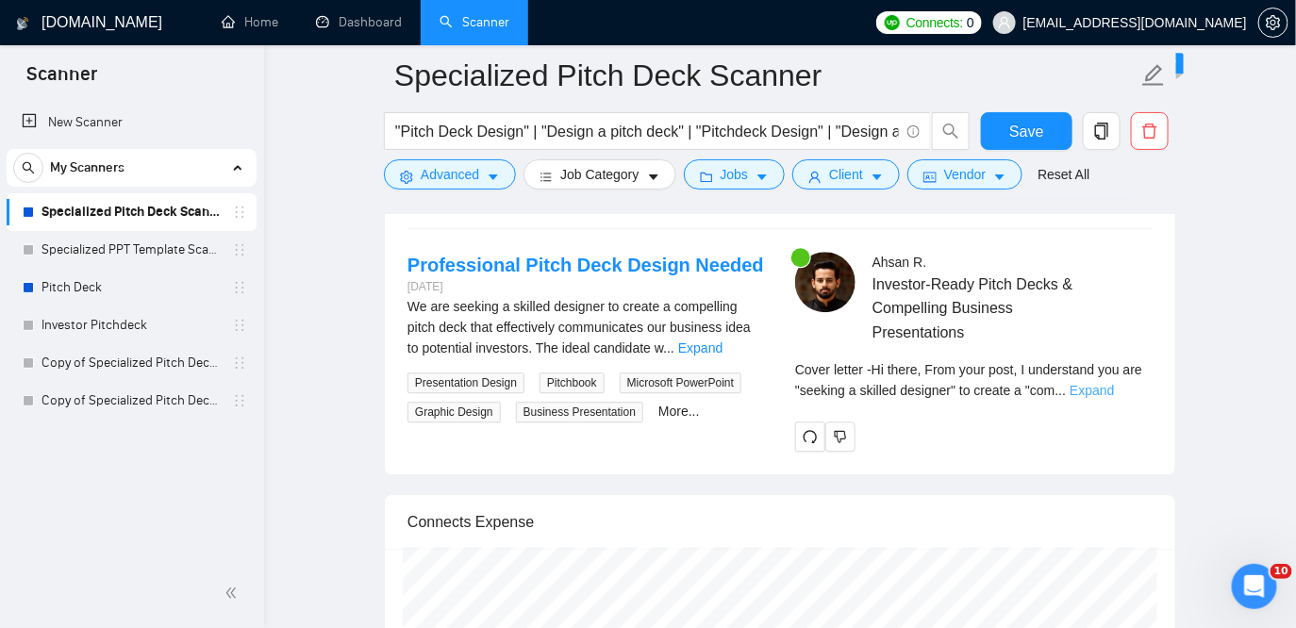
click at [1114, 386] on link "Expand" at bounding box center [1092, 390] width 44 height 15
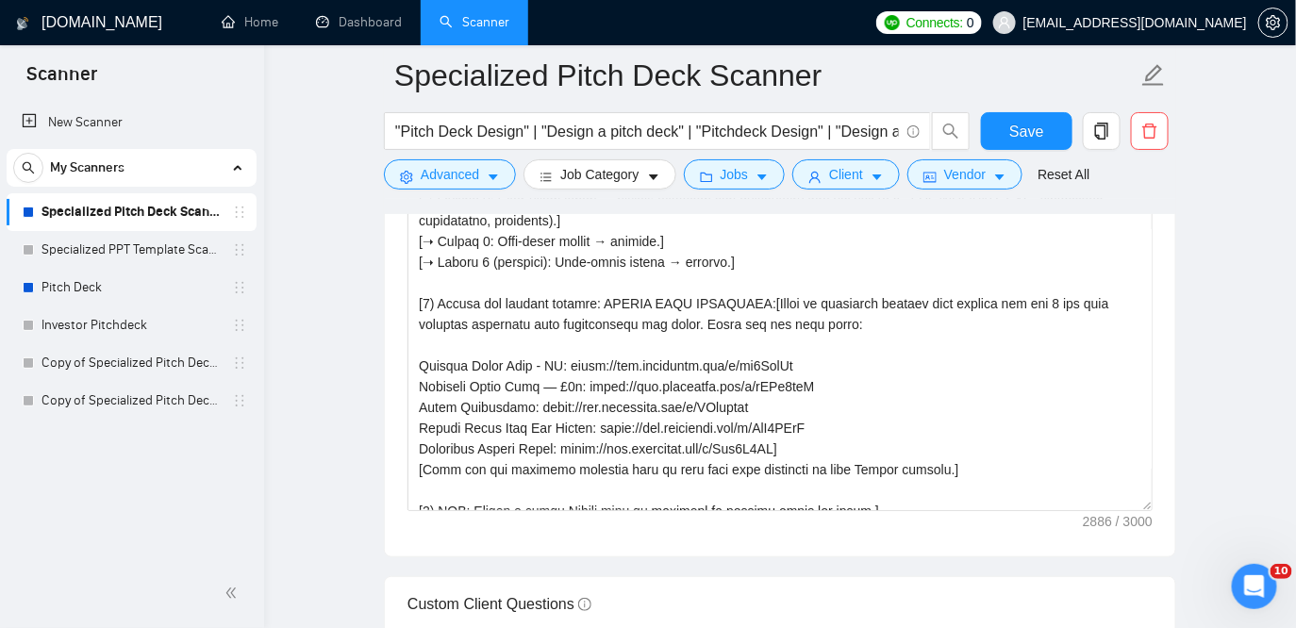
scroll to position [340, 0]
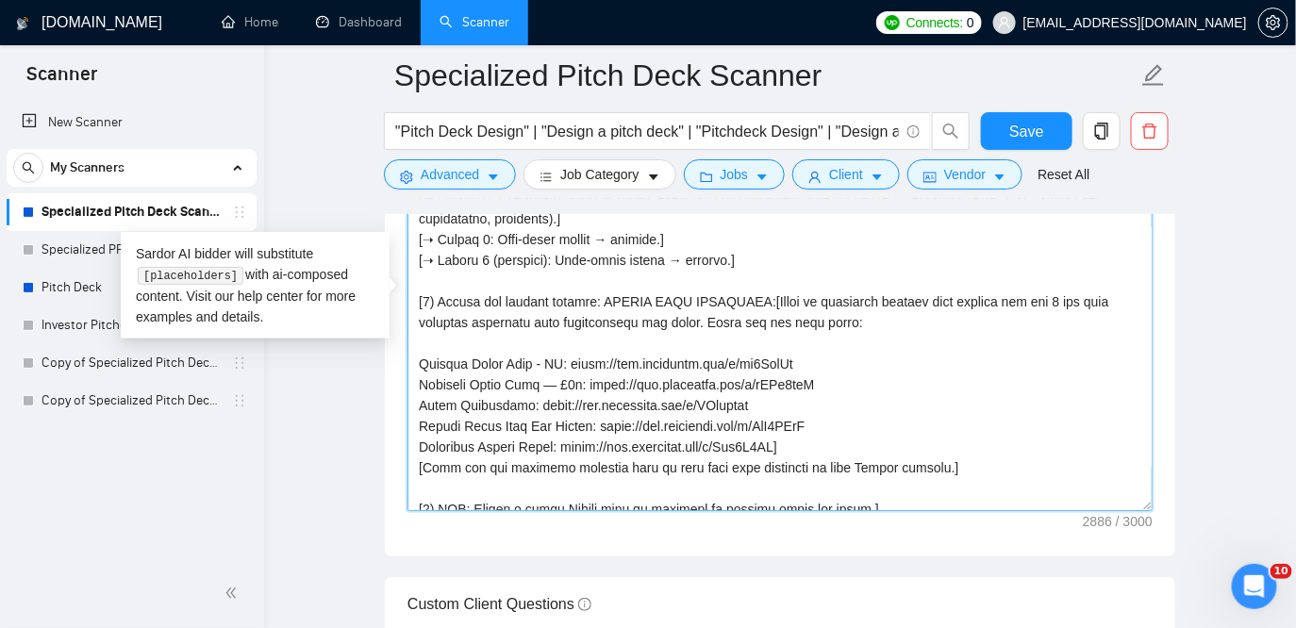
drag, startPoint x: 417, startPoint y: 297, endPoint x: 943, endPoint y: 454, distance: 549.2
click at [943, 454] on textarea "Cover letter template:" at bounding box center [780, 299] width 745 height 425
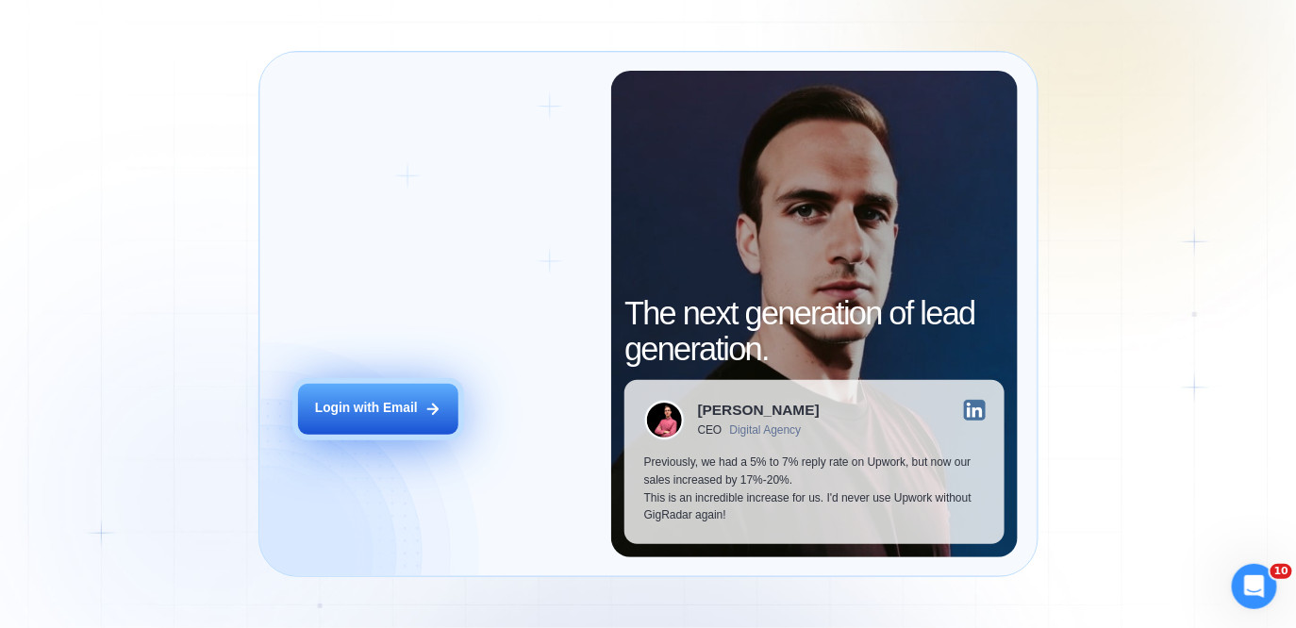
click at [423, 386] on button "Login with Email" at bounding box center [378, 409] width 160 height 50
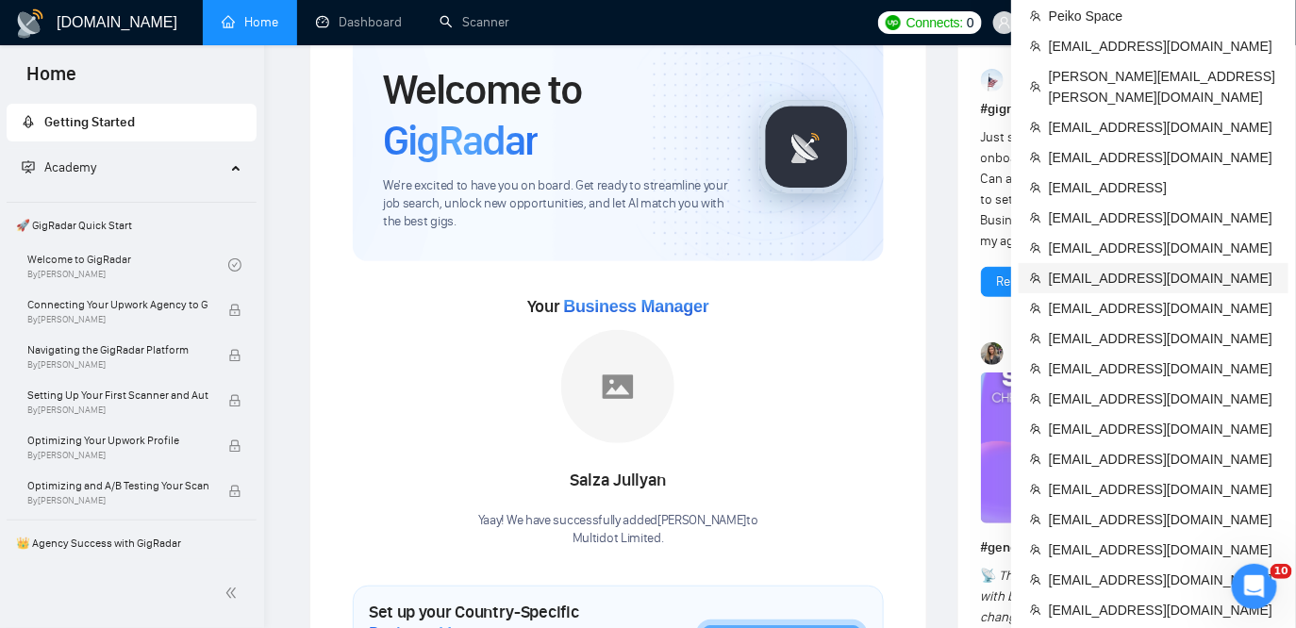
scroll to position [95, 0]
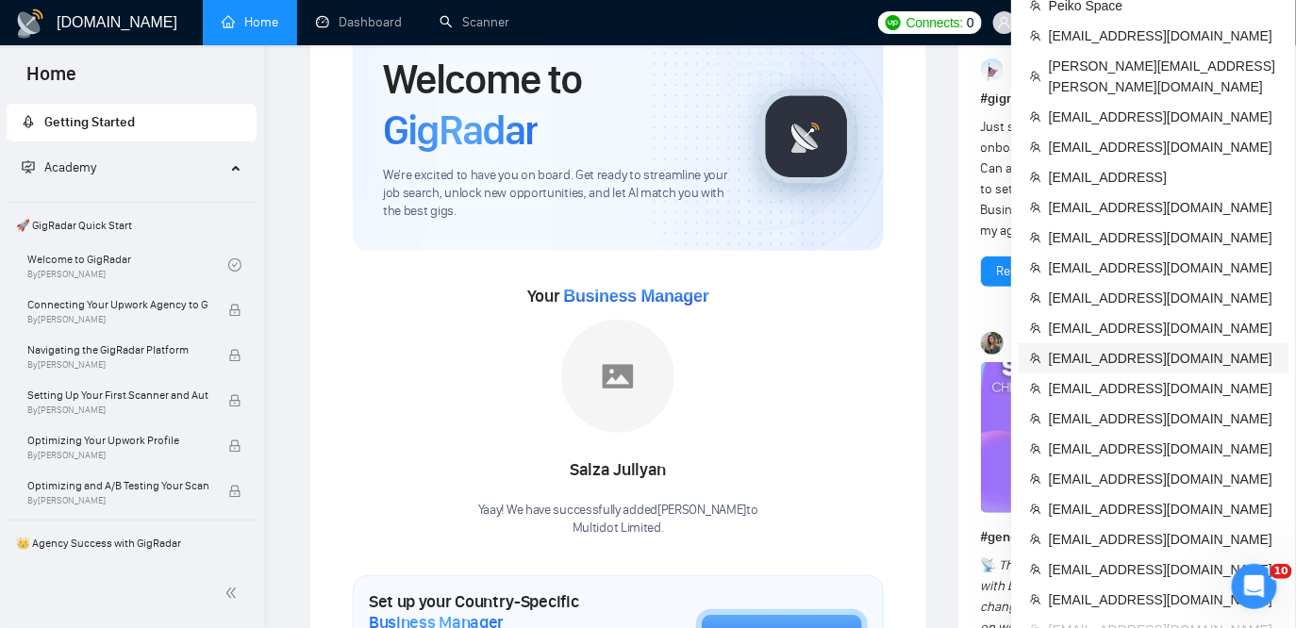
click at [1149, 348] on span "hello@molius.social" at bounding box center [1163, 358] width 228 height 21
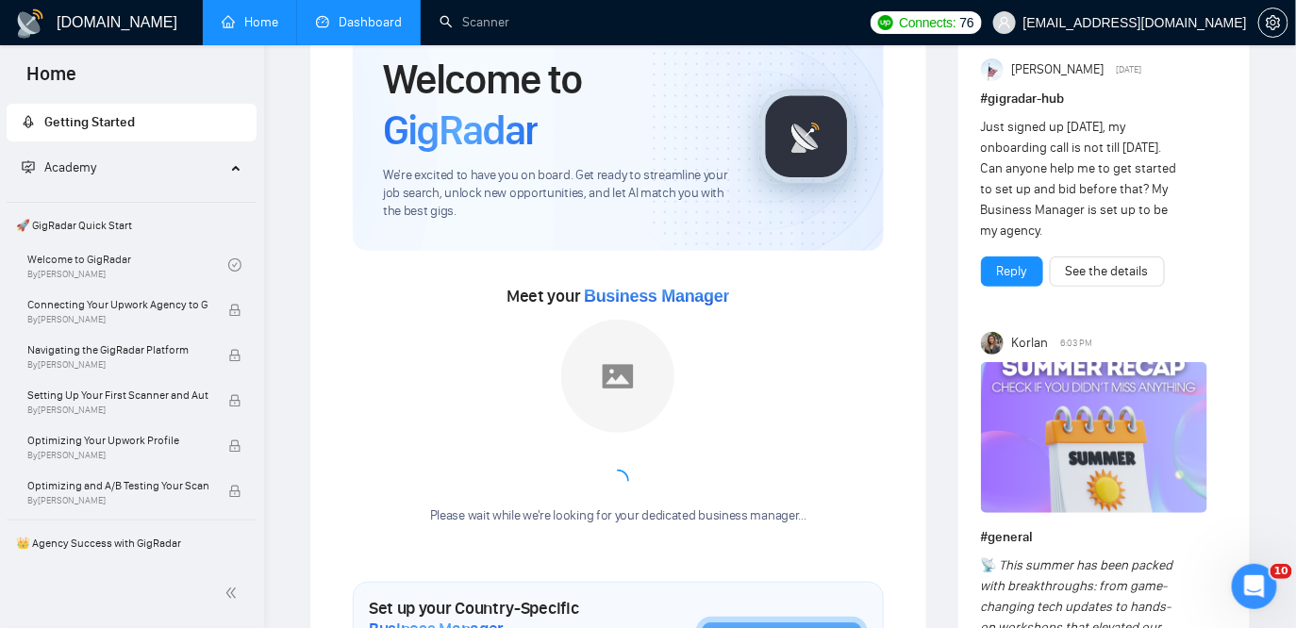
click at [316, 27] on link "Dashboard" at bounding box center [359, 22] width 86 height 16
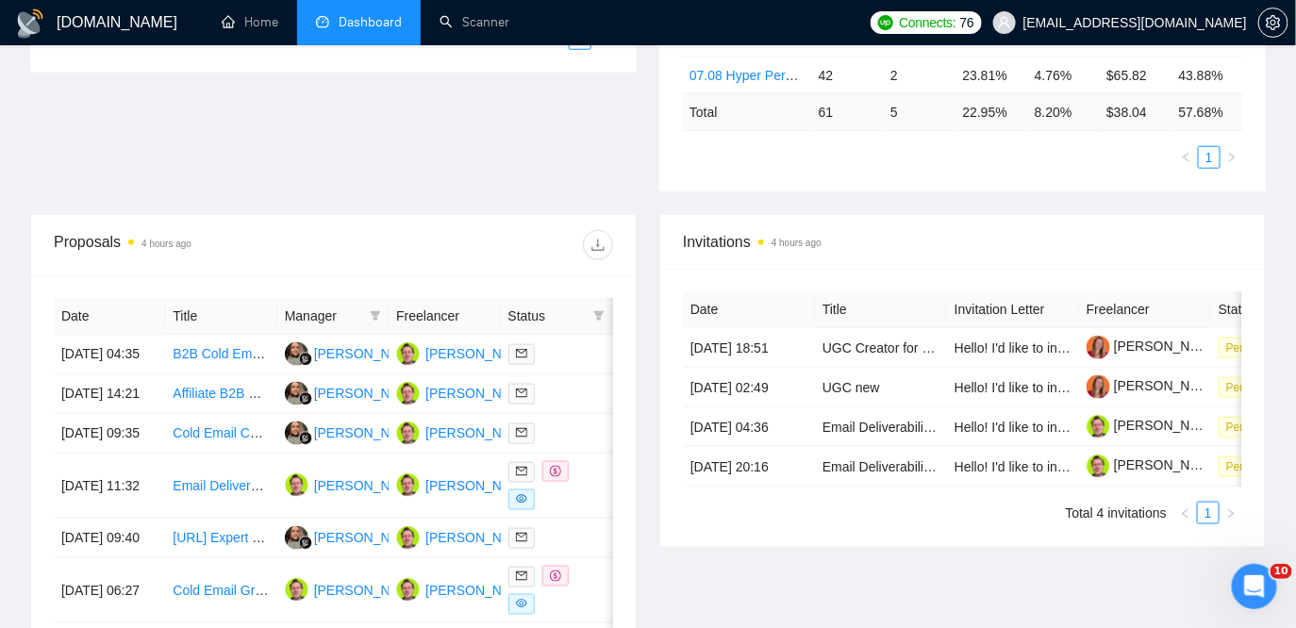
scroll to position [560, 0]
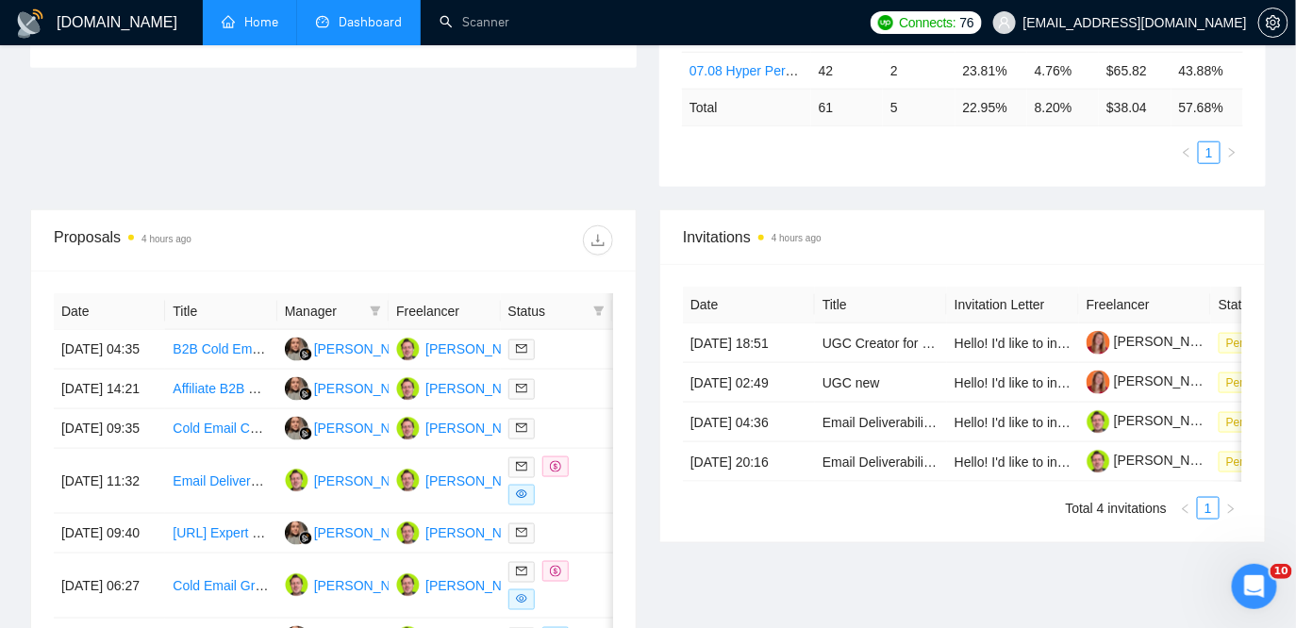
drag, startPoint x: 465, startPoint y: 359, endPoint x: 254, endPoint y: 1, distance: 415.3
click at [0, 0] on div "GigRadar.io Home Dashboard Scanner Connects: 76 hello@molius.social Team Dashbo…" at bounding box center [648, 223] width 1296 height 1567
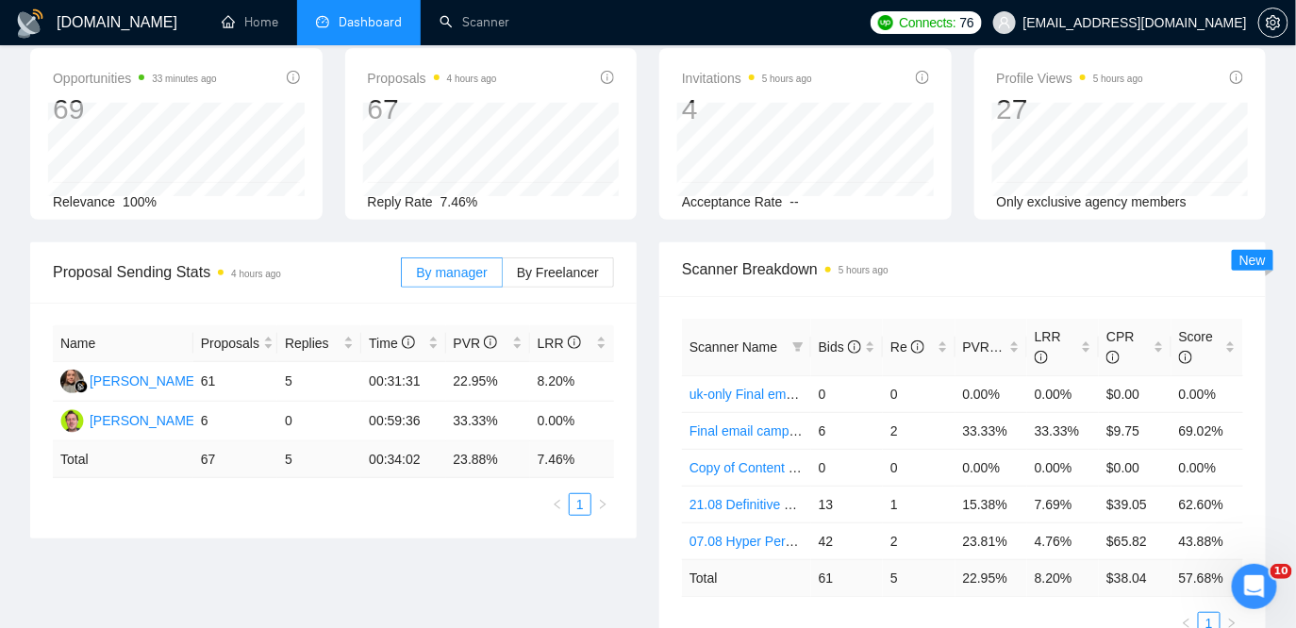
scroll to position [108, 0]
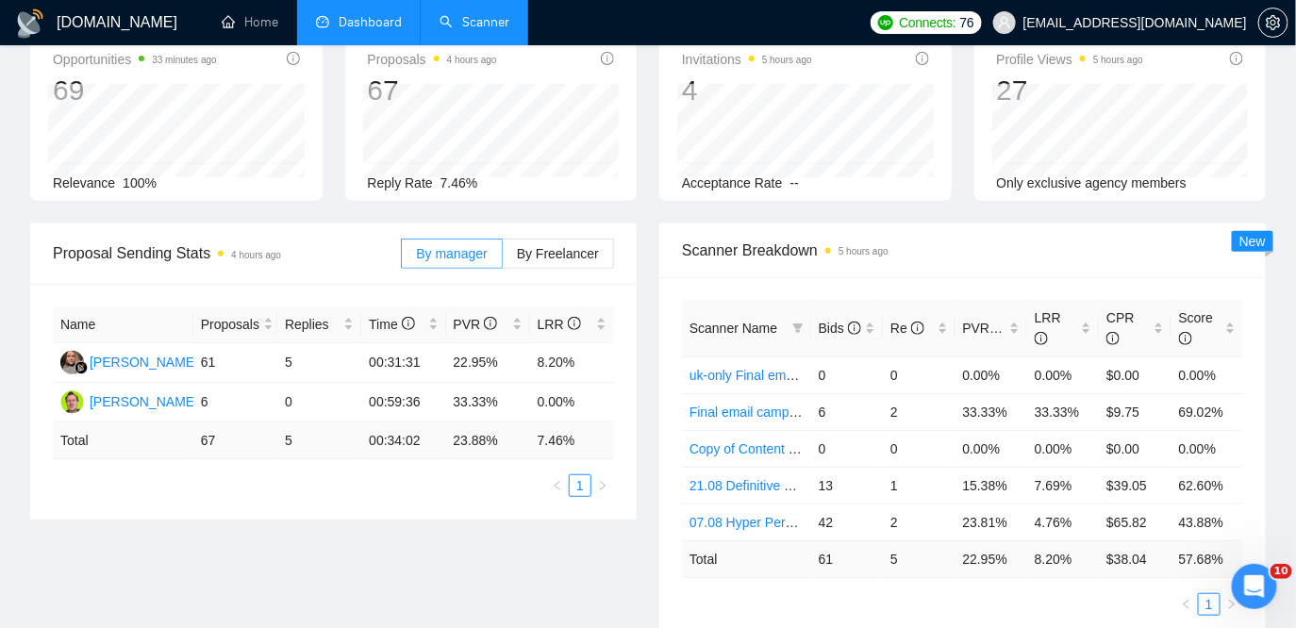
click at [492, 25] on link "Scanner" at bounding box center [475, 22] width 70 height 16
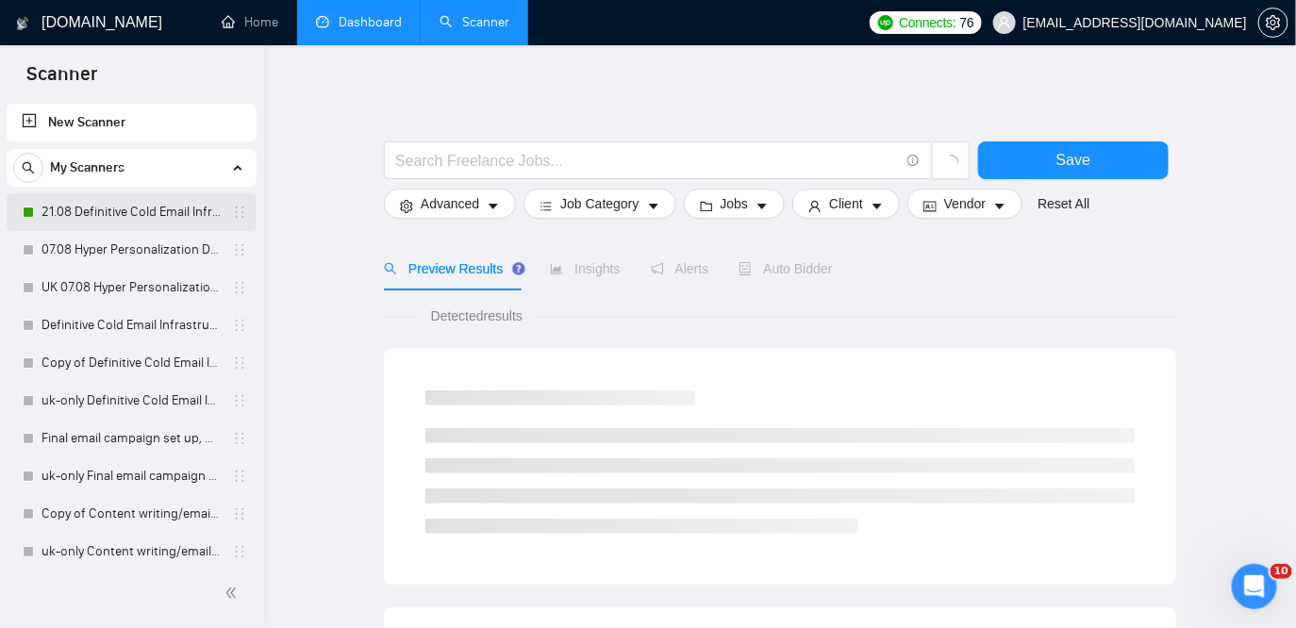
click at [158, 213] on link "21.08 Definitive Cold Email Infrastructure Specialist Needed" at bounding box center [131, 212] width 179 height 38
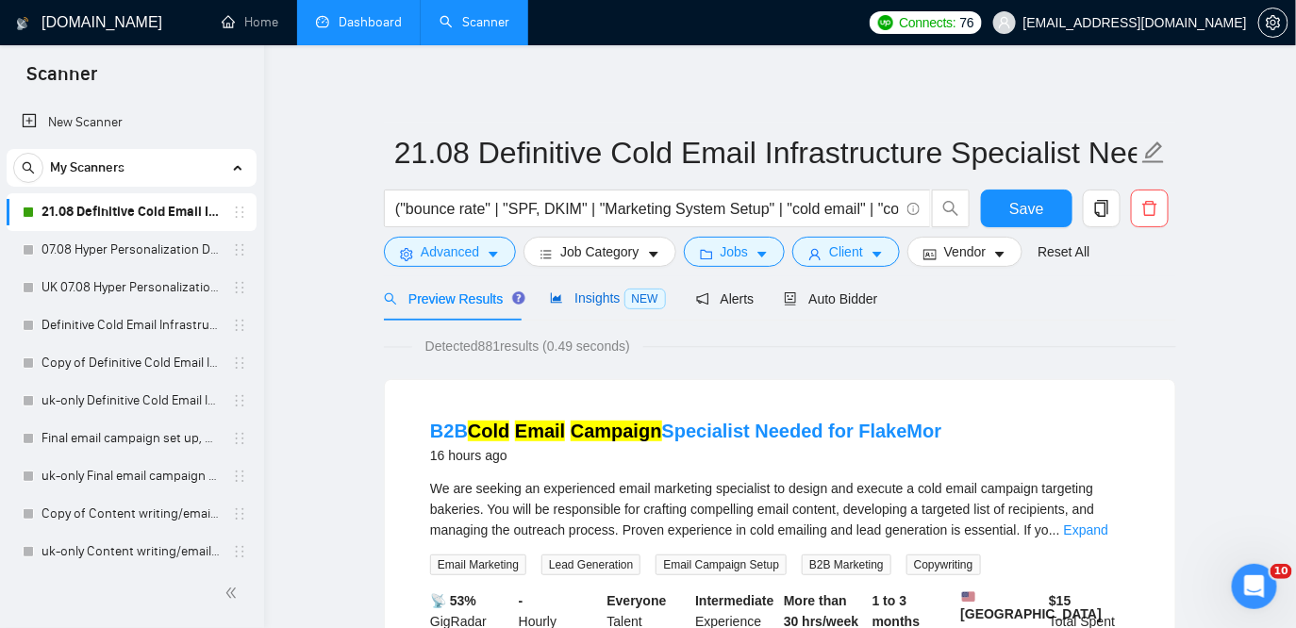
click at [582, 305] on span "Insights NEW" at bounding box center [607, 298] width 115 height 15
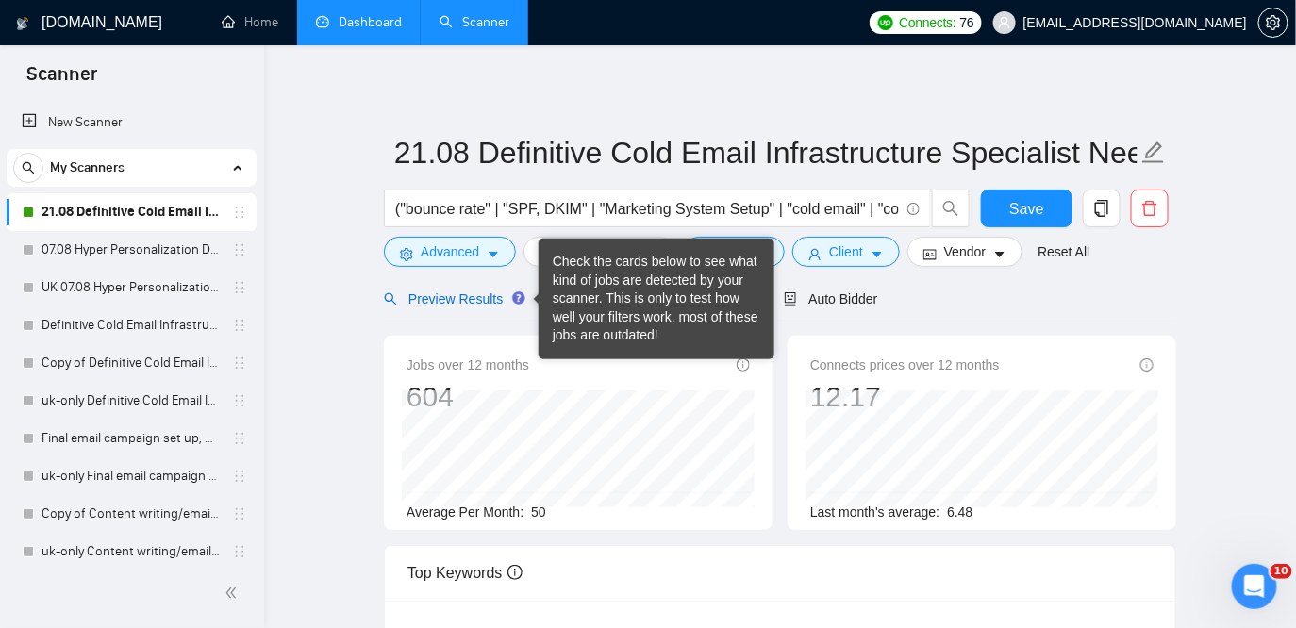
click at [456, 295] on span "Preview Results" at bounding box center [452, 299] width 136 height 15
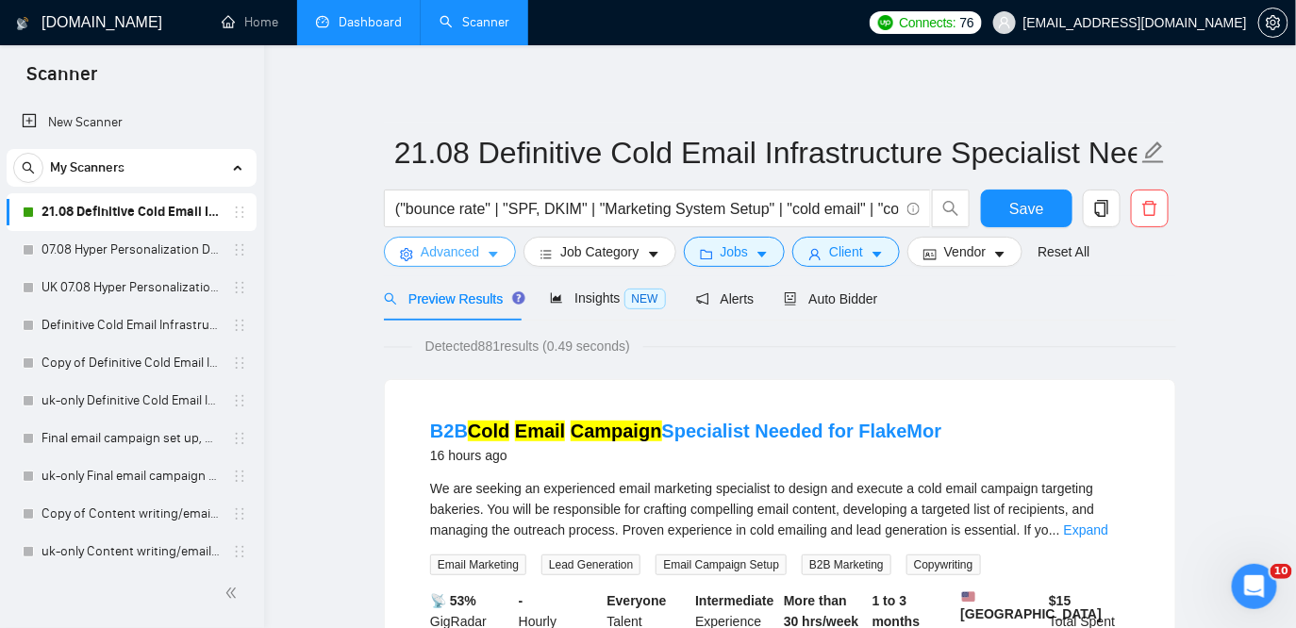
click at [433, 257] on span "Advanced" at bounding box center [450, 252] width 58 height 21
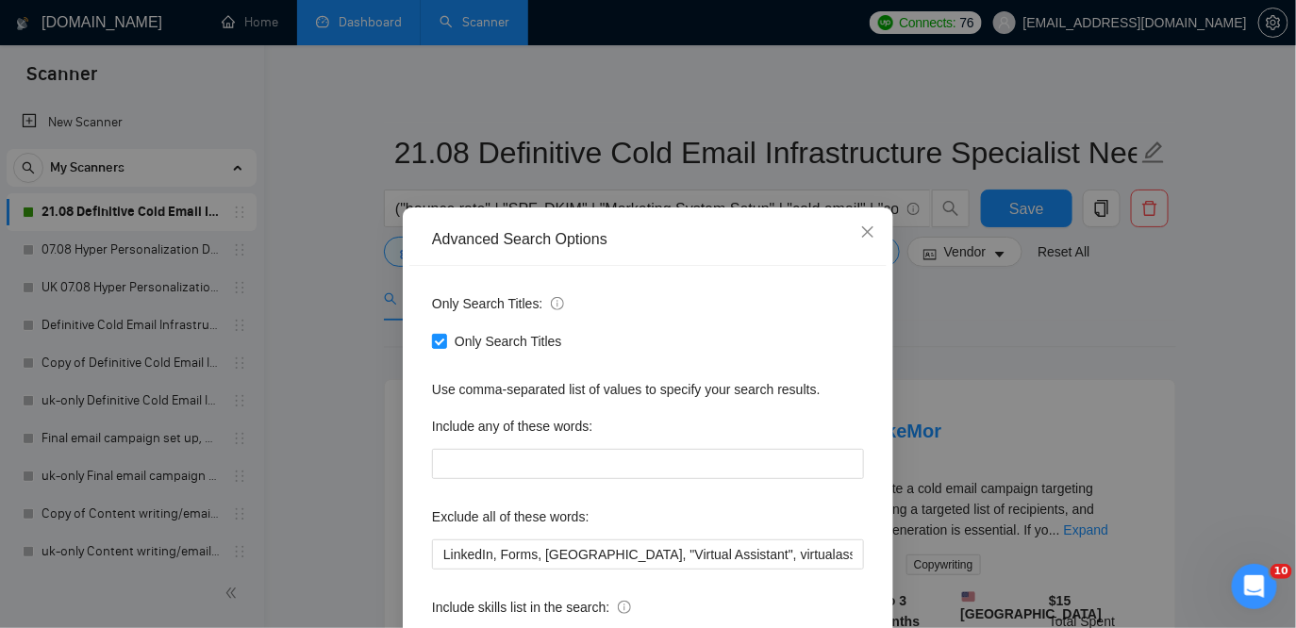
click at [821, 230] on div "Advanced Search Options" at bounding box center [648, 239] width 432 height 21
click at [448, 334] on span "Only Search Titles" at bounding box center [508, 341] width 123 height 21
click at [445, 334] on input "Only Search Titles" at bounding box center [438, 340] width 13 height 13
checkbox input "false"
click at [867, 225] on icon "close" at bounding box center [867, 232] width 15 height 15
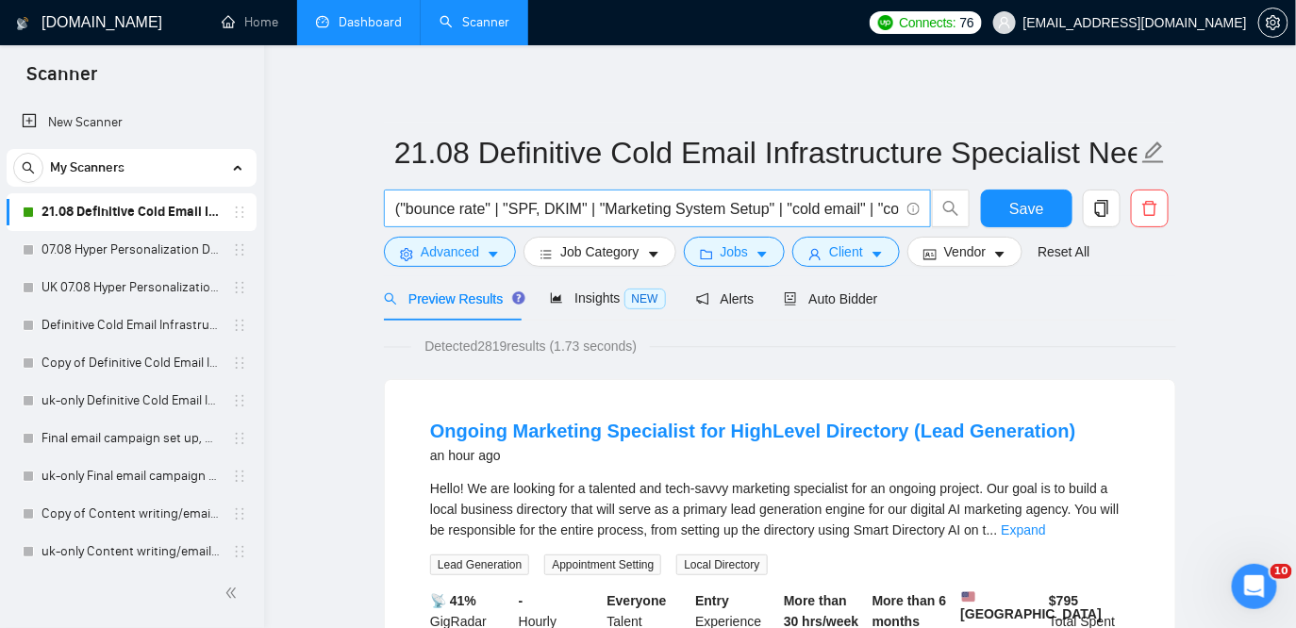
click at [706, 208] on input "("bounce rate" | "SPF, DKIM" | "Marketing System Setup" | "cold email" | "cold …" at bounding box center [647, 209] width 504 height 24
click at [875, 290] on div "Auto Bidder" at bounding box center [830, 299] width 93 height 21
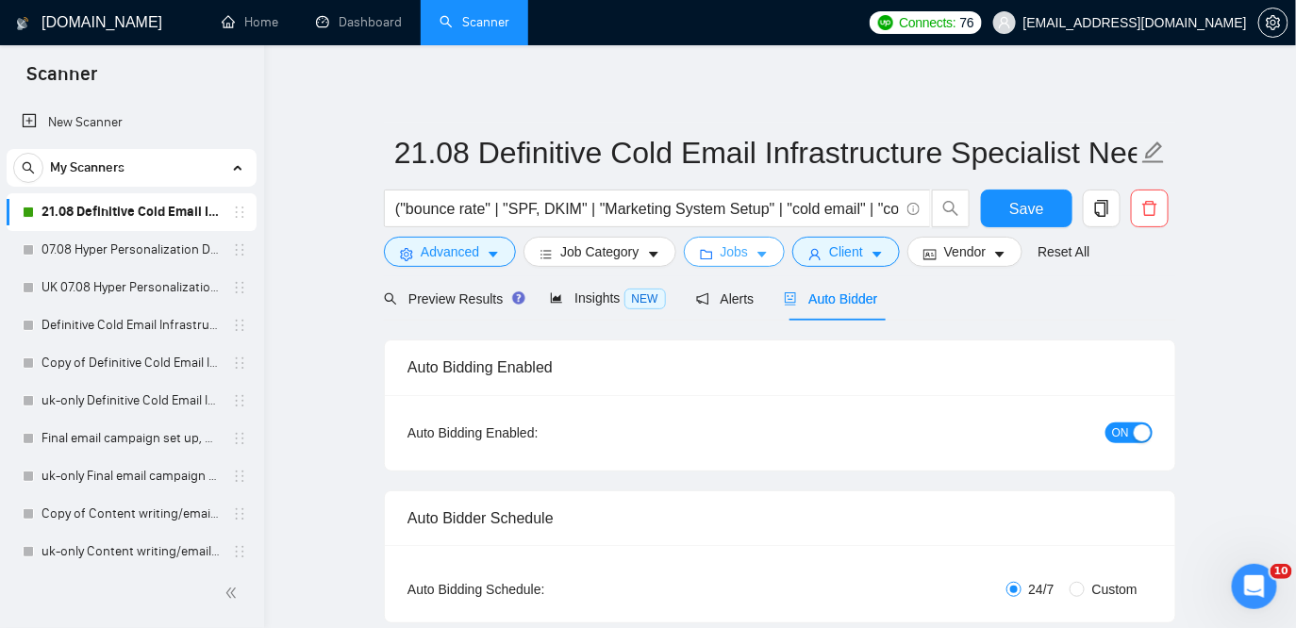
click at [759, 249] on button "Jobs" at bounding box center [735, 252] width 102 height 30
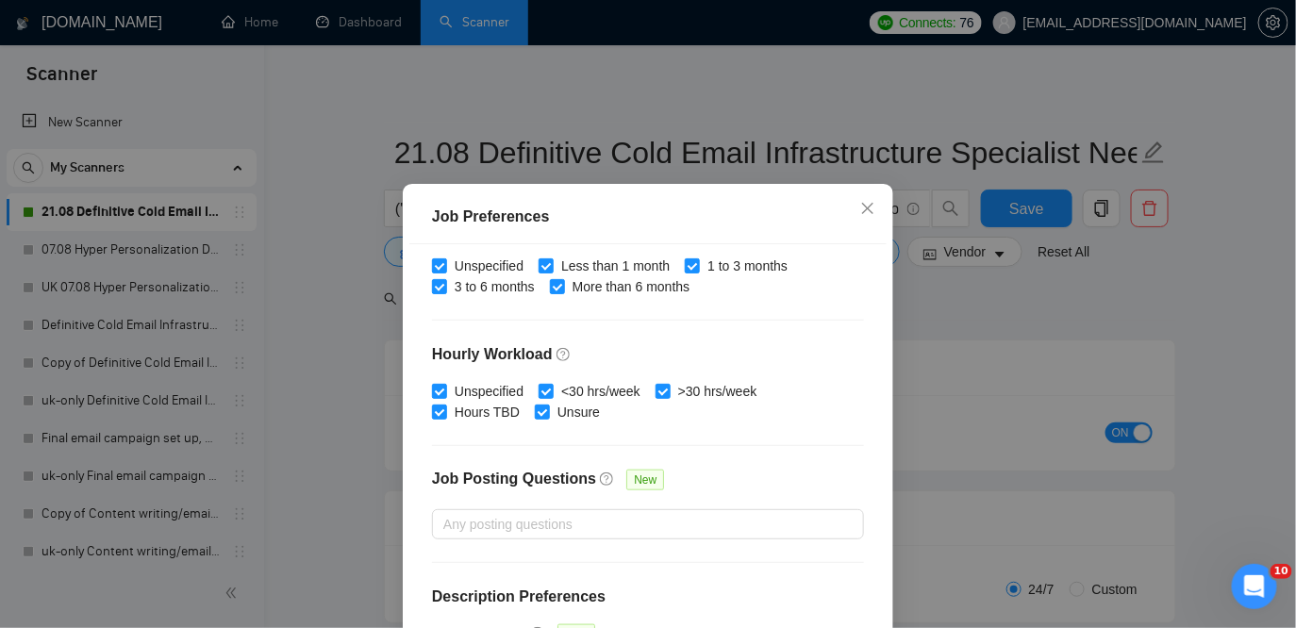
scroll to position [624, 0]
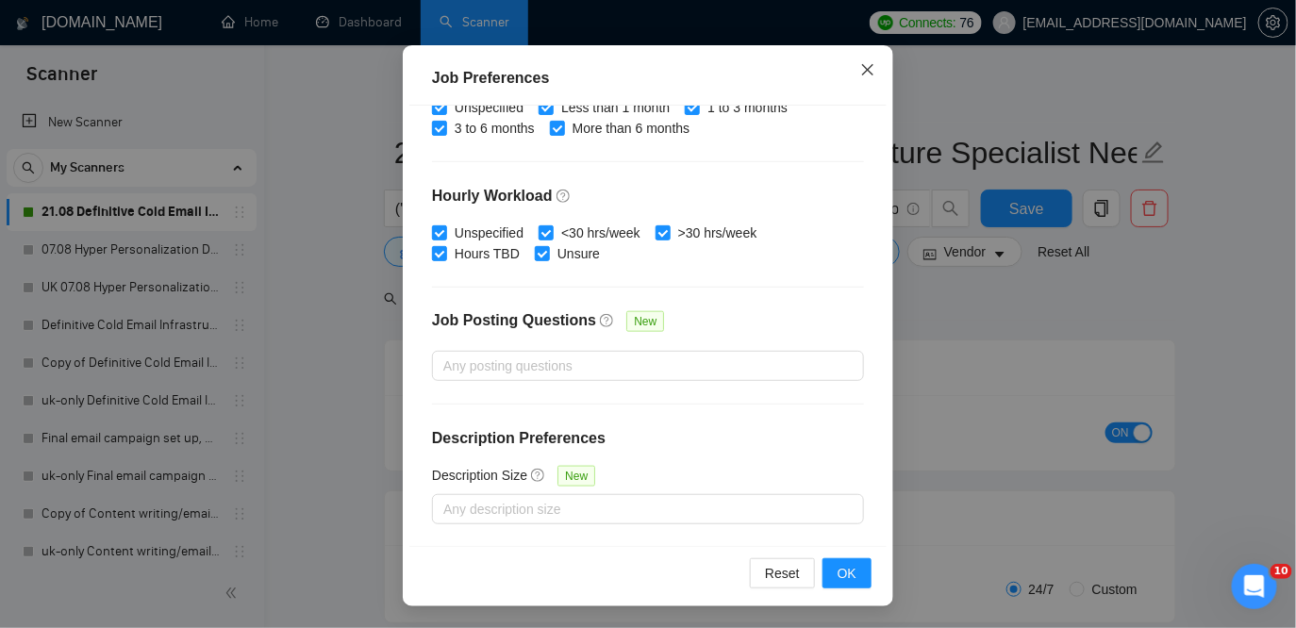
click at [863, 75] on icon "close" at bounding box center [867, 69] width 11 height 11
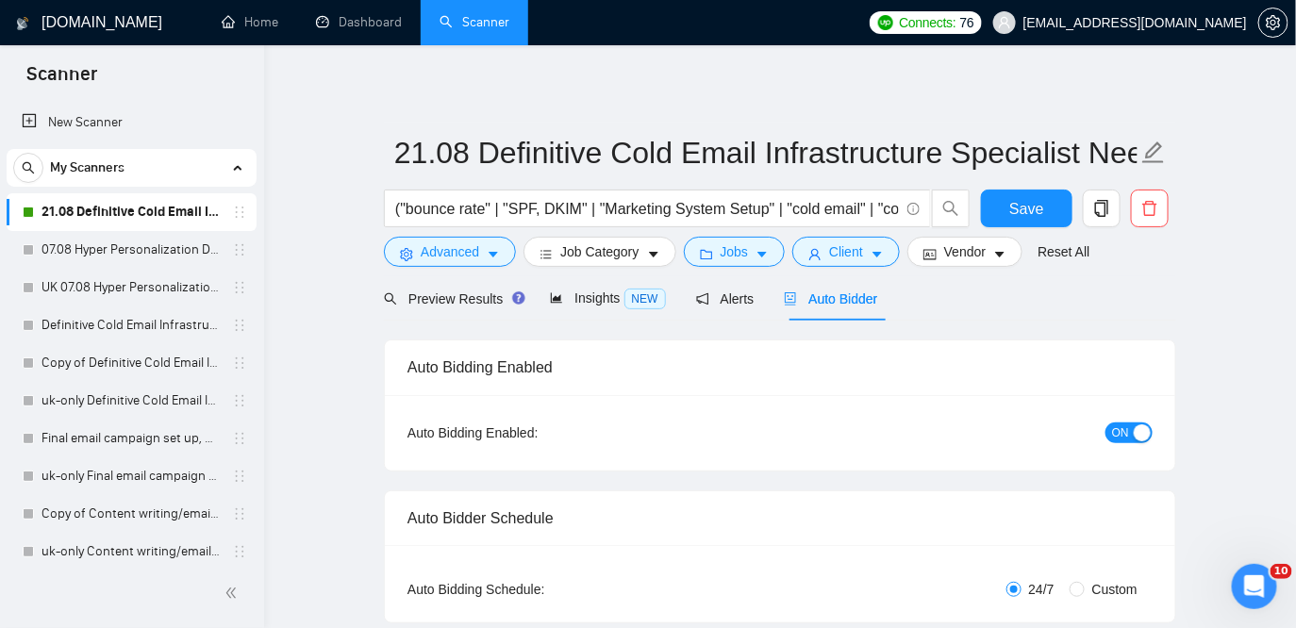
click at [860, 233] on div "("bounce rate" | "SPF, DKIM" | "Marketing System Setup" | "cold email" | "cold …" at bounding box center [677, 213] width 594 height 47
click at [860, 251] on span "Client" at bounding box center [846, 252] width 34 height 21
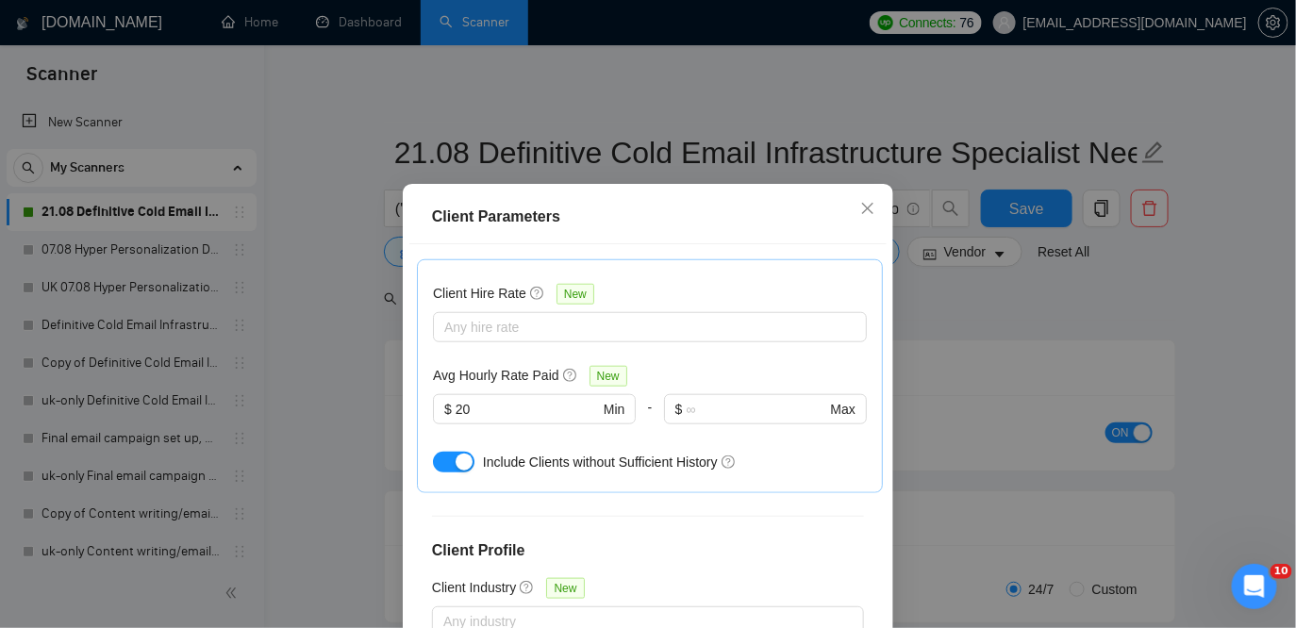
scroll to position [736, 0]
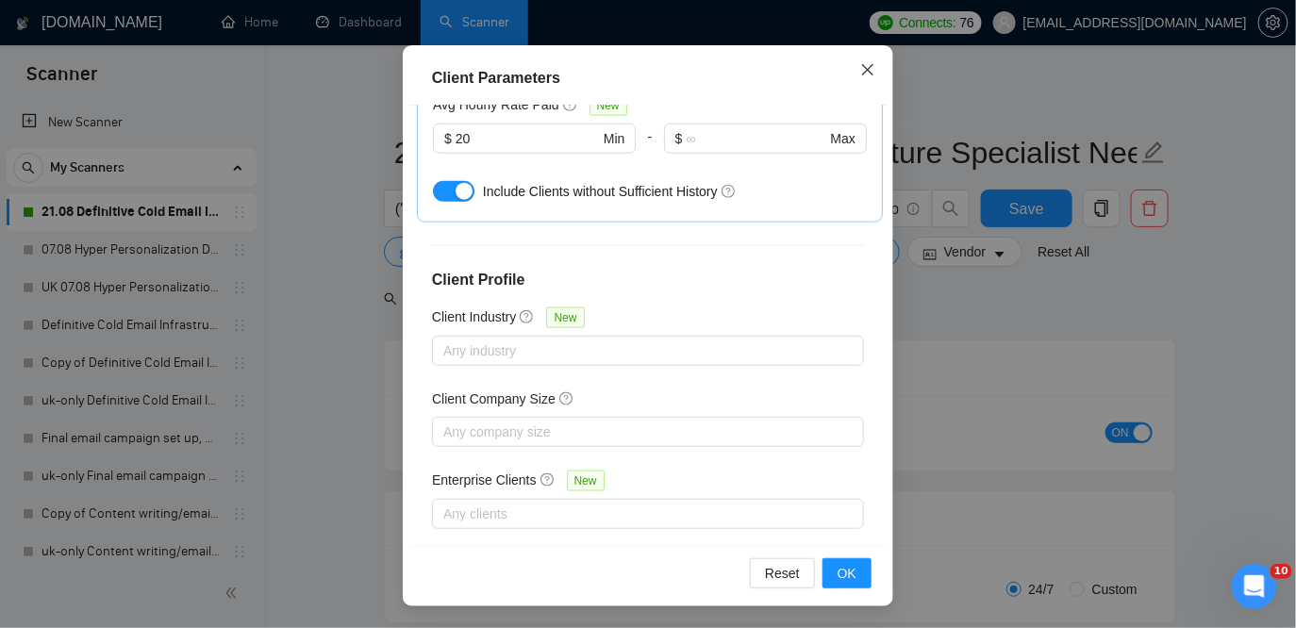
click at [862, 71] on icon "close" at bounding box center [867, 69] width 15 height 15
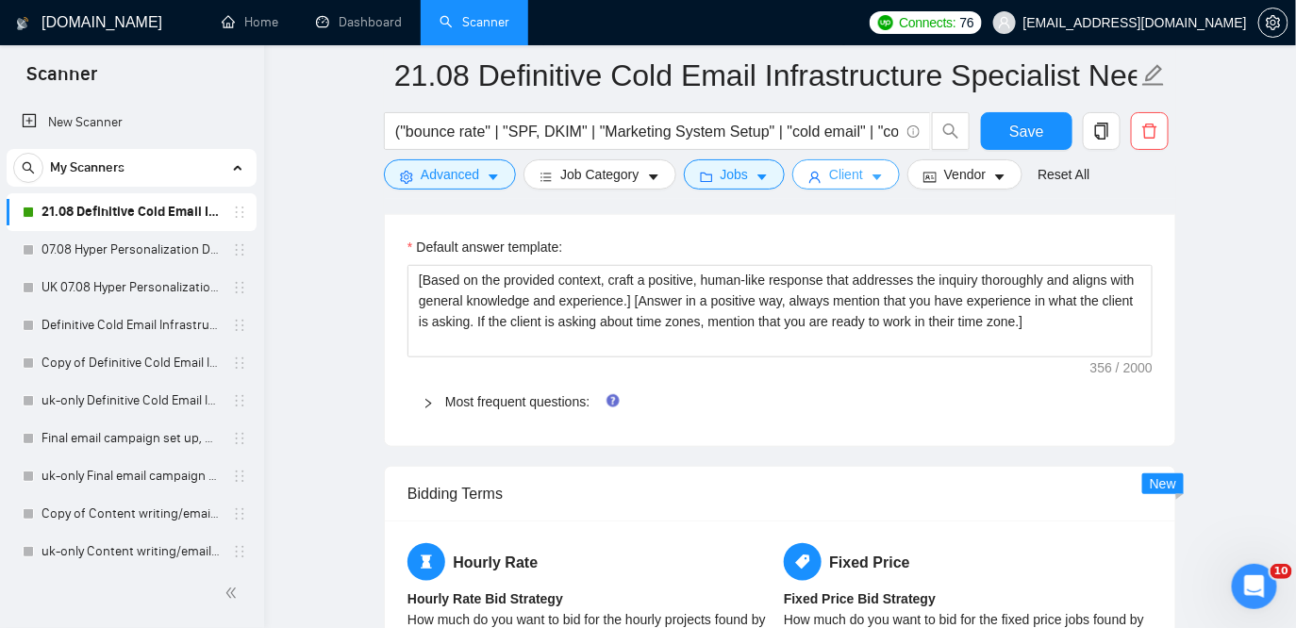
scroll to position [2764, 0]
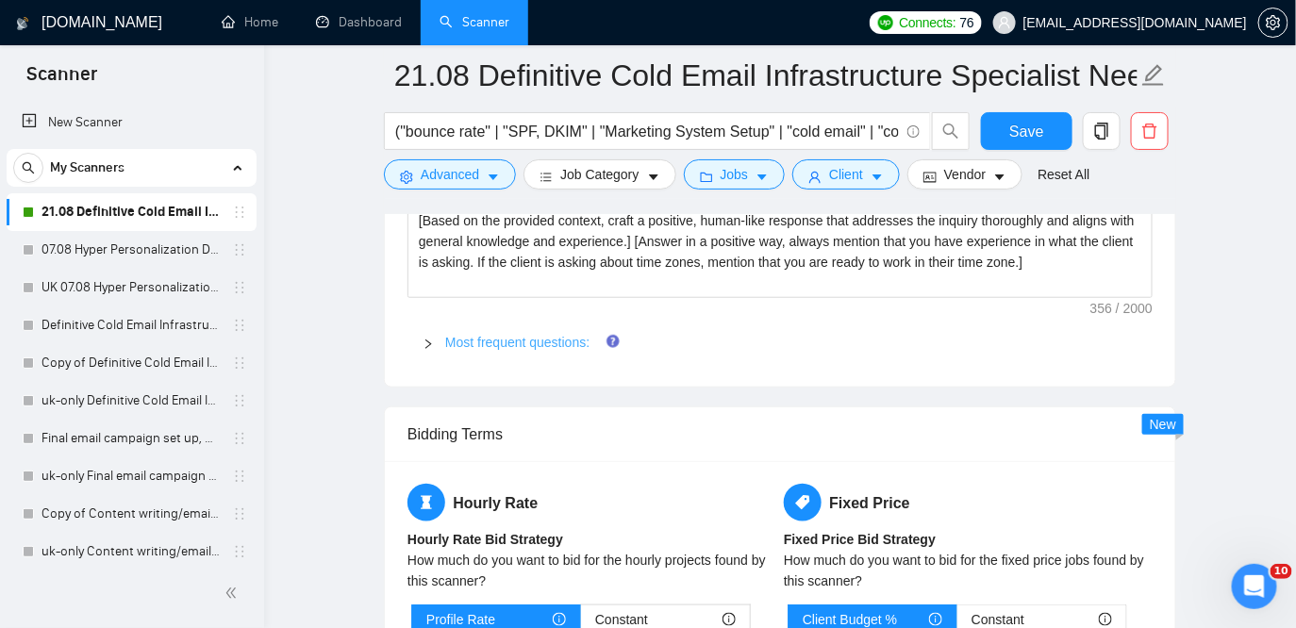
click at [564, 337] on link "Most frequent questions:" at bounding box center [517, 342] width 144 height 15
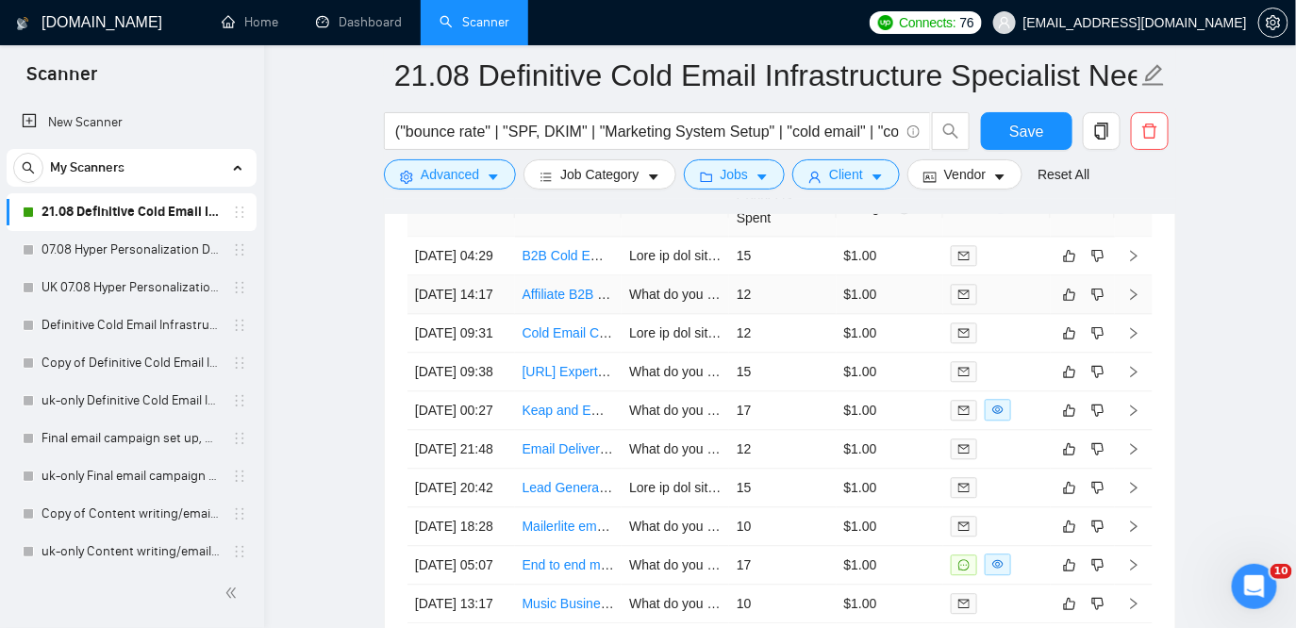
scroll to position [8431, 0]
click at [704, 245] on td at bounding box center [676, 254] width 108 height 39
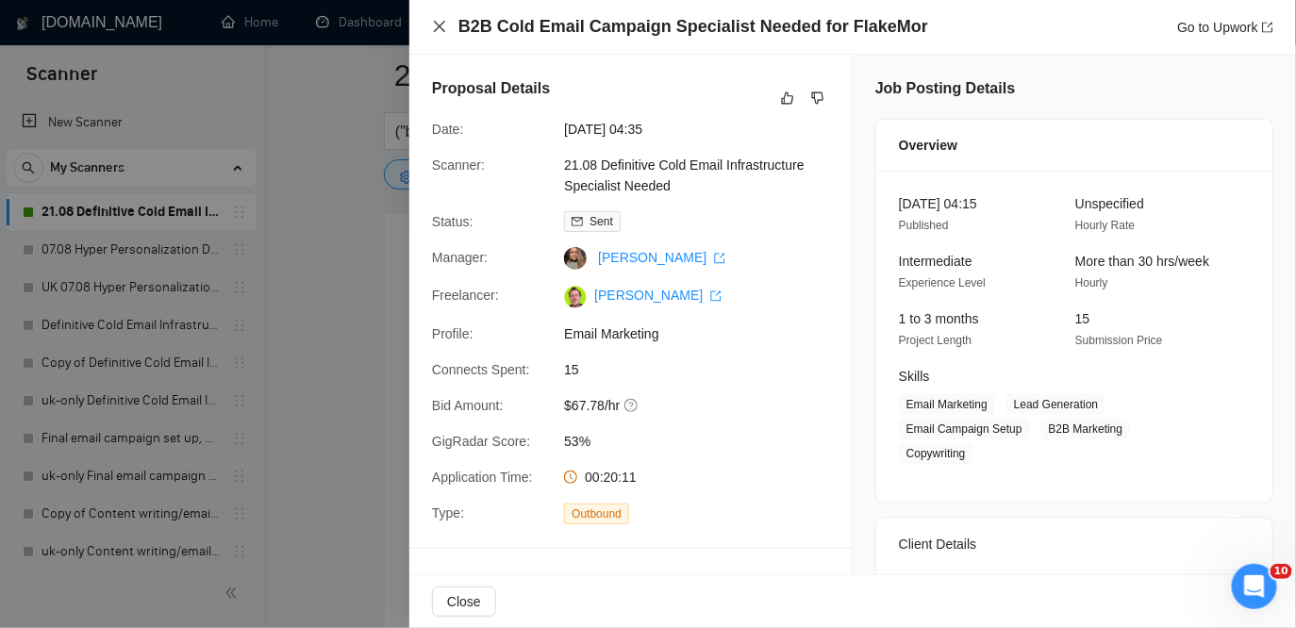
click at [442, 29] on icon "close" at bounding box center [439, 26] width 11 height 11
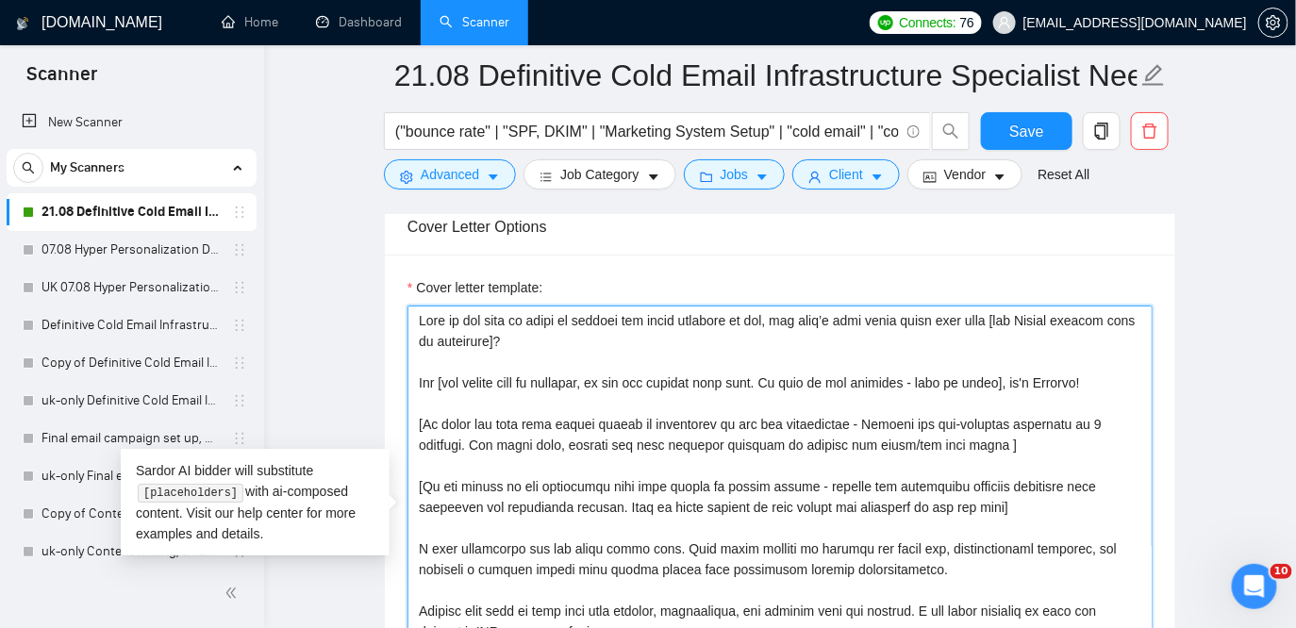
drag, startPoint x: 612, startPoint y: 340, endPoint x: 407, endPoint y: 307, distance: 208.3
click at [407, 307] on div "Cover letter template:" at bounding box center [780, 515] width 791 height 521
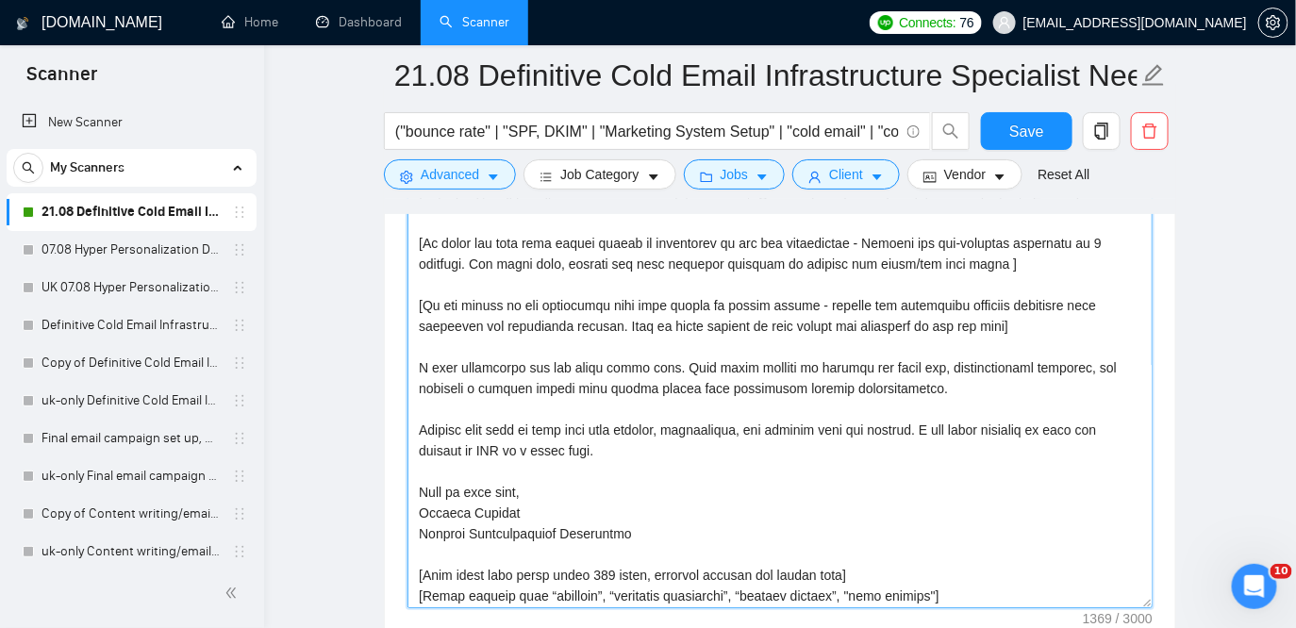
scroll to position [60, 0]
drag, startPoint x: 640, startPoint y: 450, endPoint x: 427, endPoint y: 412, distance: 215.6
click at [427, 412] on textarea "Cover letter template:" at bounding box center [780, 396] width 745 height 425
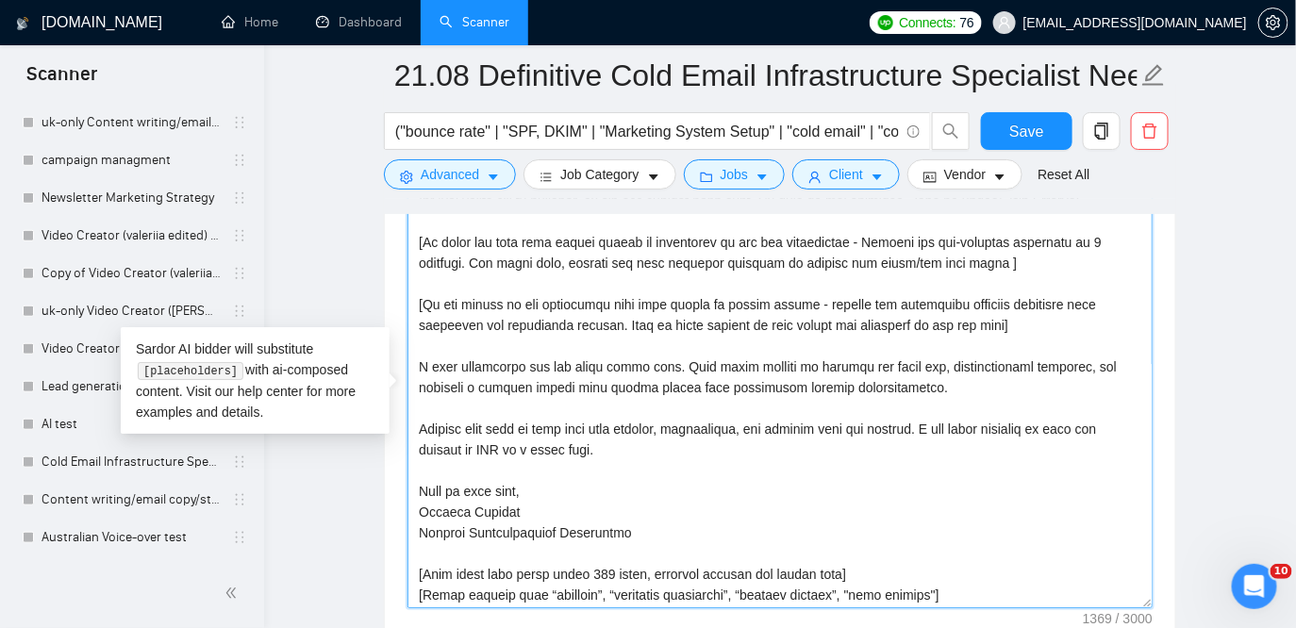
scroll to position [652, 0]
